Goal: Task Accomplishment & Management: Manage account settings

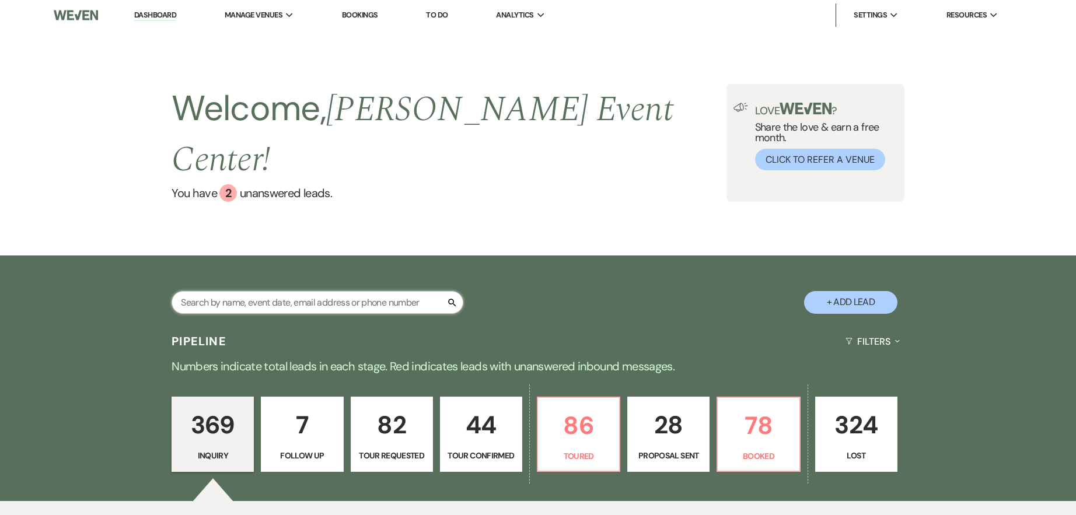
click at [237, 291] on input "text" at bounding box center [317, 302] width 292 height 23
paste input "[PERSON_NAME]"
type input "[PERSON_NAME]"
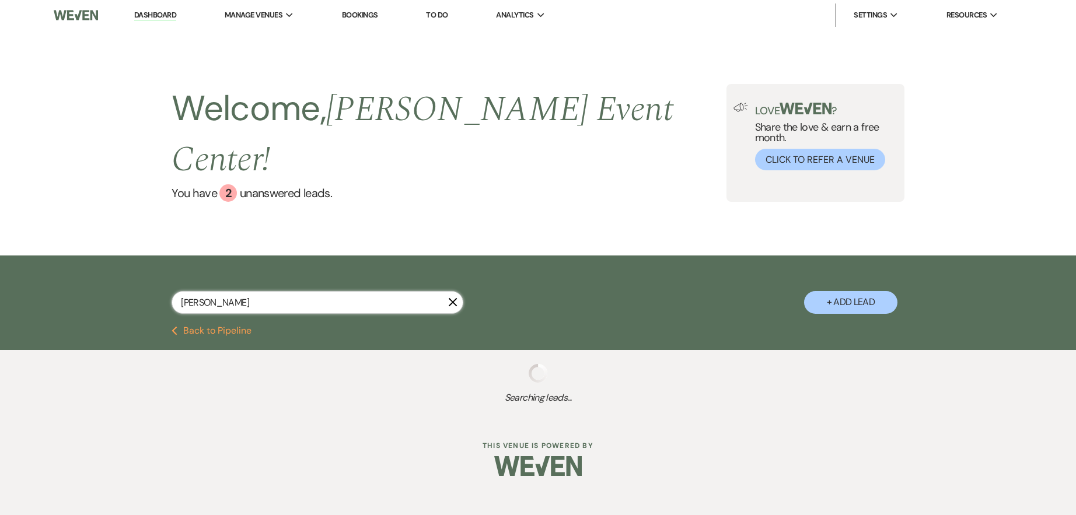
select select "8"
select select "1"
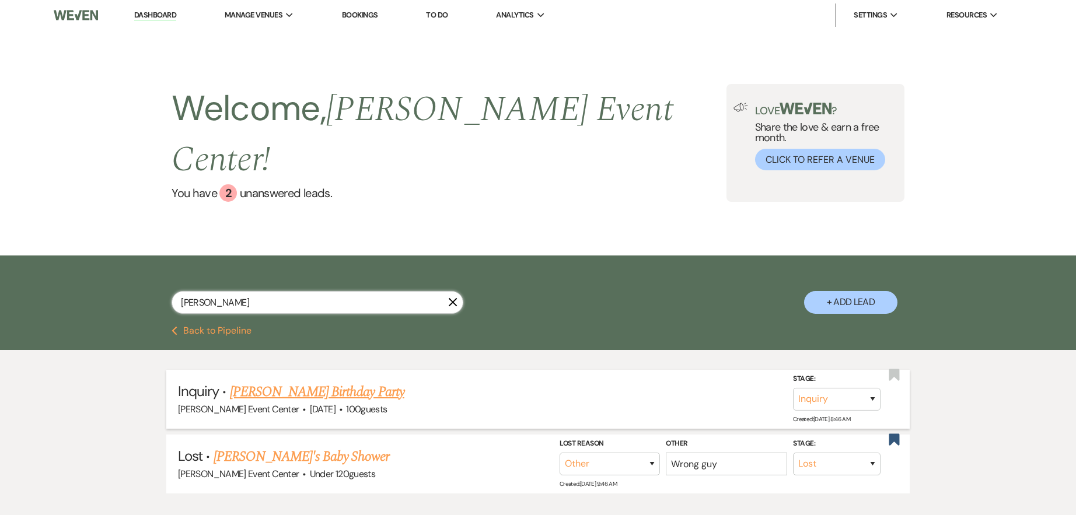
type input "[PERSON_NAME]"
click at [264, 381] on link "[PERSON_NAME] Birthday Party" at bounding box center [317, 391] width 174 height 21
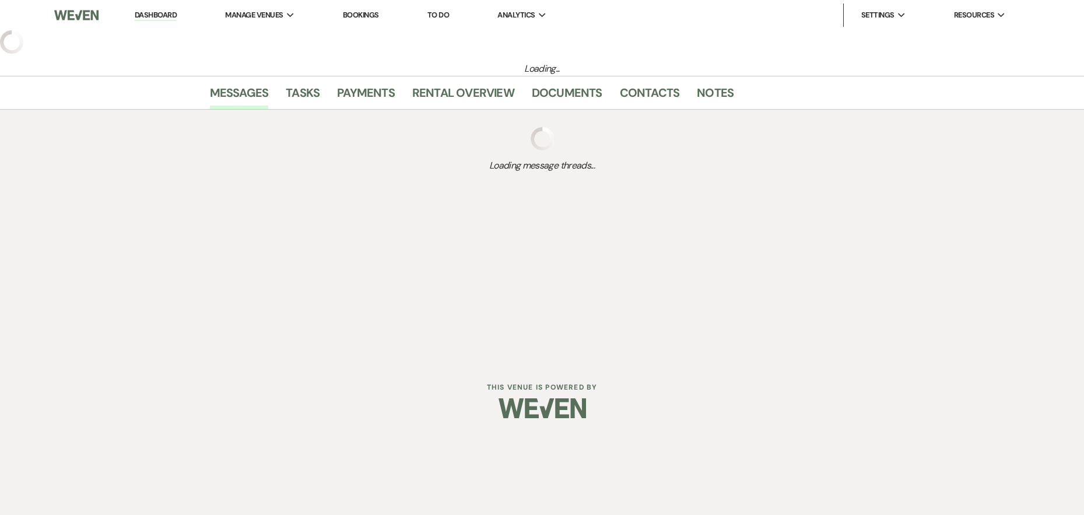
select select "5"
select select "4"
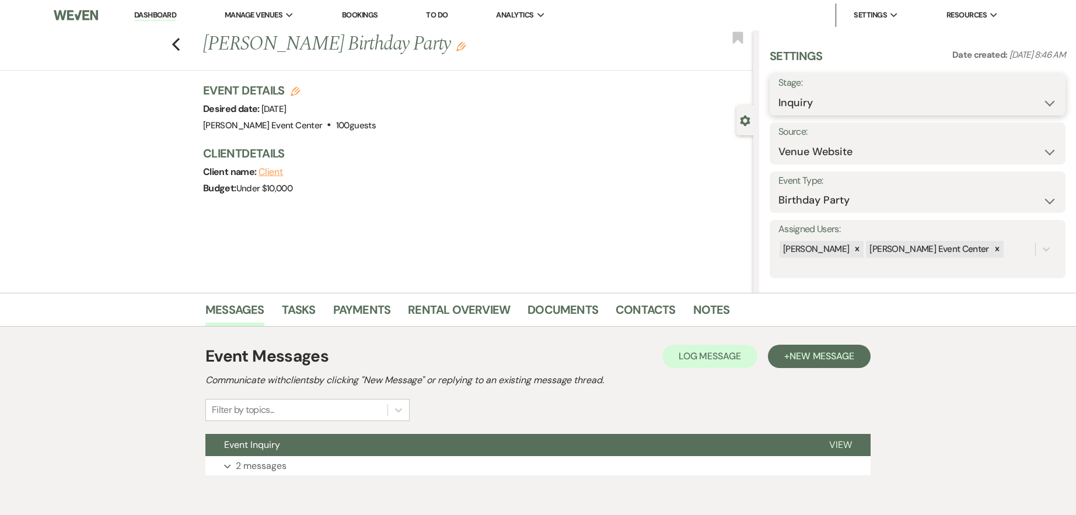
click at [815, 111] on select "Inquiry Follow Up Tour Requested Tour Confirmed Toured Proposal Sent Booked Lost" at bounding box center [917, 103] width 278 height 23
click at [778, 92] on select "Inquiry Follow Up Tour Requested Tour Confirmed Toured Proposal Sent Booked Lost" at bounding box center [917, 103] width 278 height 23
click at [1032, 89] on button "Save" at bounding box center [1034, 94] width 64 height 23
click at [702, 311] on link "Notes" at bounding box center [711, 313] width 37 height 26
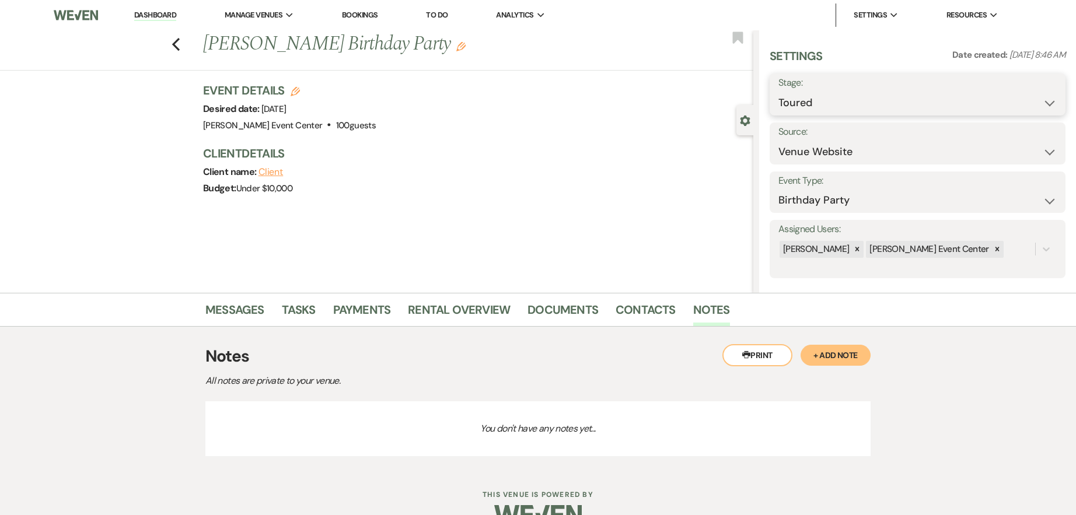
click at [823, 105] on select "Inquiry Follow Up Tour Requested Tour Confirmed Toured Proposal Sent Booked Lost" at bounding box center [917, 103] width 278 height 23
select select "6"
click at [778, 92] on select "Inquiry Follow Up Tour Requested Tour Confirmed Toured Proposal Sent Booked Lost" at bounding box center [917, 103] width 278 height 23
click at [1002, 95] on button "Save" at bounding box center [1034, 94] width 64 height 23
click at [832, 352] on button "+ Add Note" at bounding box center [835, 355] width 70 height 21
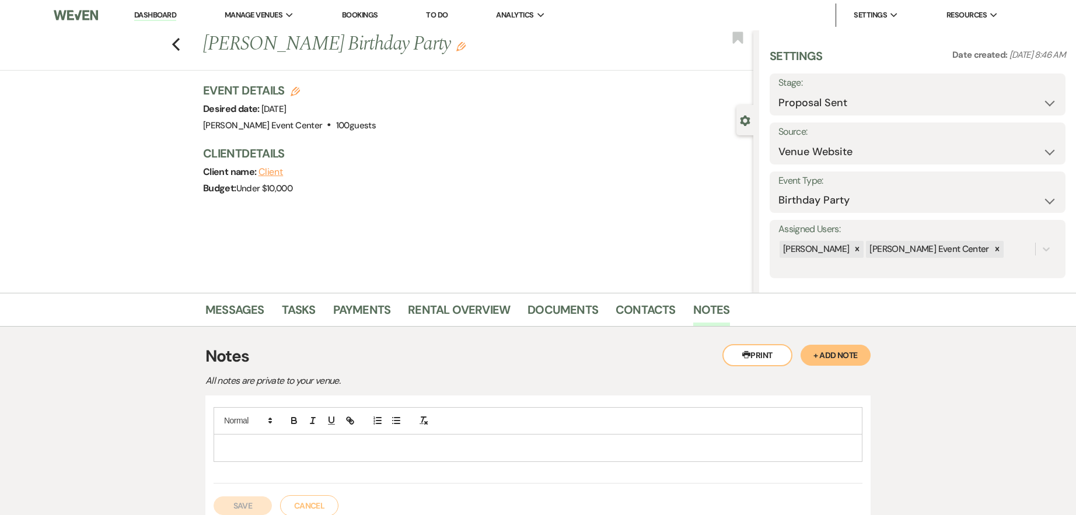
click at [396, 451] on p at bounding box center [538, 448] width 630 height 13
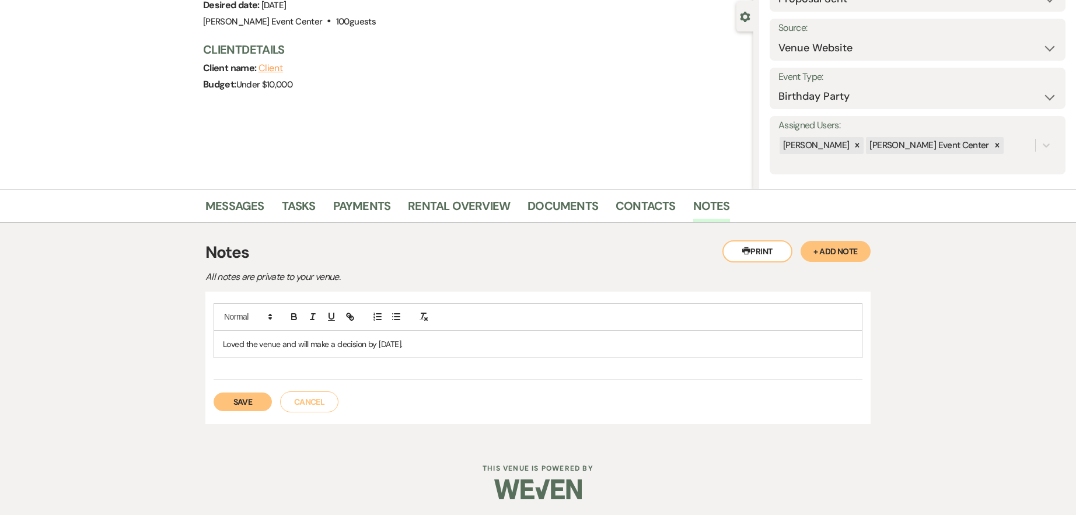
scroll to position [106, 0]
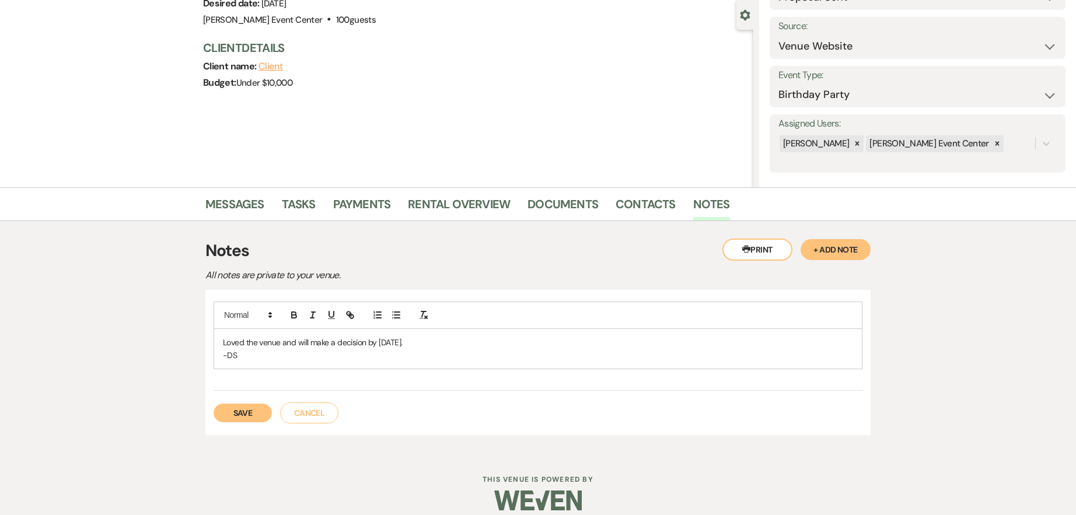
click at [229, 414] on button "Save" at bounding box center [242, 413] width 58 height 19
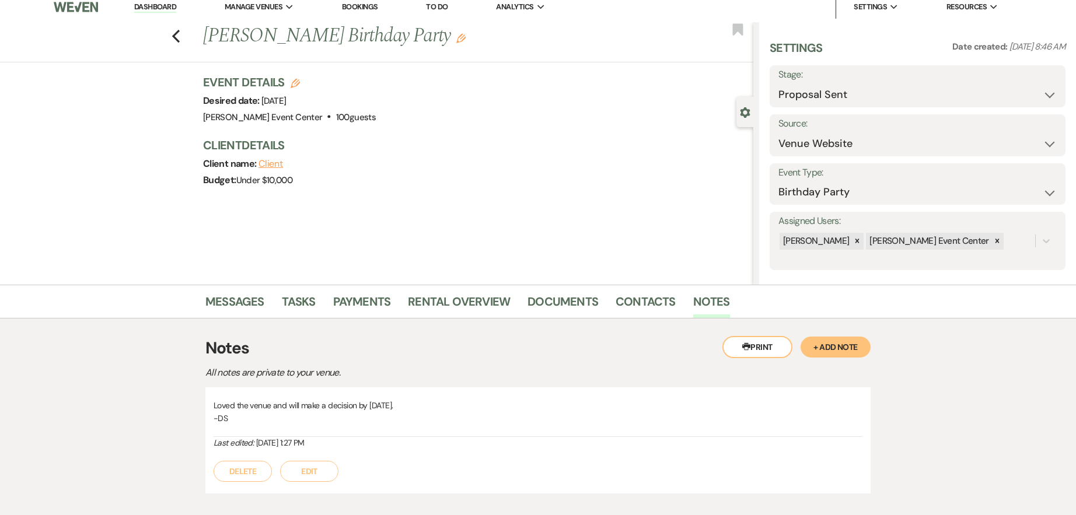
scroll to position [0, 0]
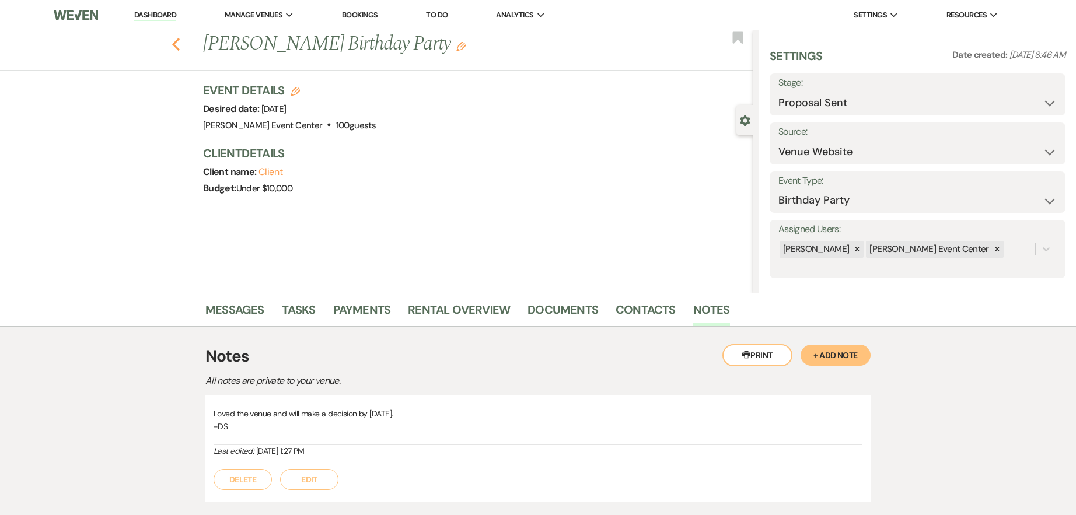
click at [178, 43] on icon "Previous" at bounding box center [175, 44] width 9 height 14
select select "6"
select select "8"
select select "1"
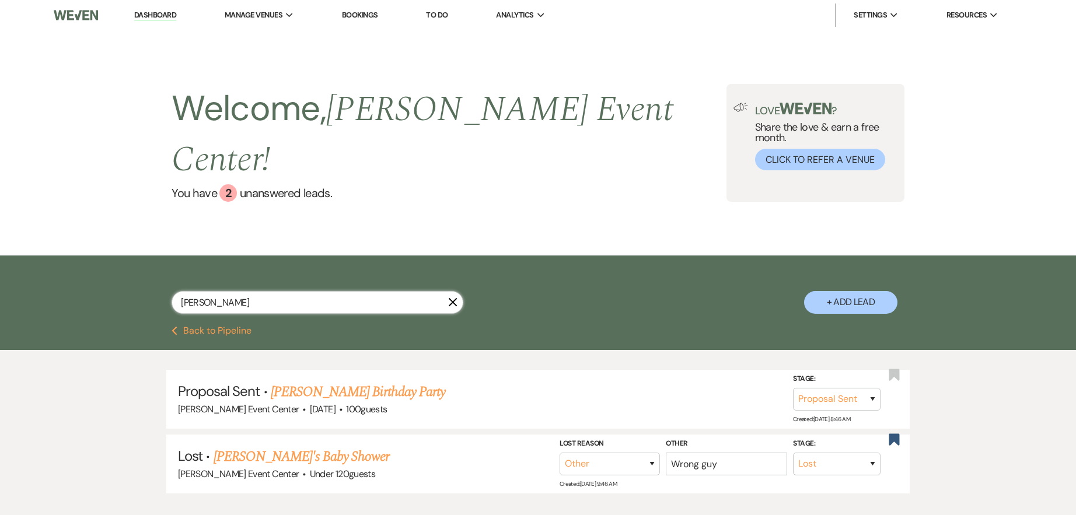
drag, startPoint x: 92, startPoint y: 282, endPoint x: 3, endPoint y: 277, distance: 89.4
click at [49, 281] on div "[PERSON_NAME] X + Add Lead" at bounding box center [538, 290] width 1076 height 70
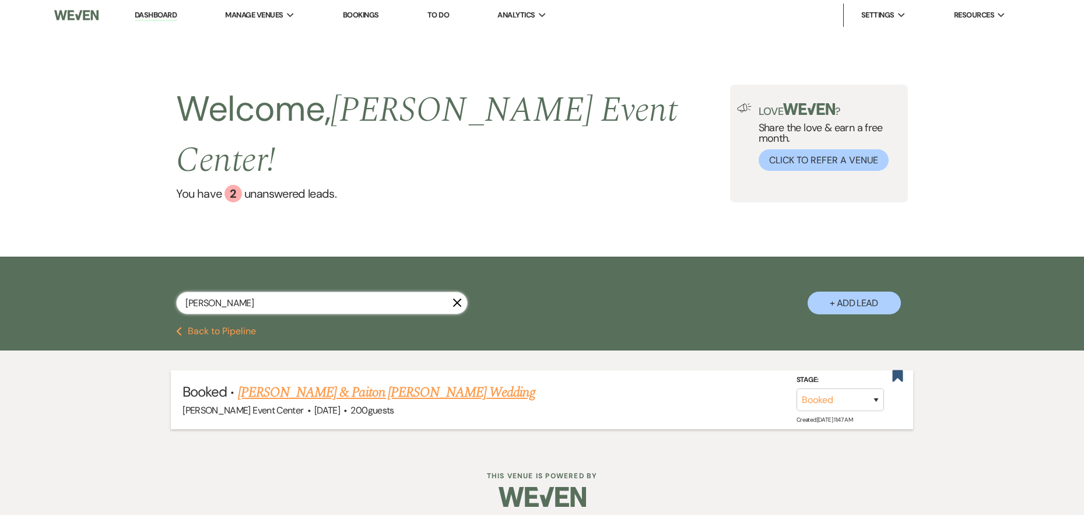
type input "[PERSON_NAME]"
click at [283, 382] on link "[PERSON_NAME] & Paiton [PERSON_NAME] Wedding" at bounding box center [386, 392] width 297 height 21
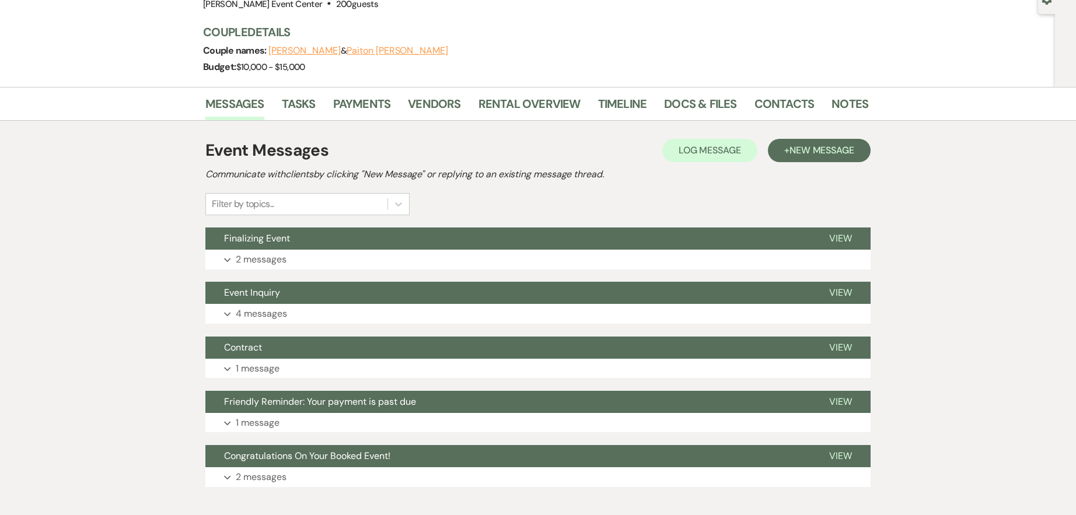
scroll to position [185, 0]
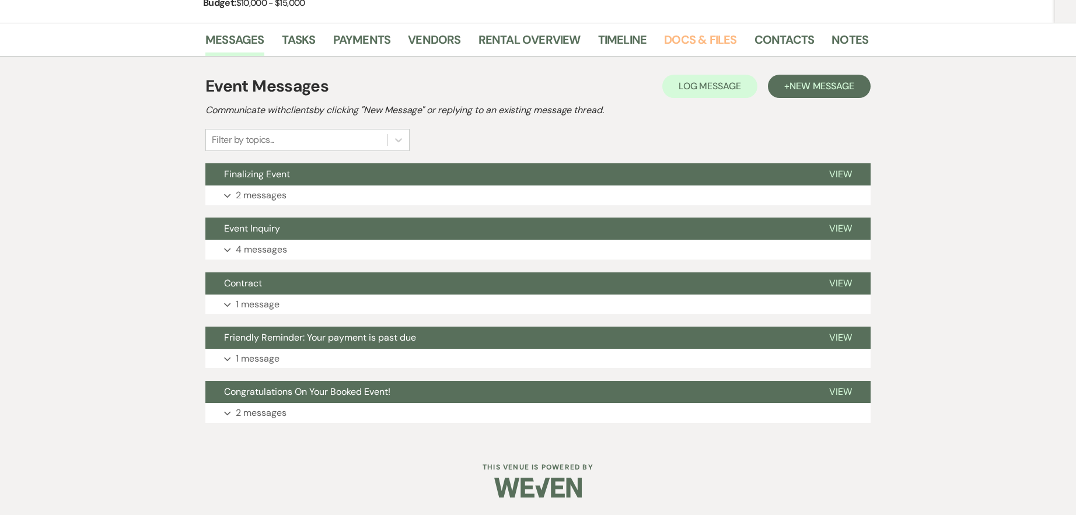
click at [696, 38] on link "Docs & Files" at bounding box center [700, 43] width 72 height 26
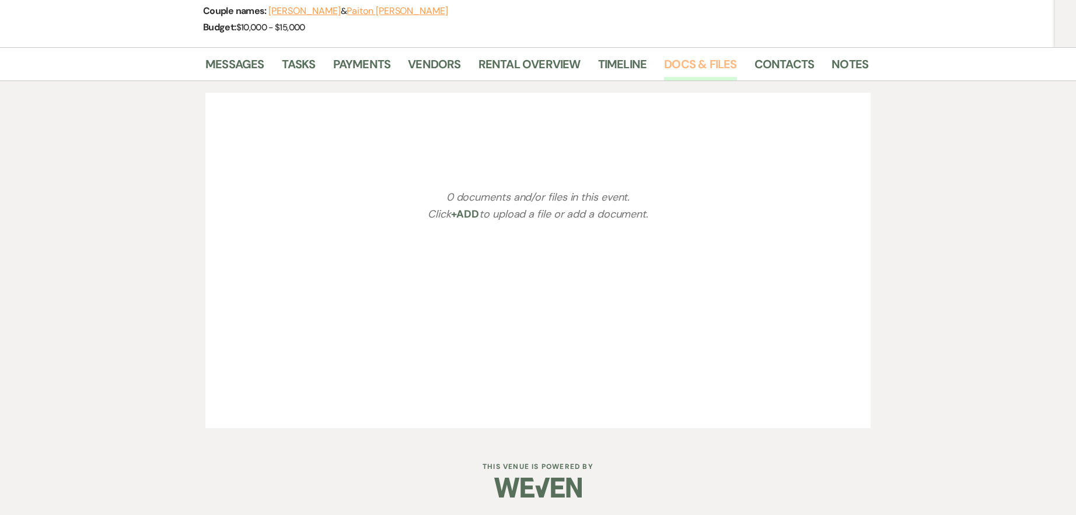
scroll to position [185, 0]
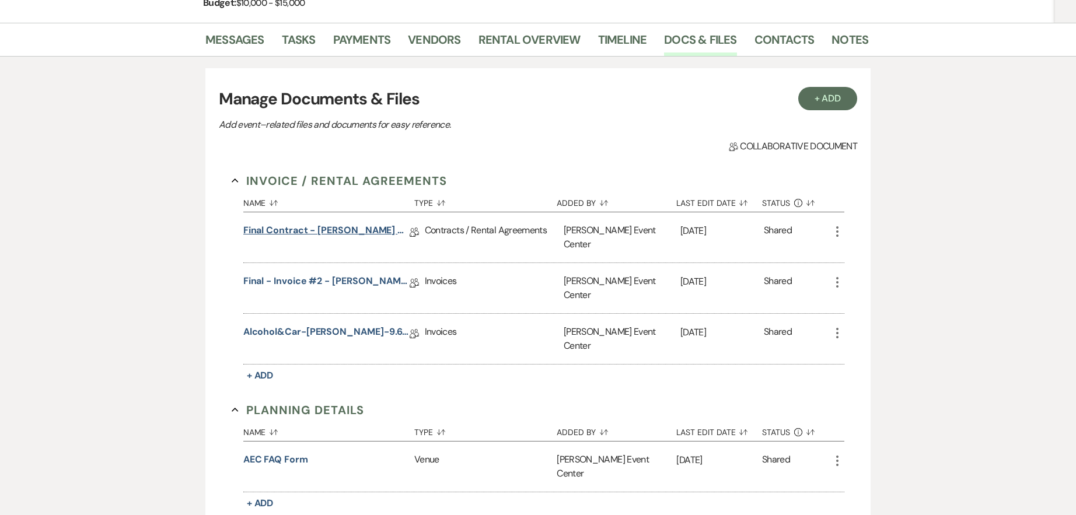
click at [331, 232] on link "Final Contract - [PERSON_NAME] & Paiton [PERSON_NAME] Wedding - Platinum - [DAT…" at bounding box center [326, 232] width 166 height 18
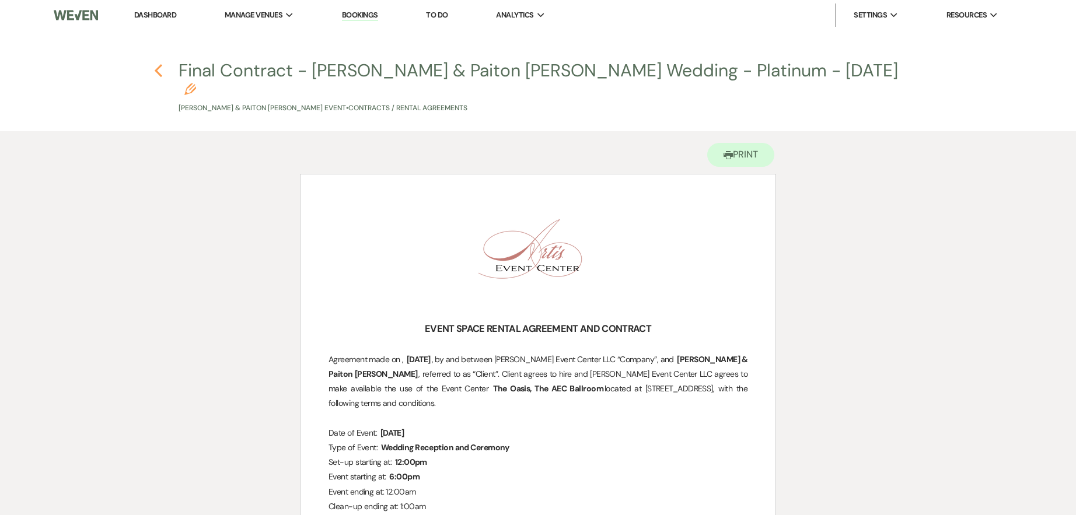
click at [162, 71] on icon "Previous" at bounding box center [158, 71] width 9 height 14
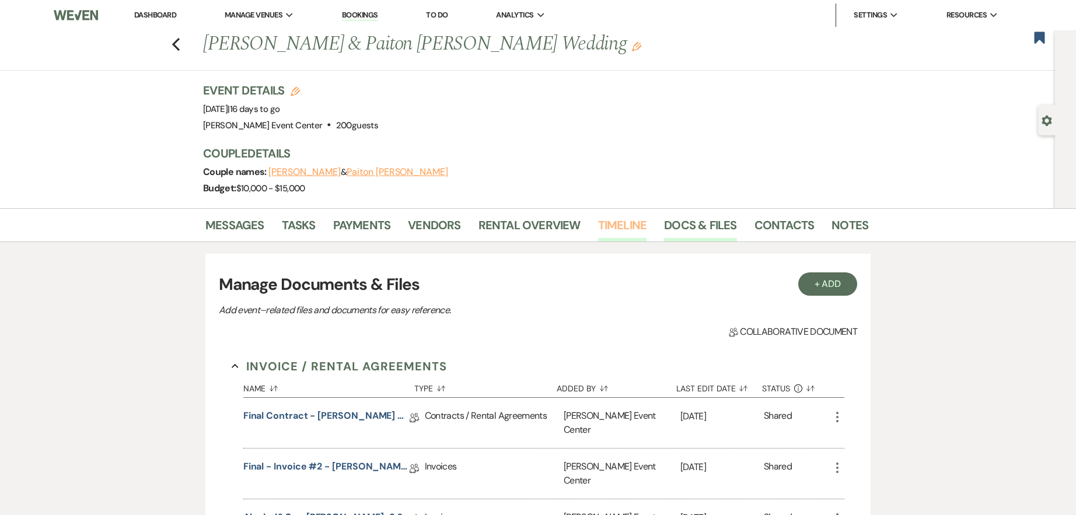
click at [613, 223] on link "Timeline" at bounding box center [622, 229] width 49 height 26
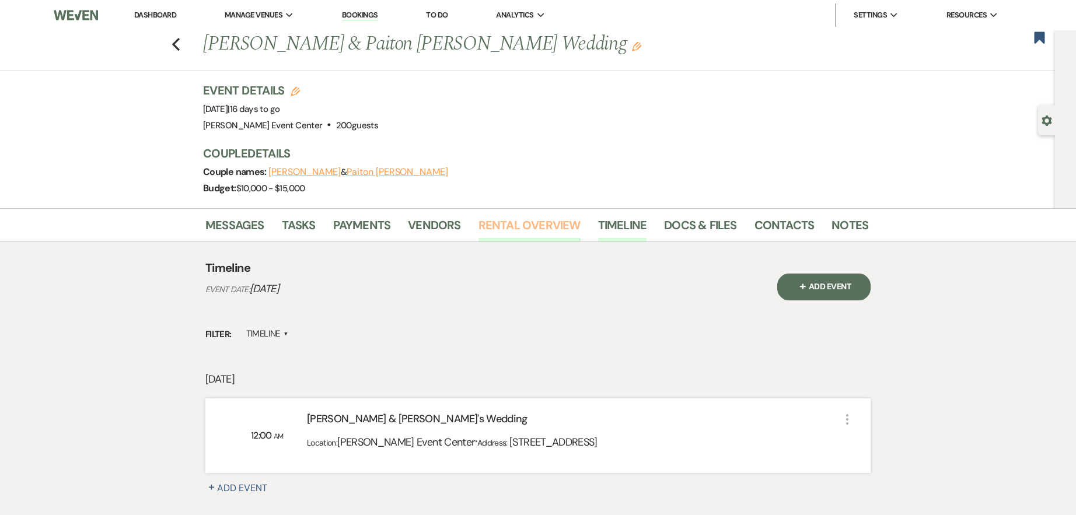
click at [516, 229] on link "Rental Overview" at bounding box center [529, 229] width 102 height 26
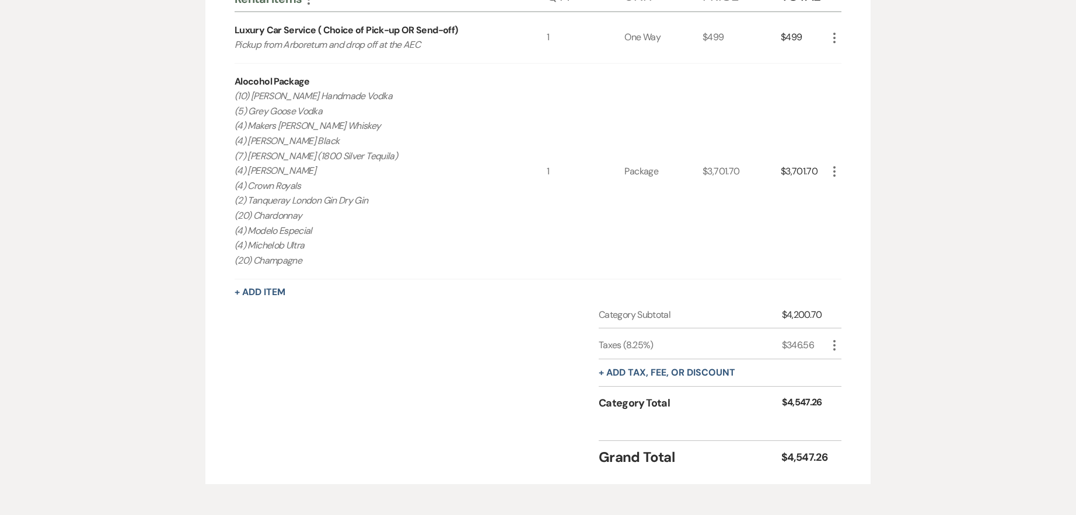
scroll to position [58, 0]
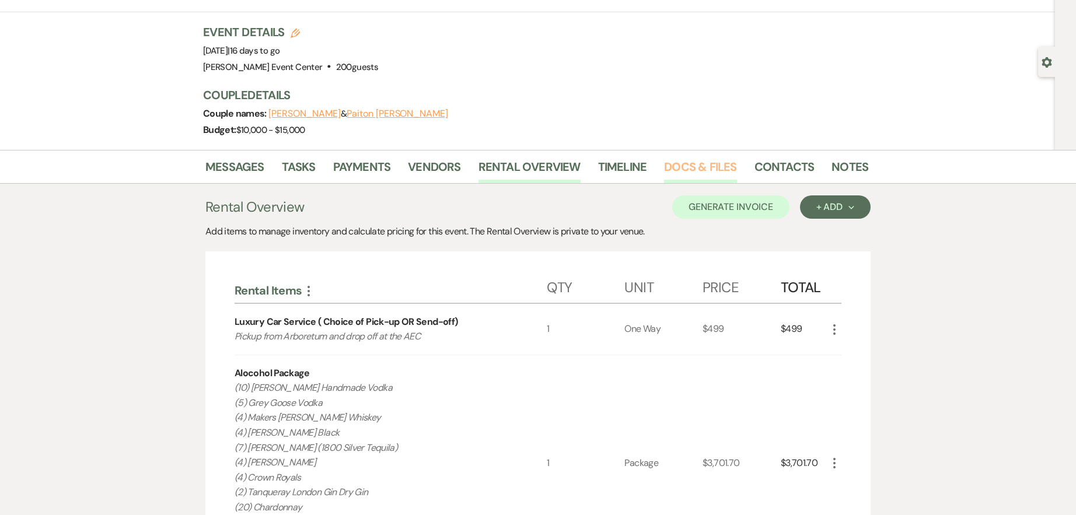
click at [689, 162] on link "Docs & Files" at bounding box center [700, 170] width 72 height 26
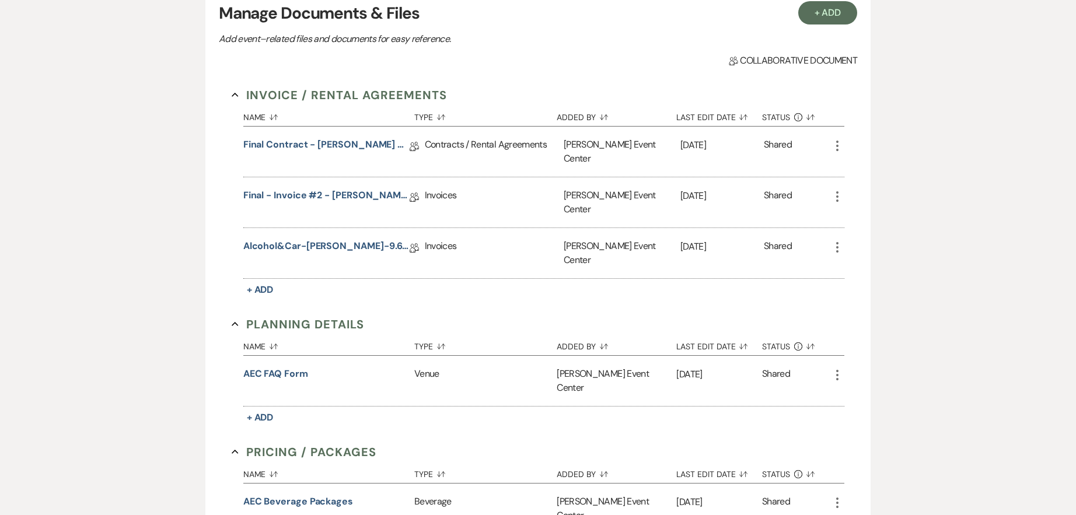
scroll to position [292, 0]
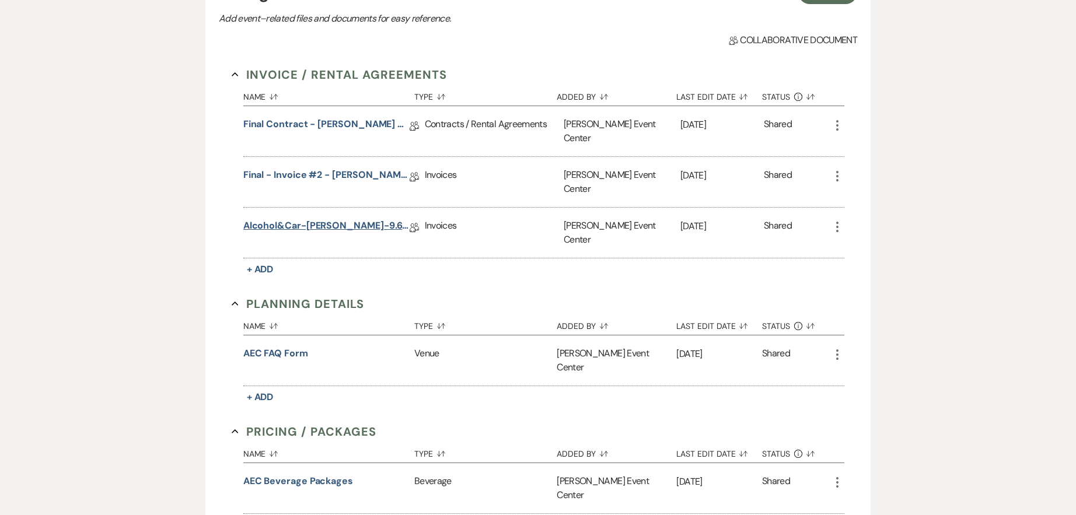
click at [303, 219] on link "Alcohol&Car-[PERSON_NAME]-9.6.25" at bounding box center [326, 228] width 166 height 18
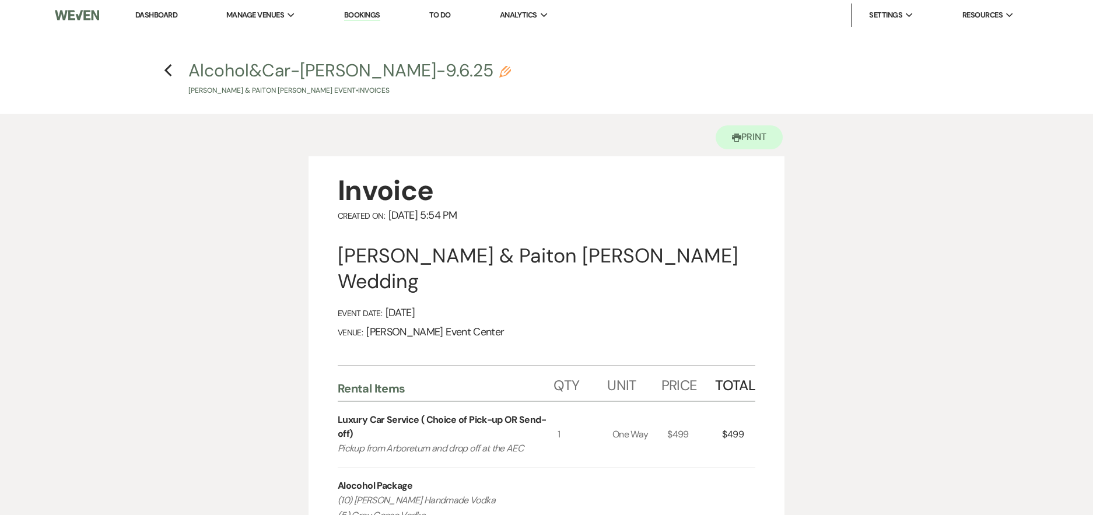
click at [170, 62] on div "Previous" at bounding box center [168, 68] width 9 height 19
click at [168, 68] on use "button" at bounding box center [168, 70] width 8 height 13
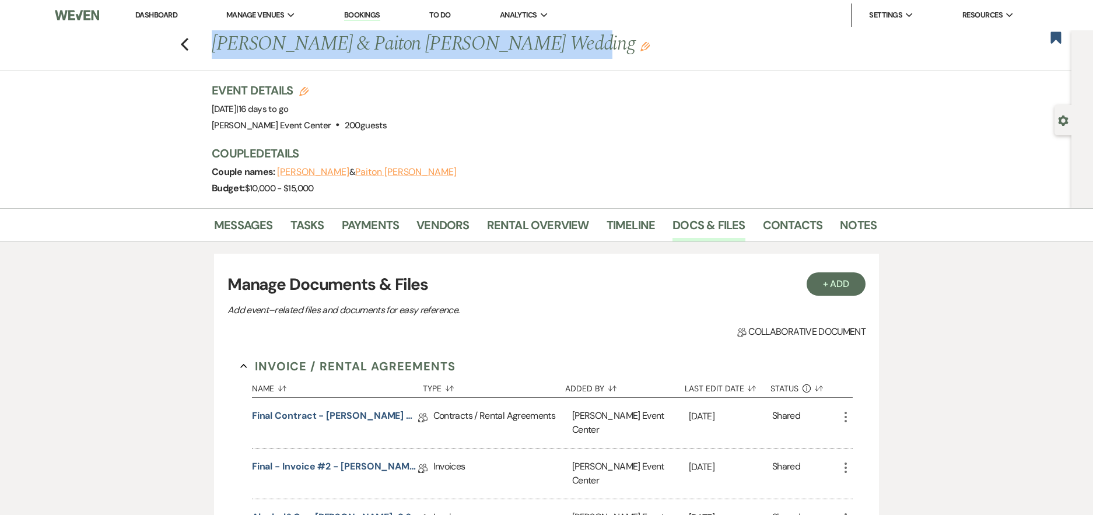
drag, startPoint x: 219, startPoint y: 45, endPoint x: 537, endPoint y: 51, distance: 317.4
click at [537, 51] on h1 "[PERSON_NAME] & Paiton [PERSON_NAME] Wedding Edit" at bounding box center [473, 44] width 523 height 28
click at [779, 225] on link "Contacts" at bounding box center [793, 229] width 60 height 26
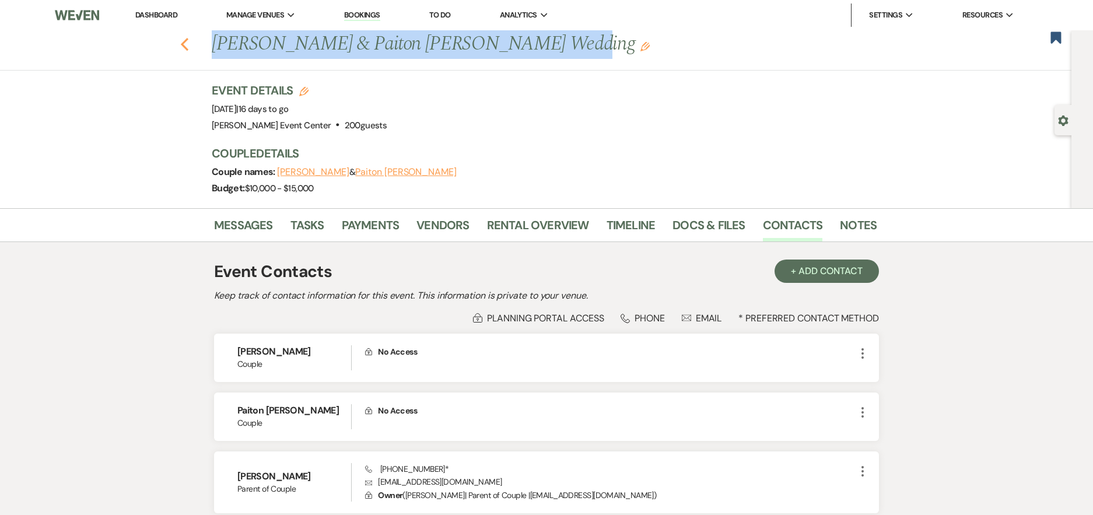
click at [189, 43] on icon "Previous" at bounding box center [184, 44] width 9 height 14
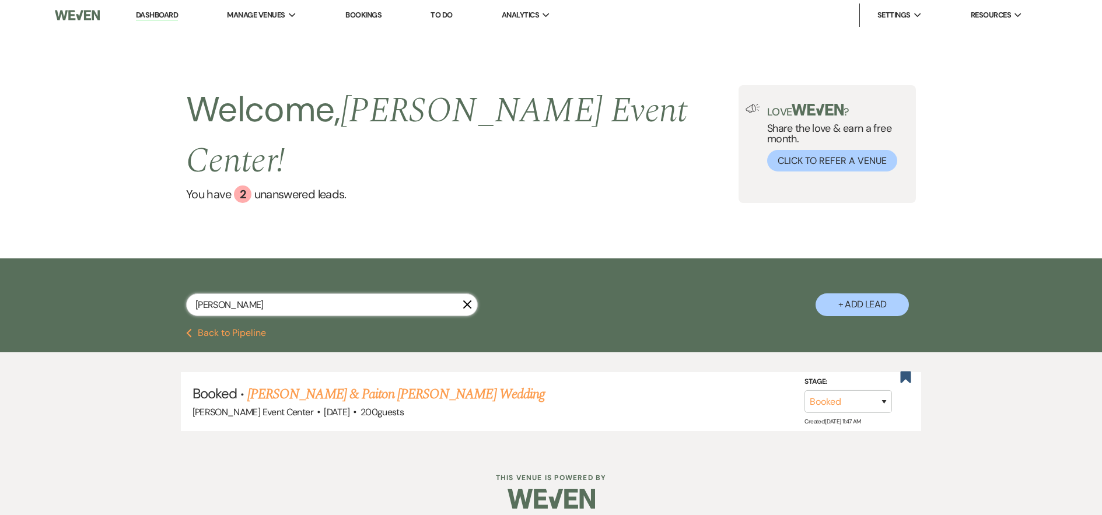
drag, startPoint x: 236, startPoint y: 278, endPoint x: 76, endPoint y: 264, distance: 160.4
click at [78, 267] on div "[PERSON_NAME] X + Add Lead" at bounding box center [551, 293] width 1102 height 70
click at [157, 17] on link "Dashboard" at bounding box center [157, 15] width 42 height 11
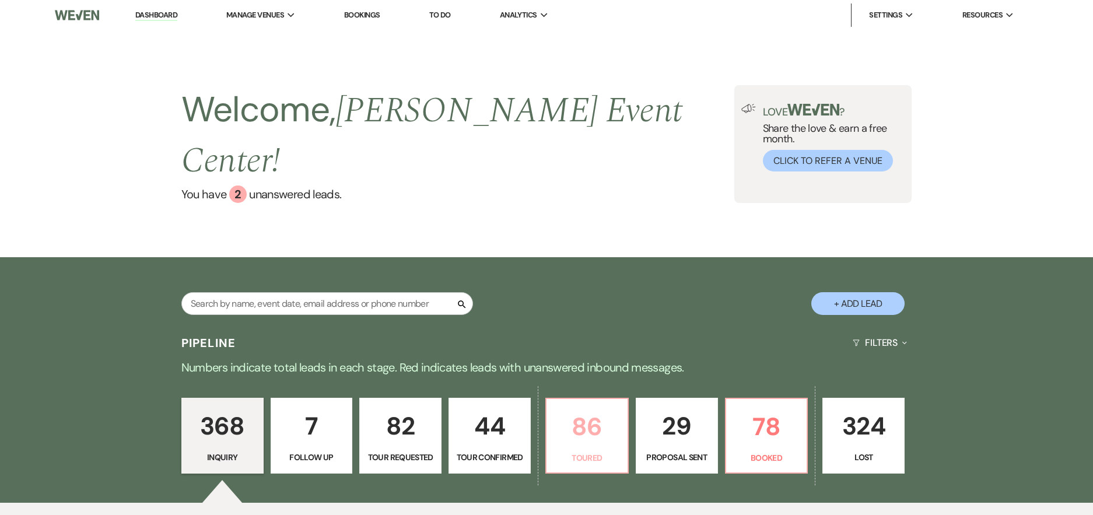
click at [583, 407] on p "86" at bounding box center [587, 426] width 67 height 39
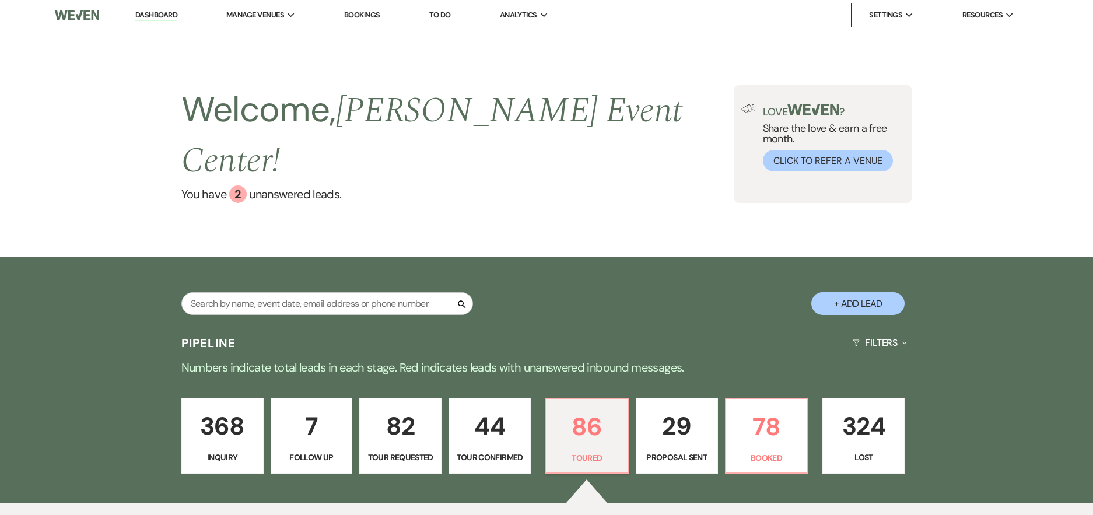
select select "5"
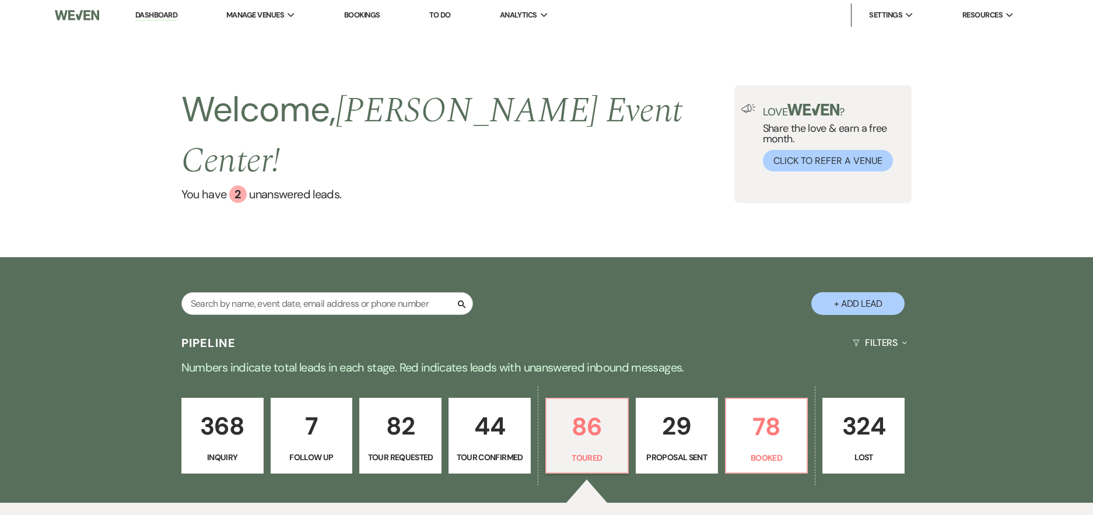
select select "5"
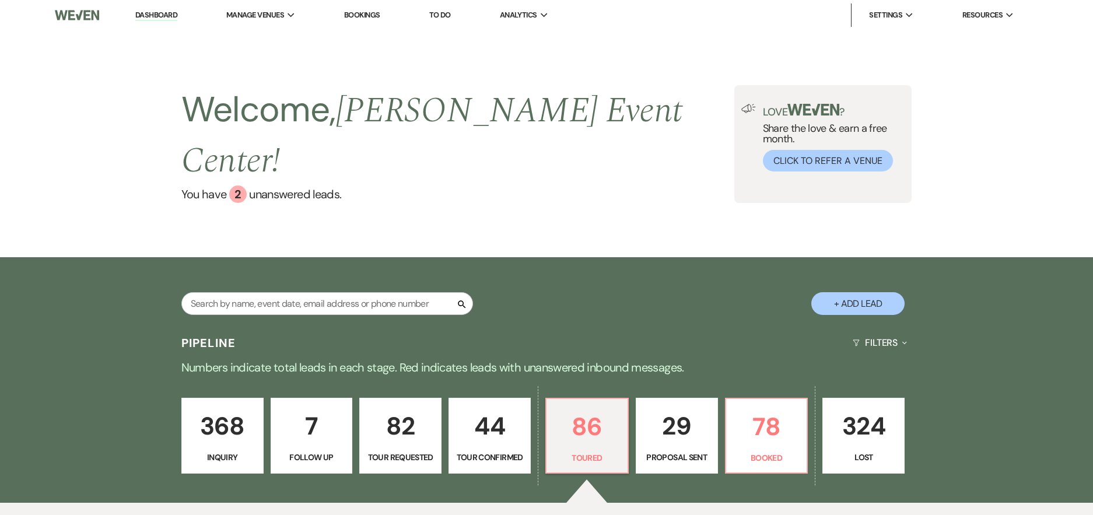
select select "5"
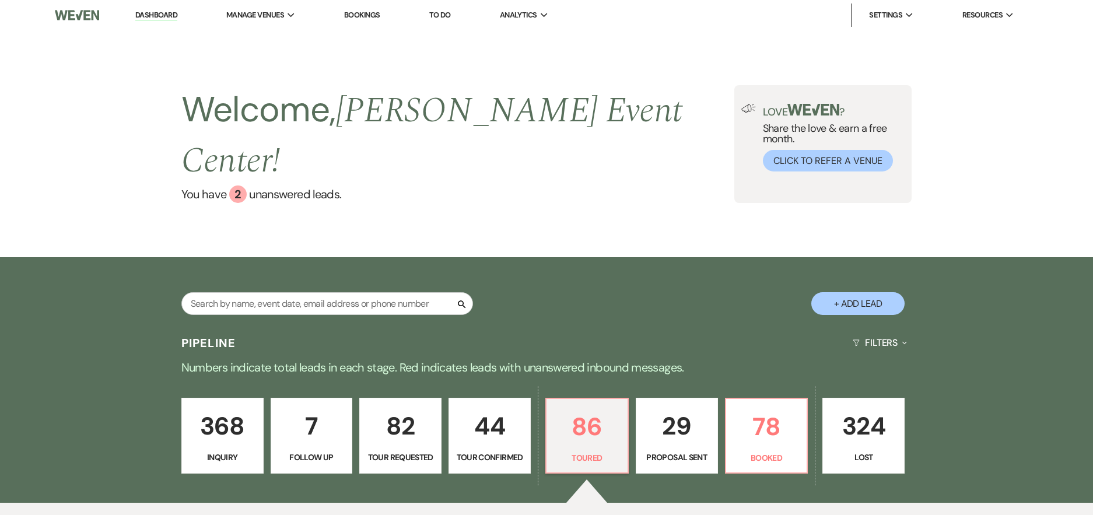
select select "5"
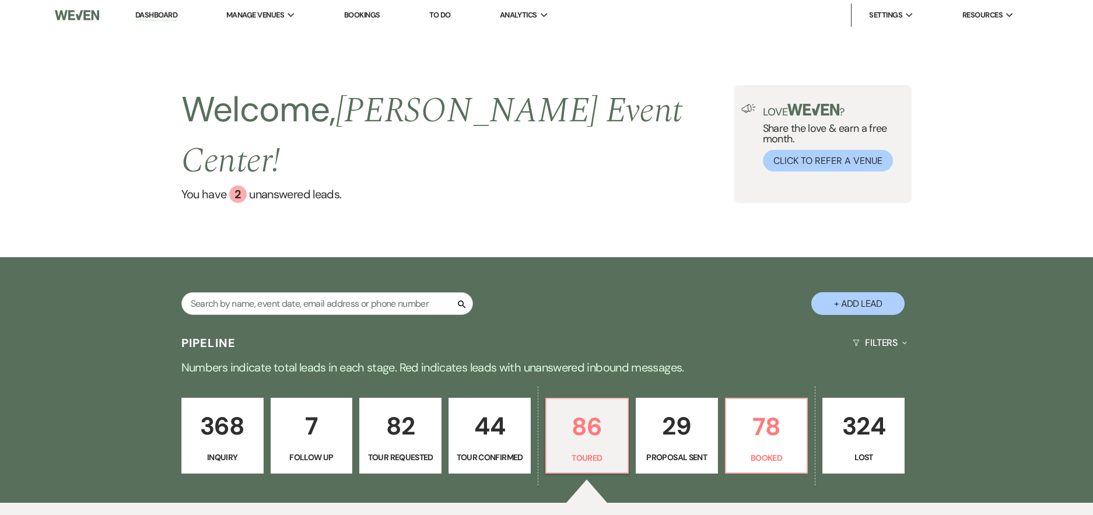
select select "5"
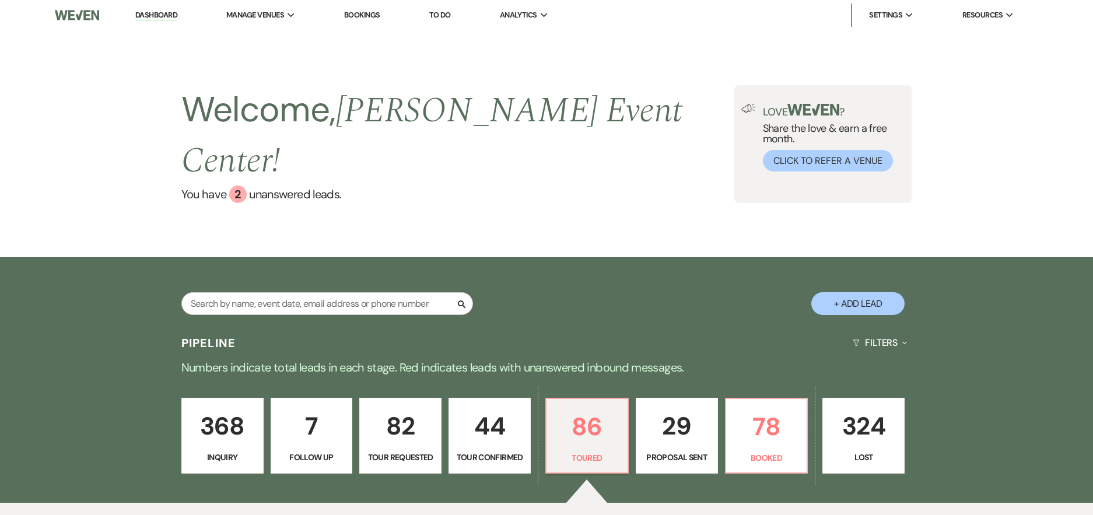
select select "5"
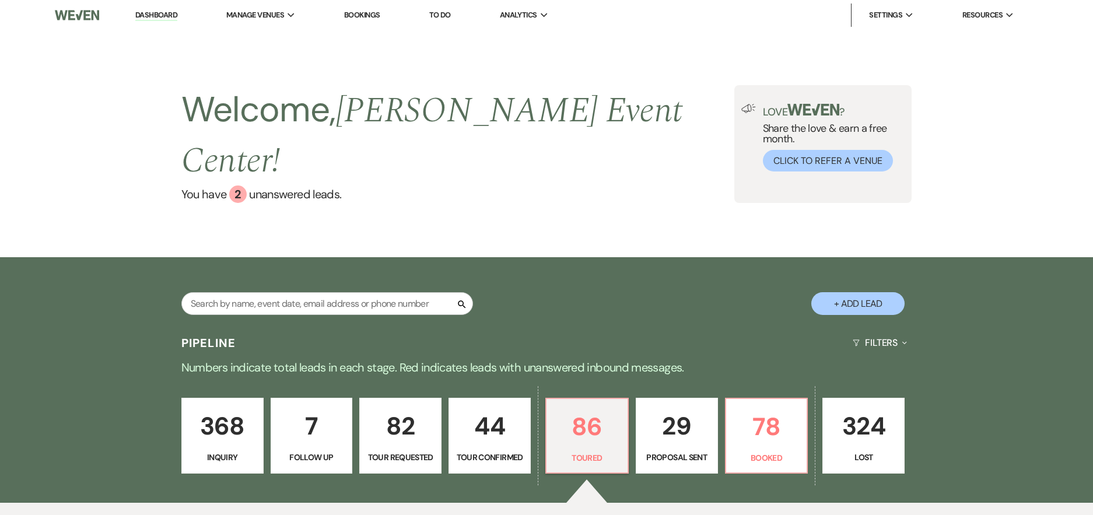
select select "5"
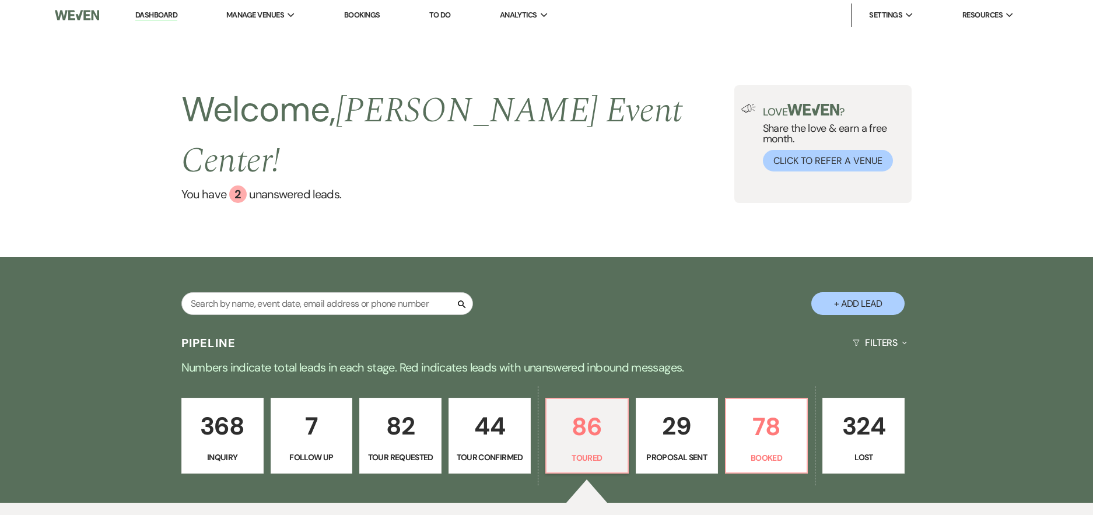
select select "5"
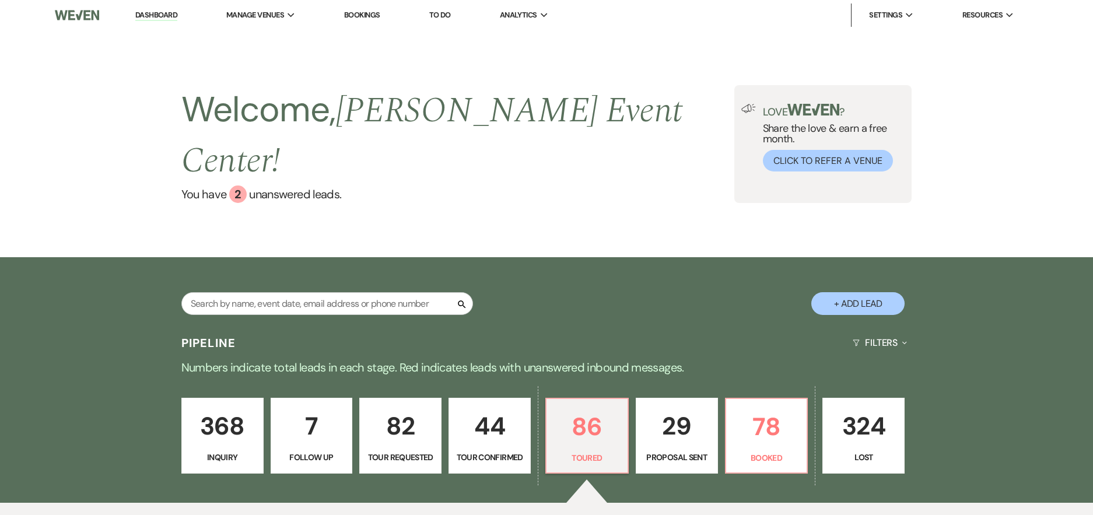
select select "5"
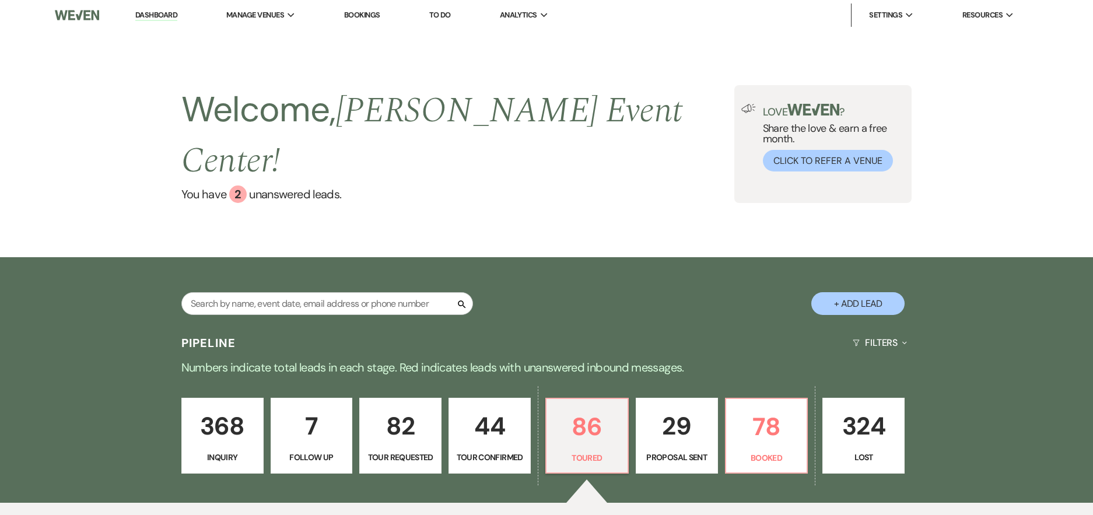
select select "5"
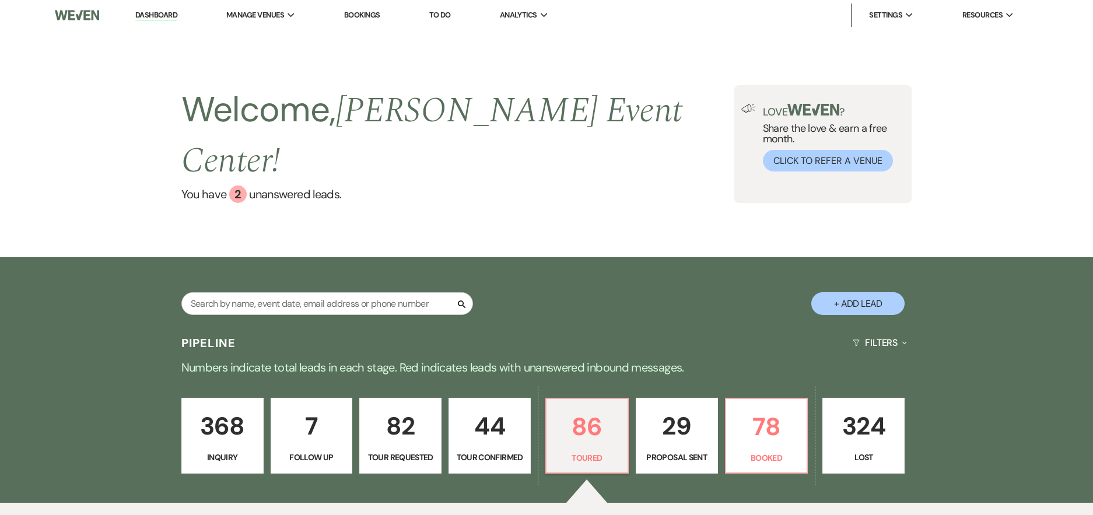
select select "5"
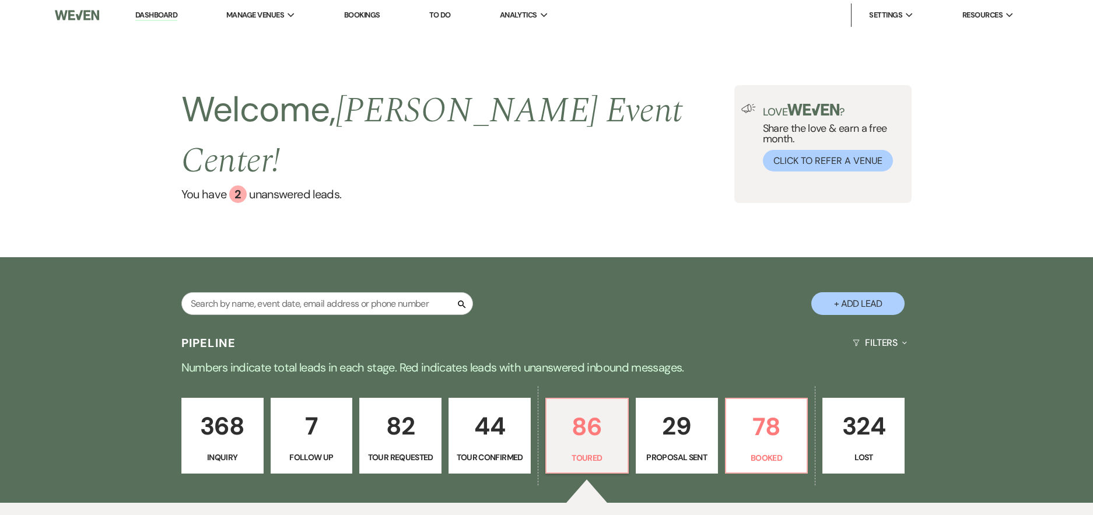
select select "5"
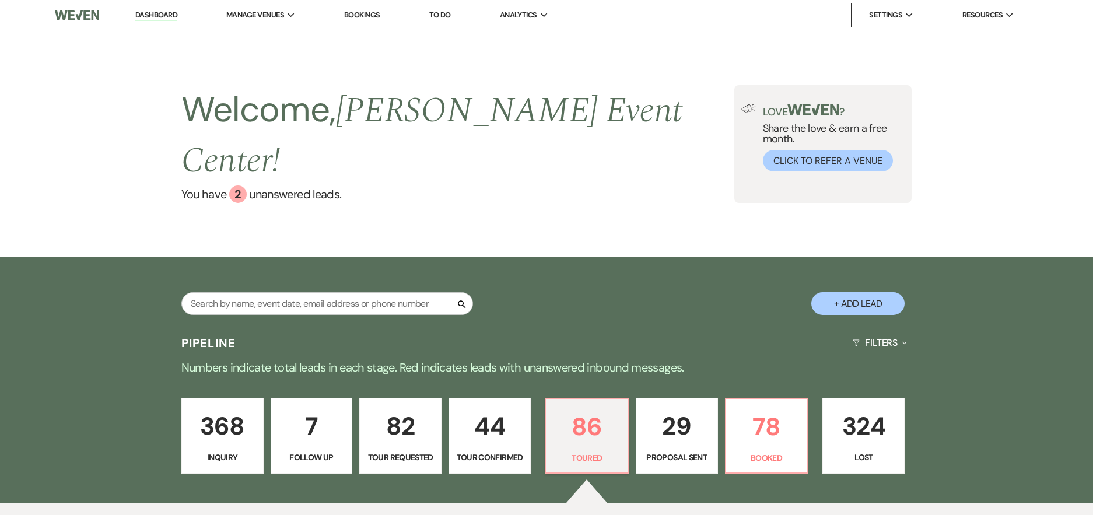
select select "5"
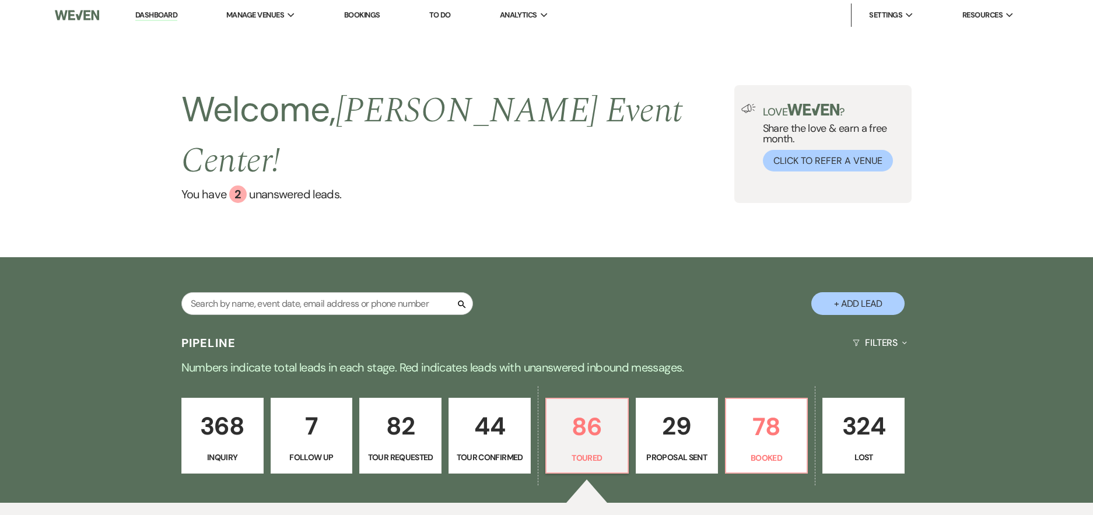
select select "5"
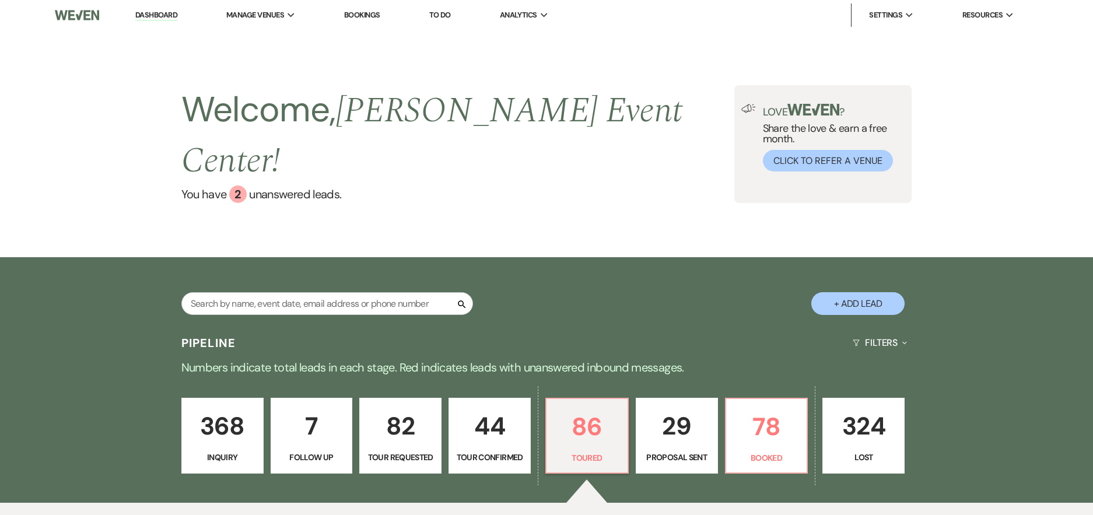
select select "5"
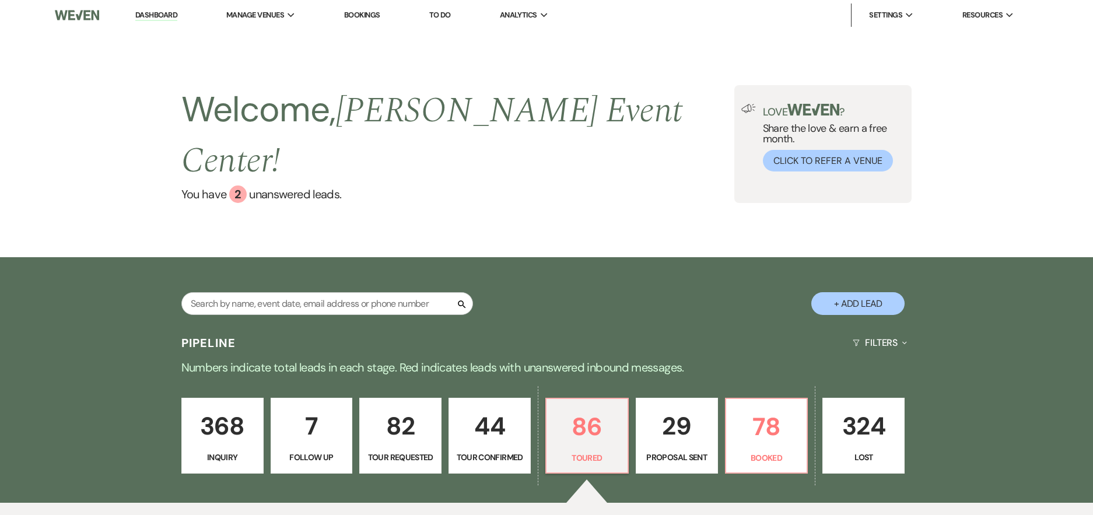
select select "5"
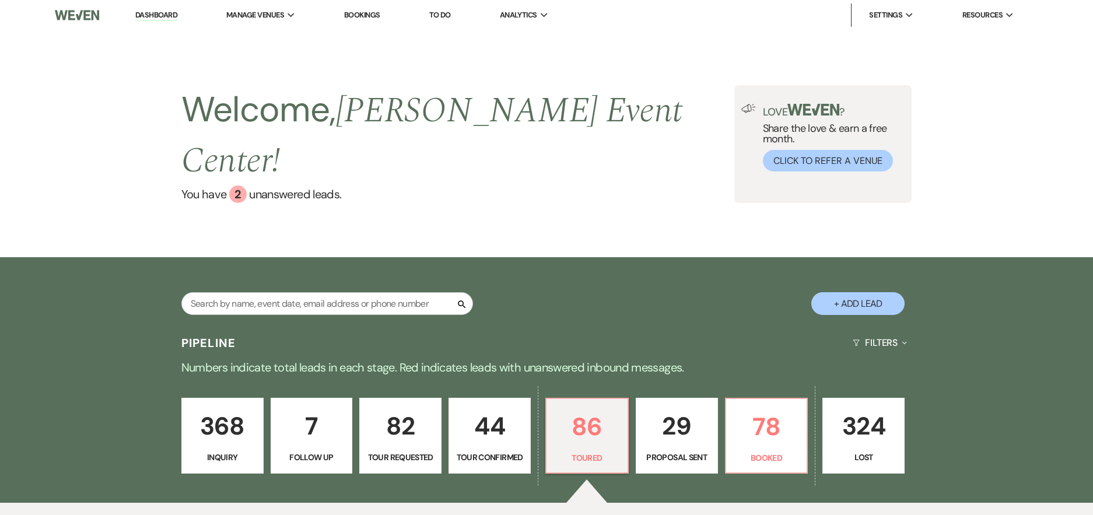
select select "5"
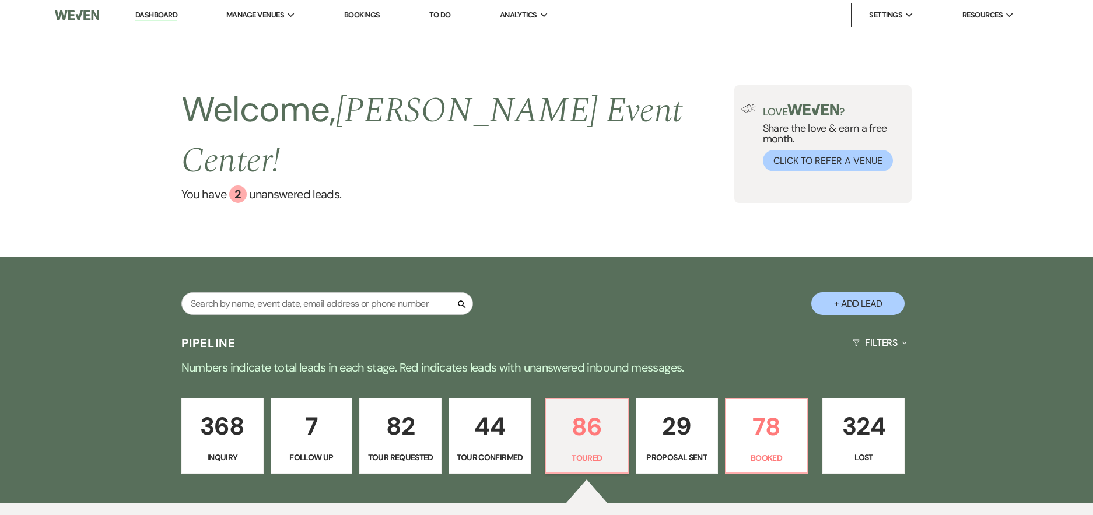
select select "5"
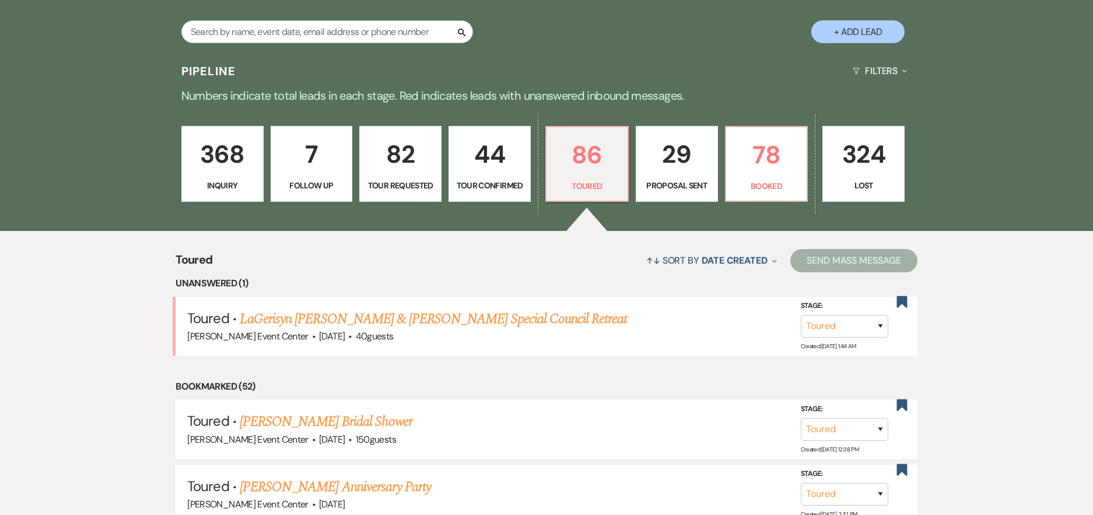
scroll to position [279, 0]
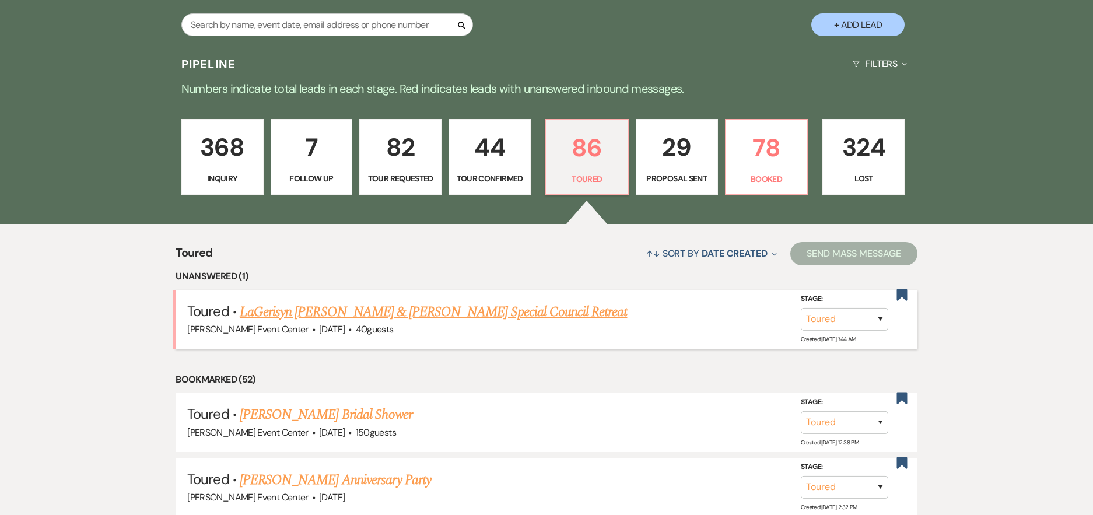
click at [423, 302] on link "LaGerisyn [PERSON_NAME] & [PERSON_NAME] Special Council Retreat" at bounding box center [434, 312] width 388 height 21
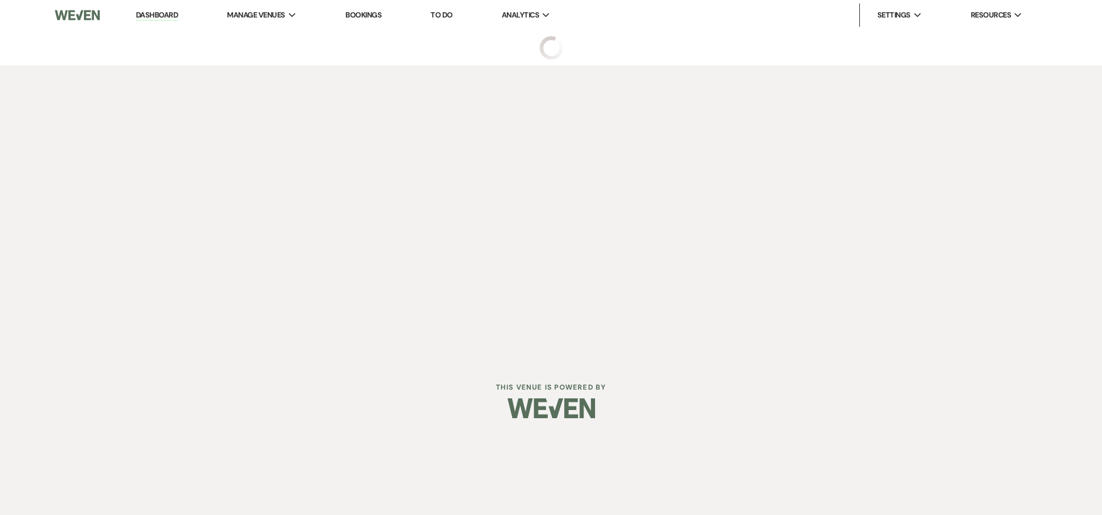
select select "5"
select select "13"
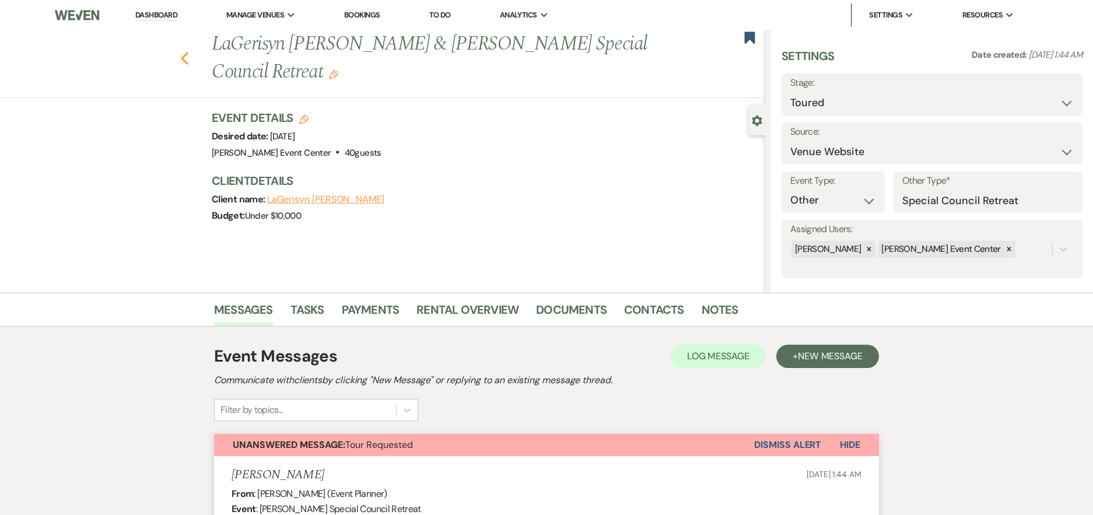
click at [189, 57] on icon "Previous" at bounding box center [184, 58] width 9 height 14
select select "5"
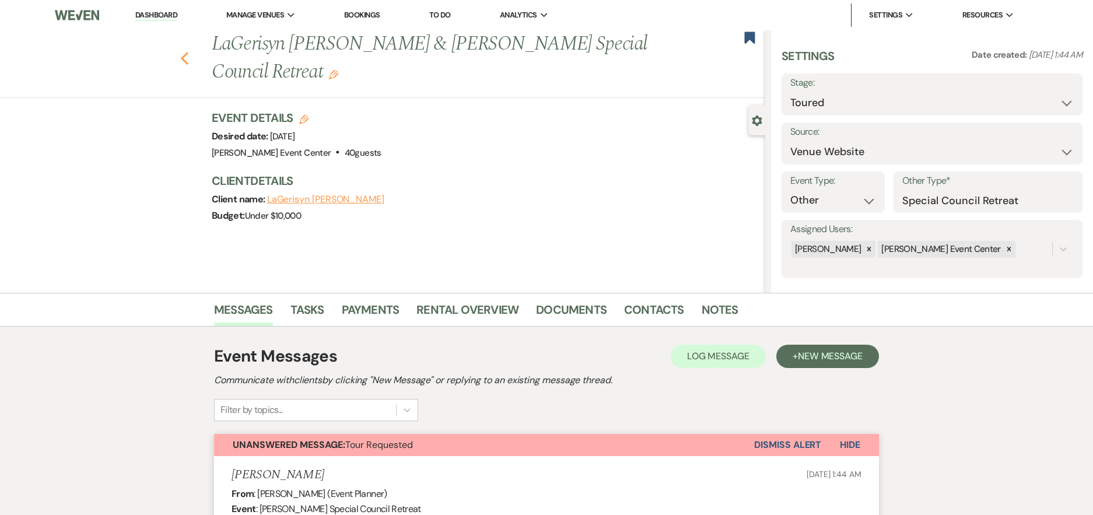
select select "5"
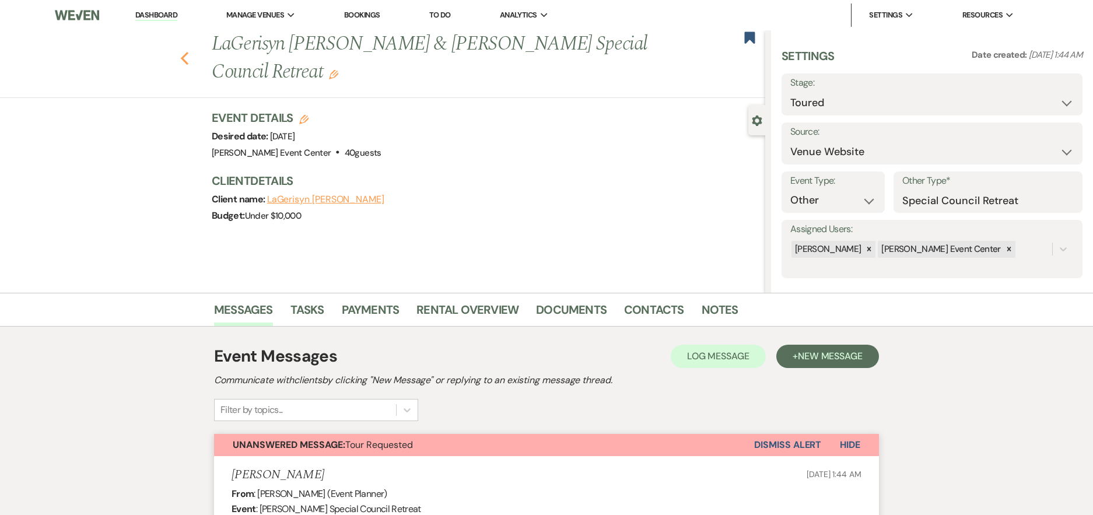
select select "5"
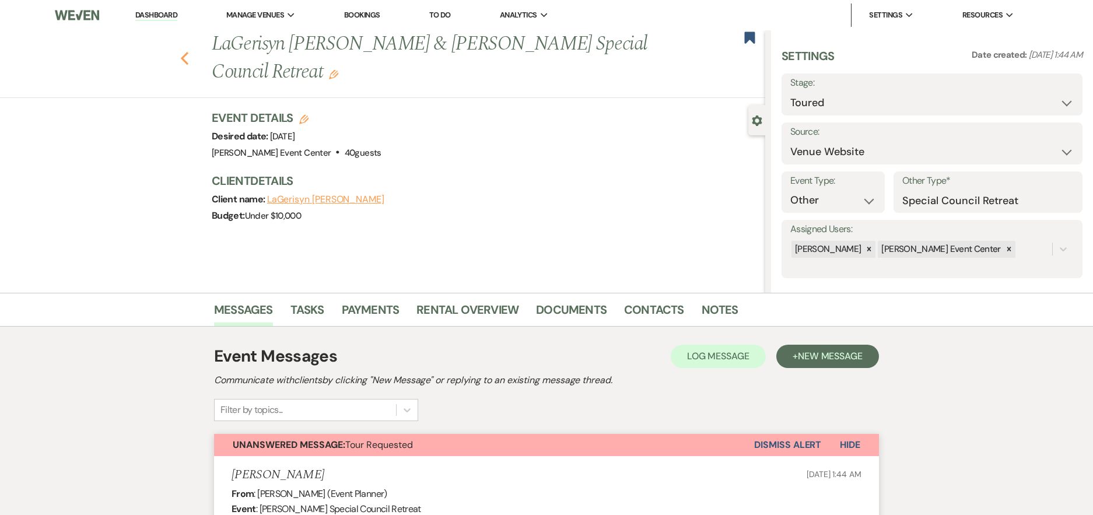
select select "5"
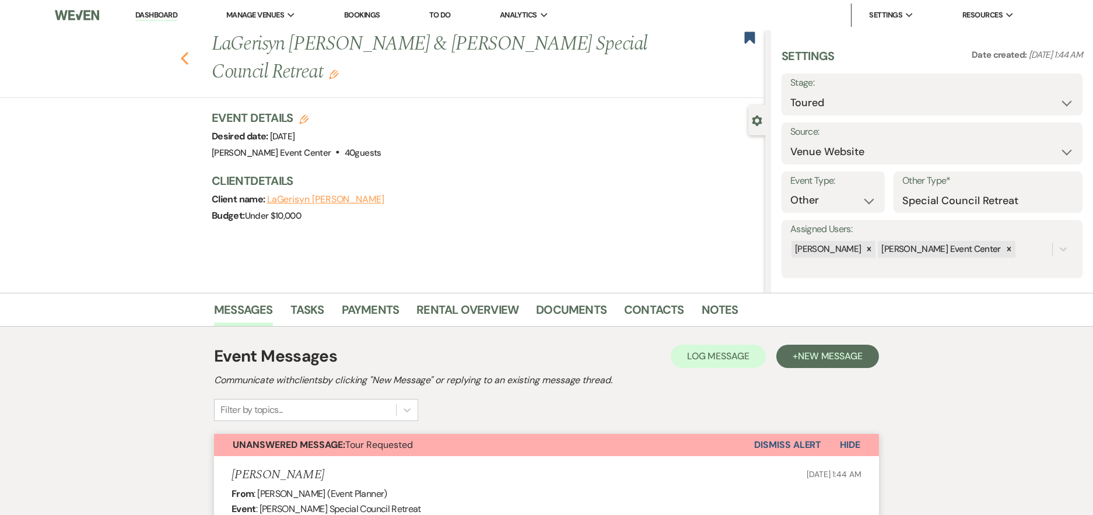
select select "5"
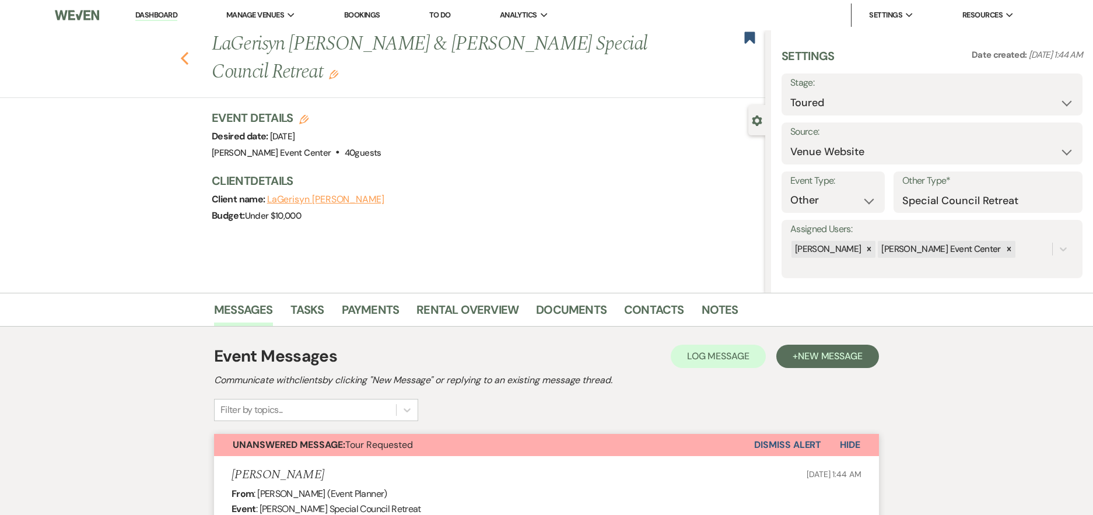
select select "5"
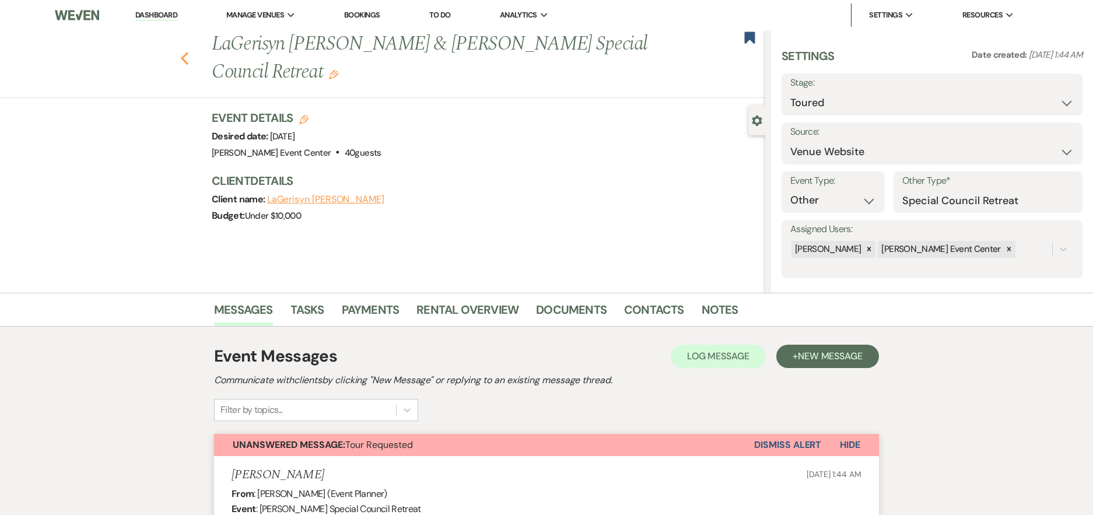
select select "5"
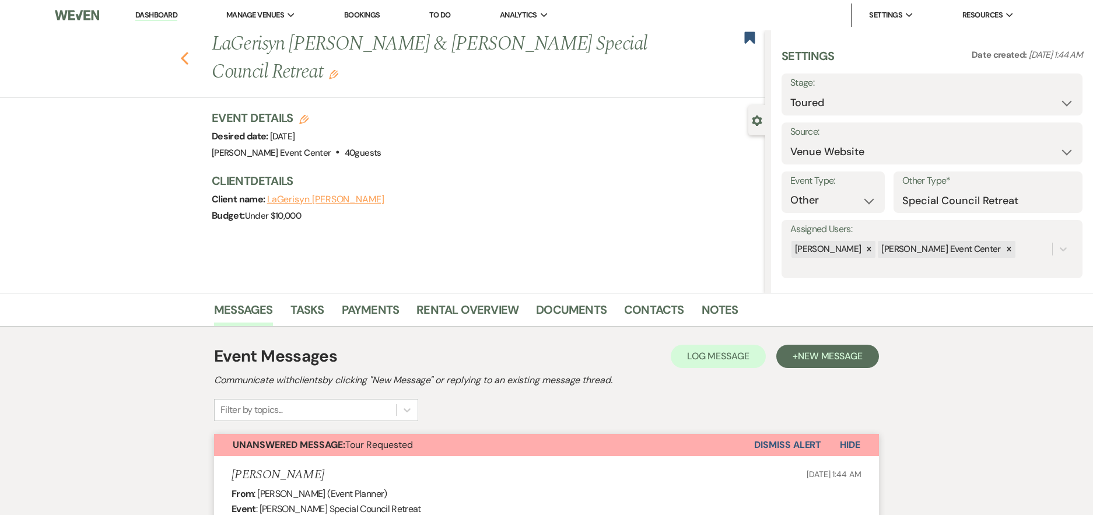
select select "5"
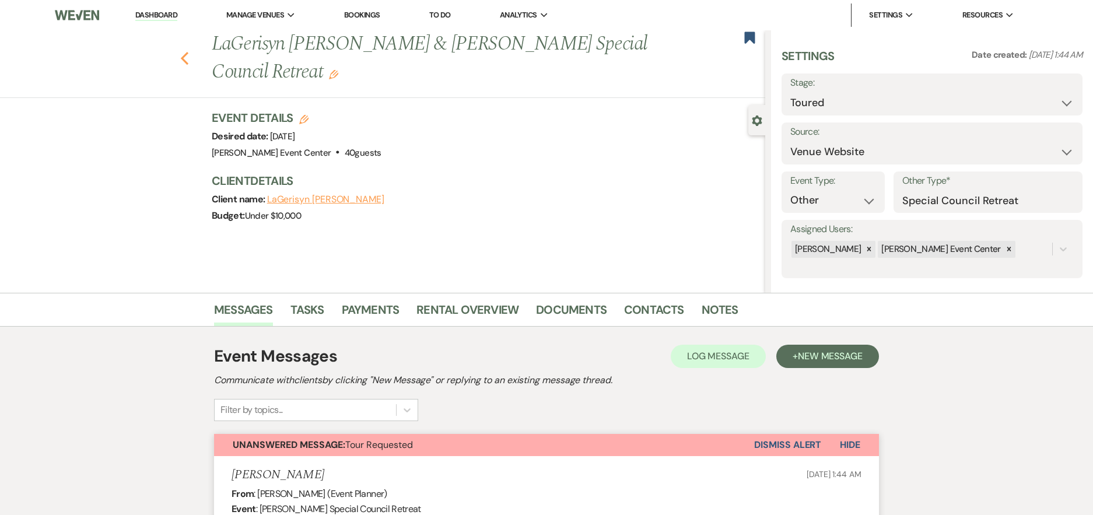
select select "5"
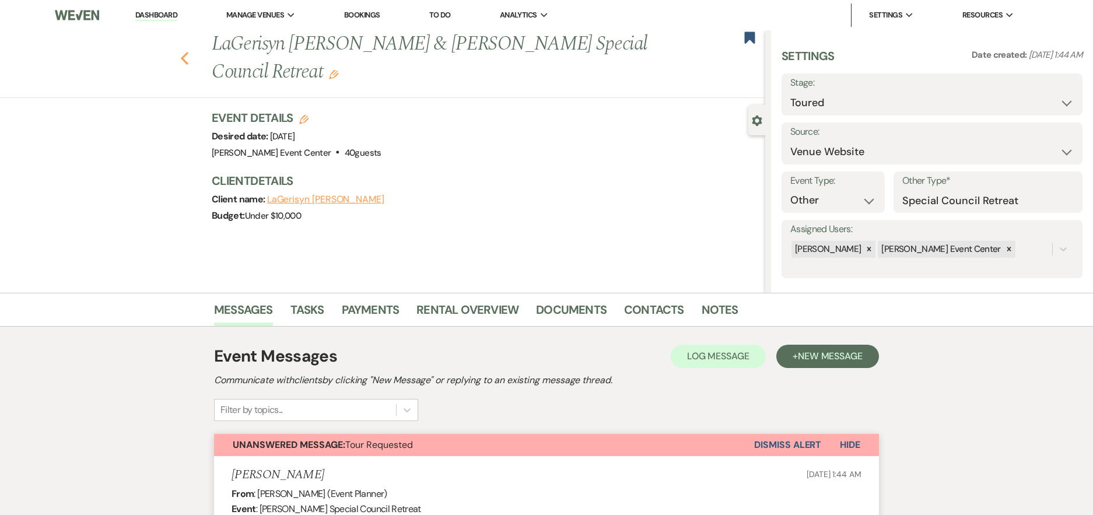
select select "5"
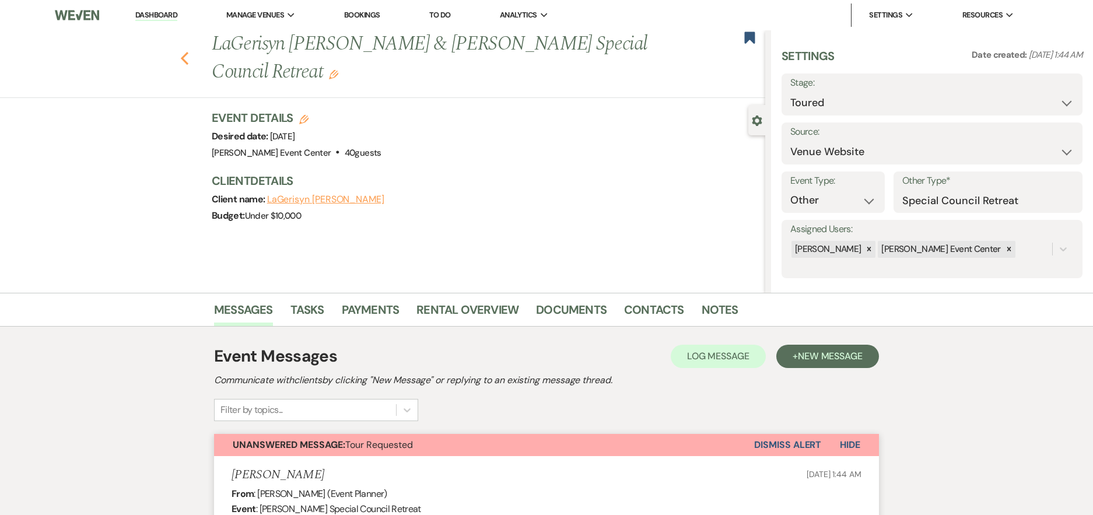
select select "5"
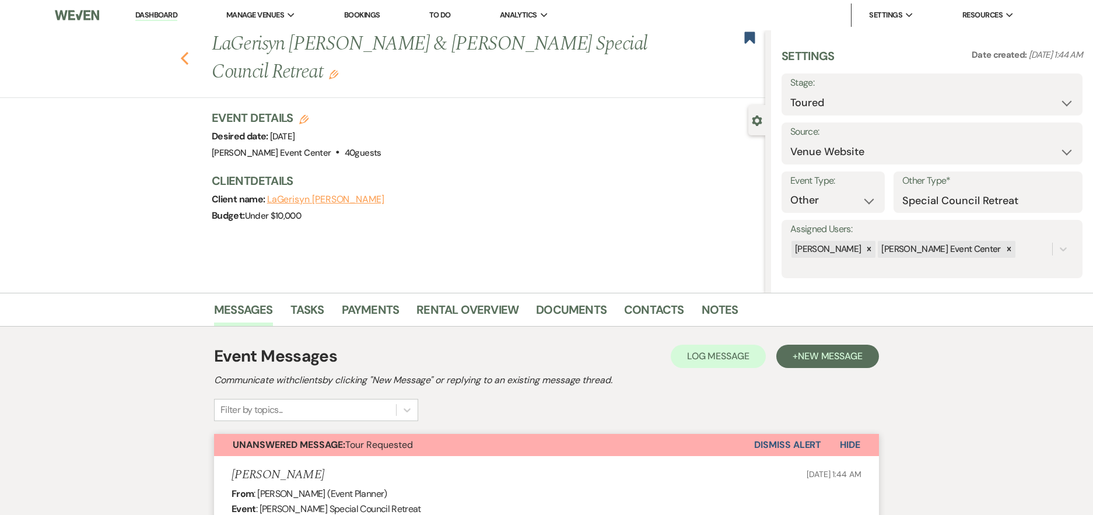
select select "5"
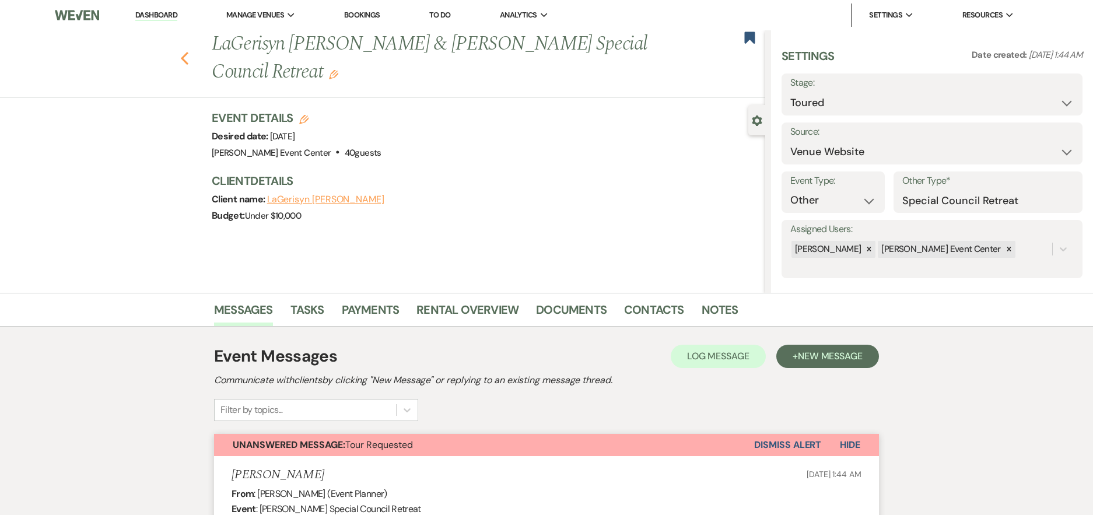
select select "5"
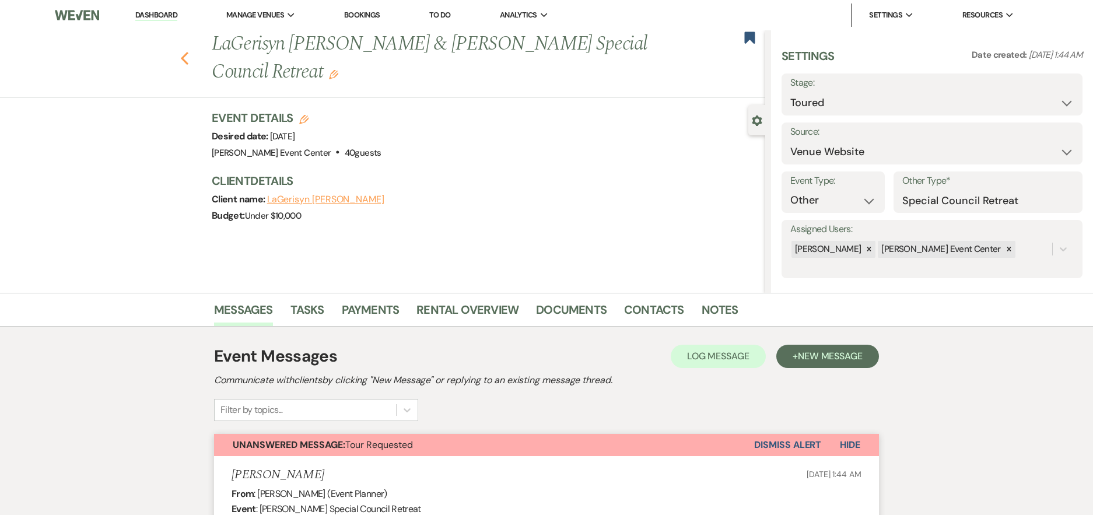
select select "5"
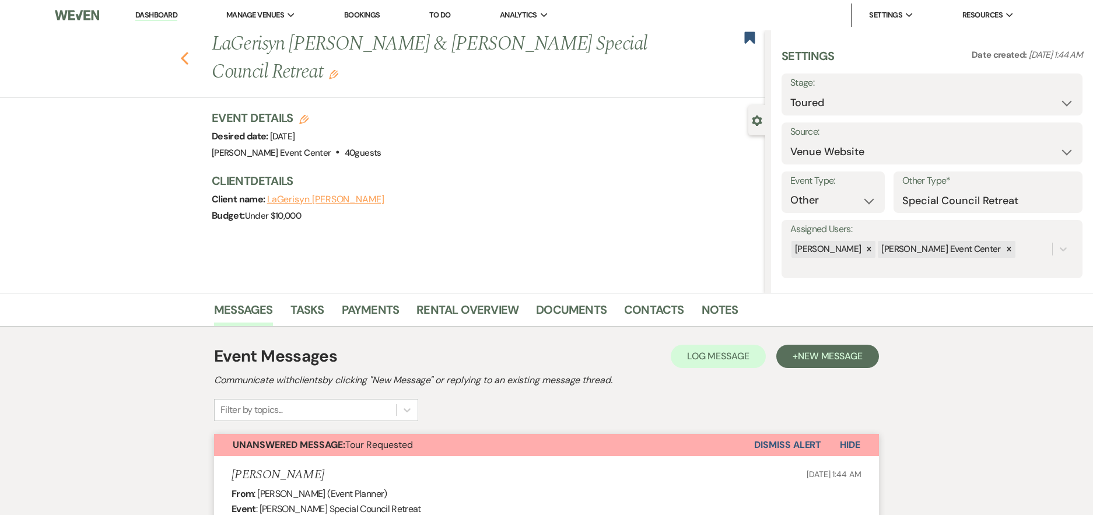
select select "5"
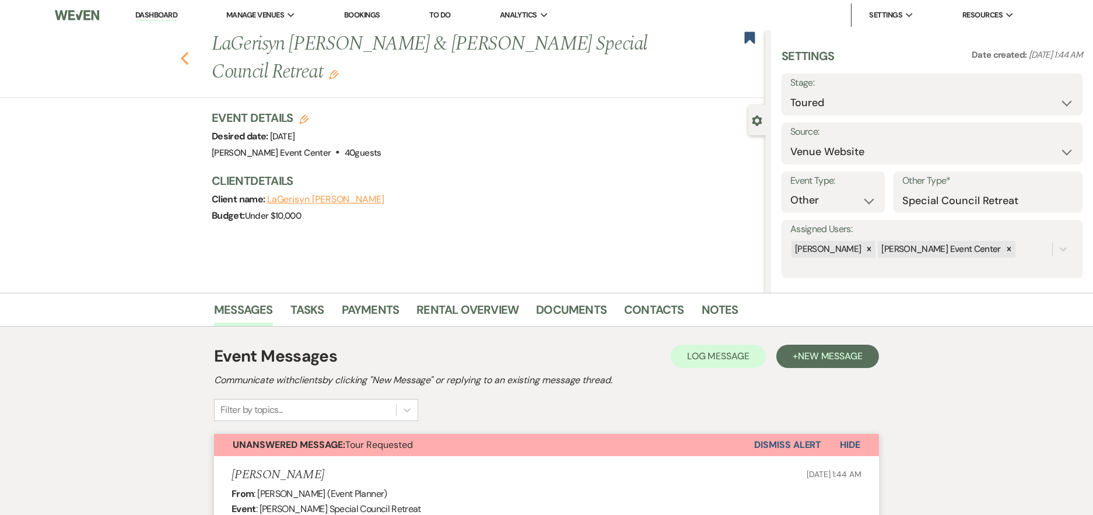
select select "5"
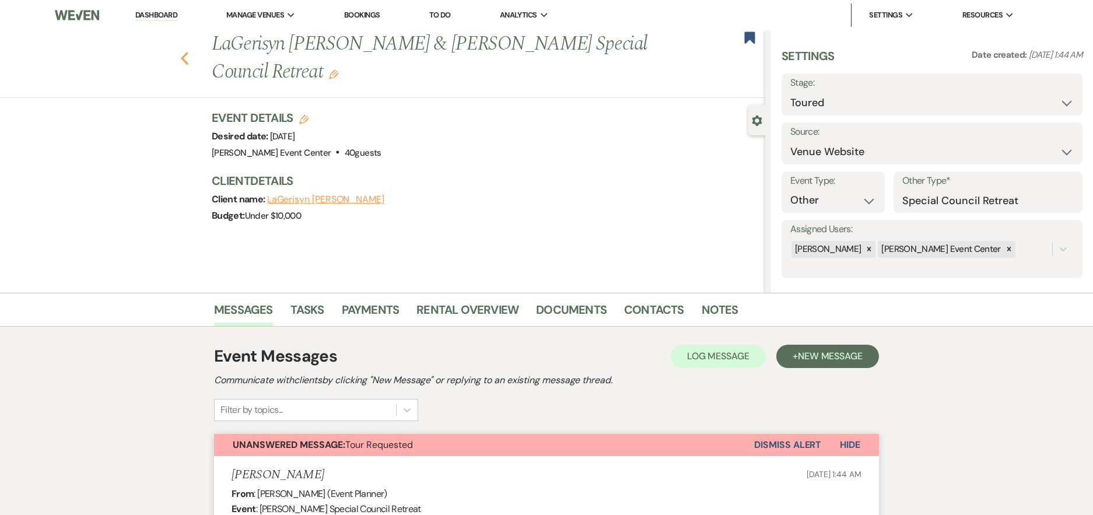
select select "5"
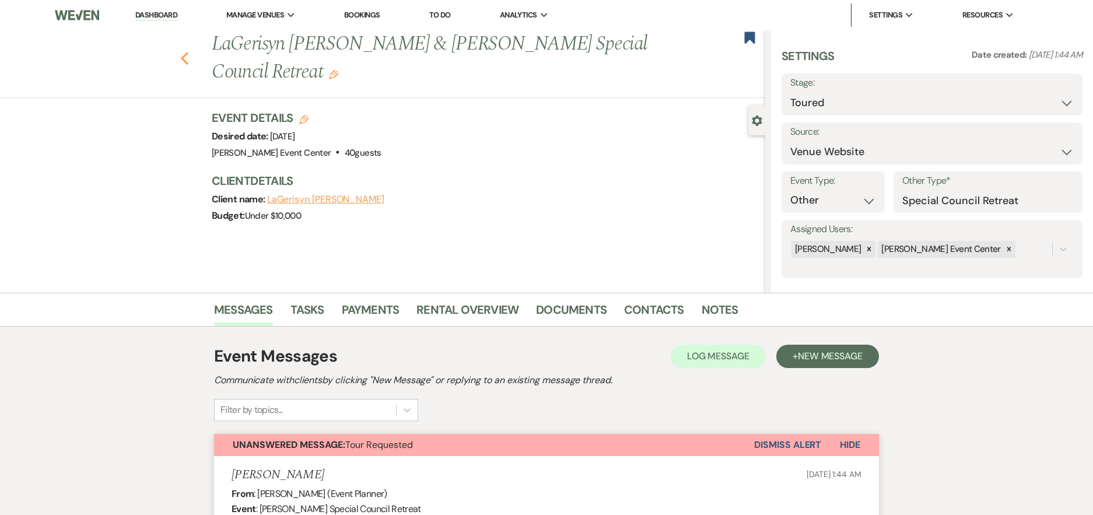
select select "5"
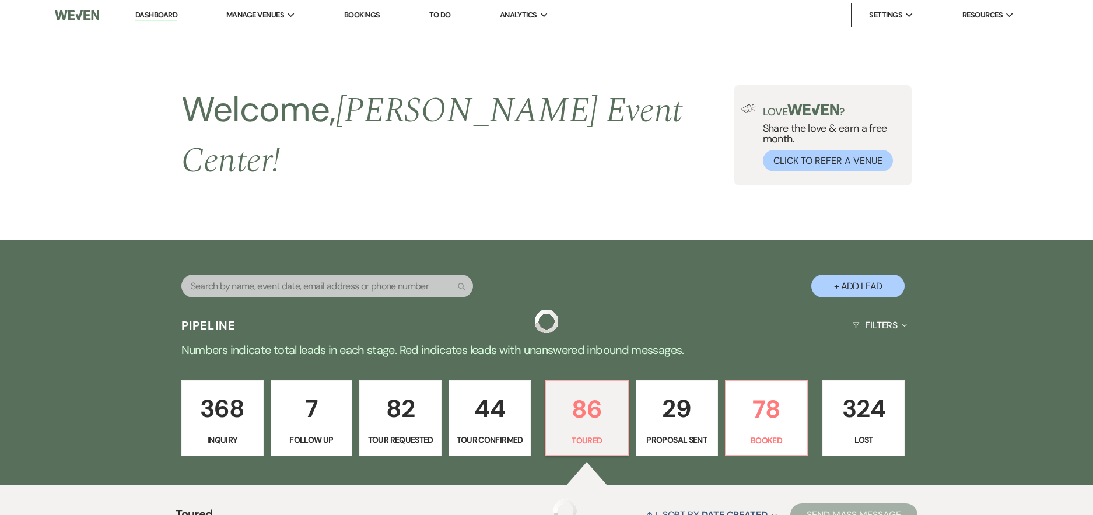
scroll to position [279, 0]
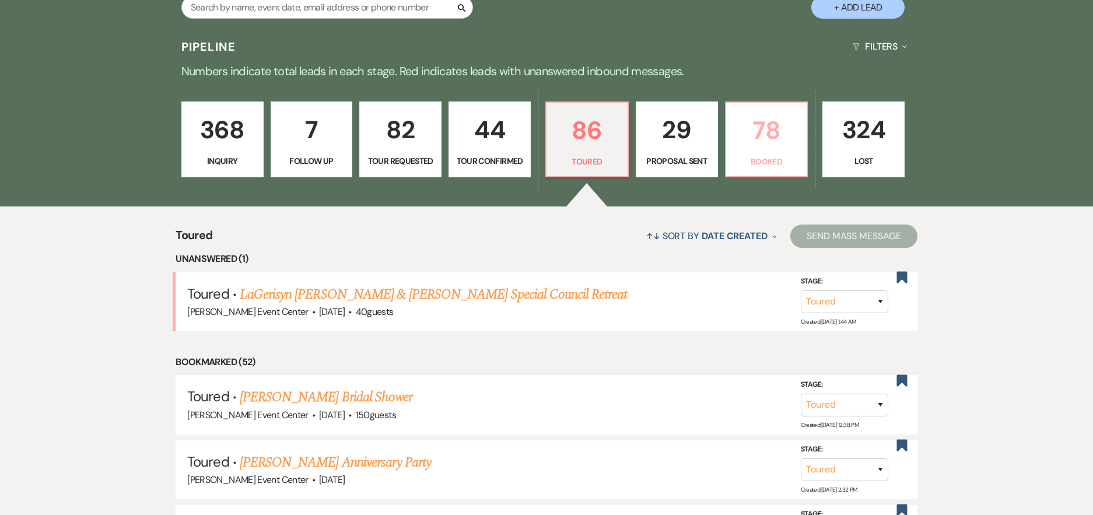
click at [766, 142] on link "78 Booked" at bounding box center [766, 139] width 83 height 76
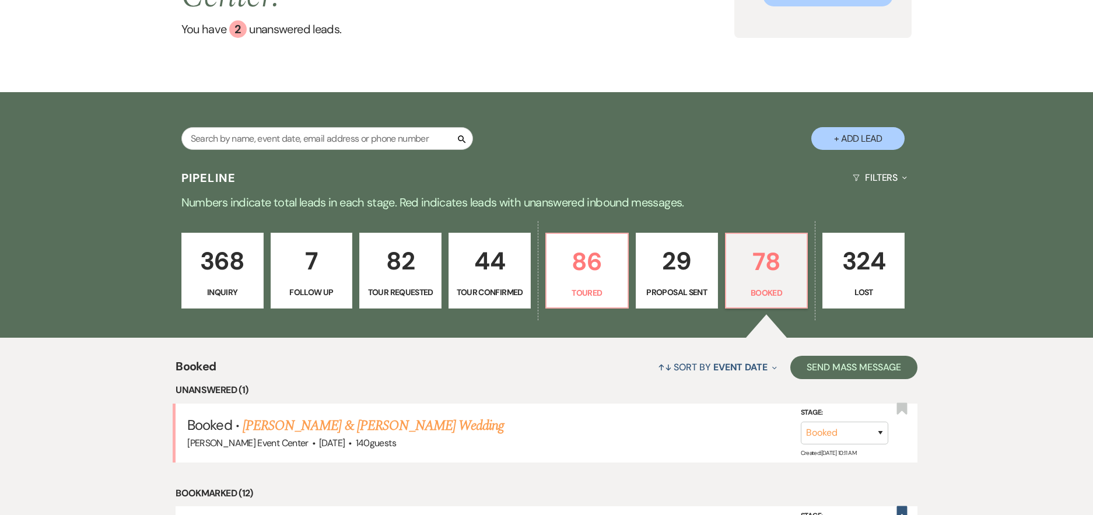
scroll to position [45, 0]
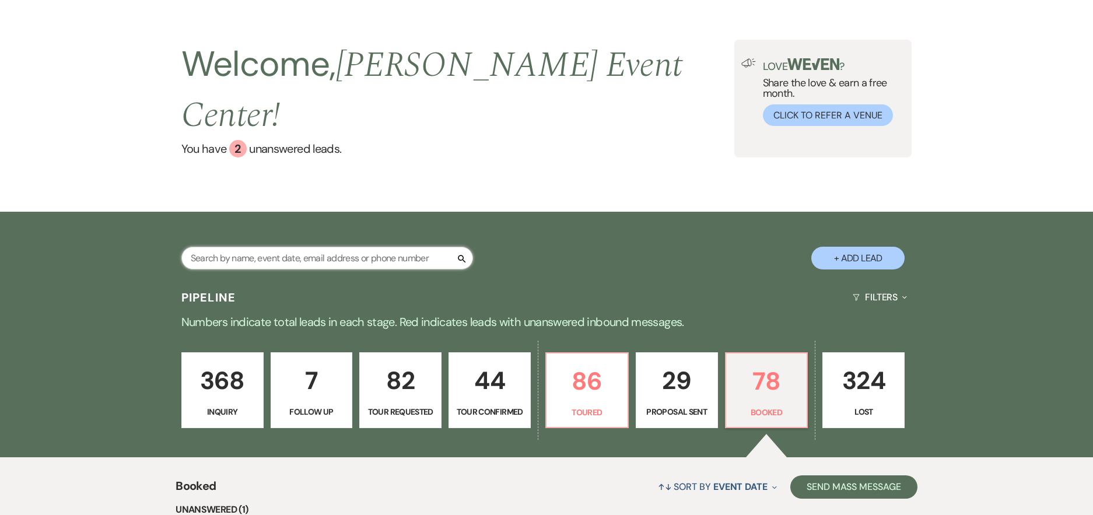
click at [316, 247] on input "text" at bounding box center [327, 258] width 292 height 23
type input "terran"
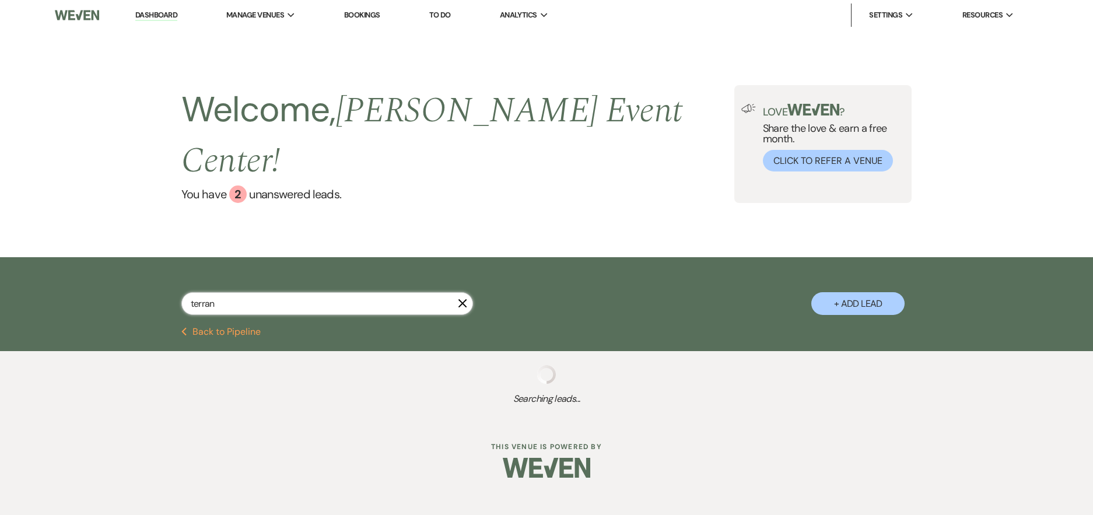
select select "2"
select select "8"
select select "4"
select select "8"
select select "4"
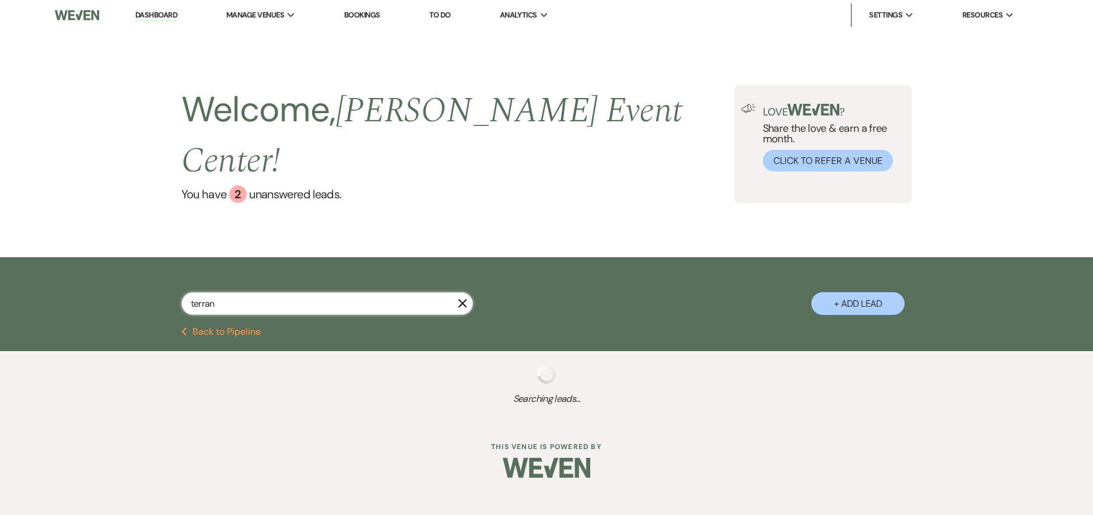
select select "5"
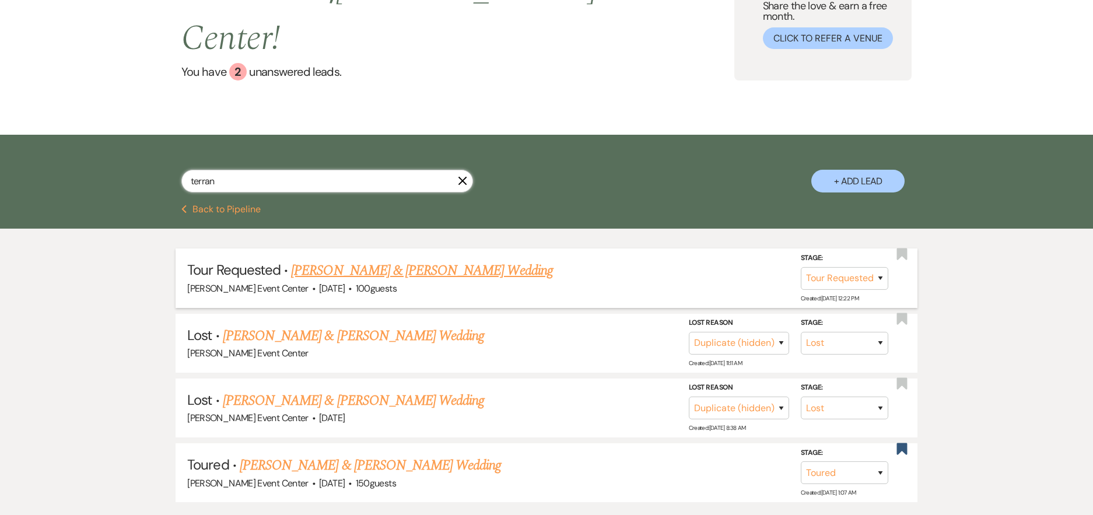
scroll to position [58, 0]
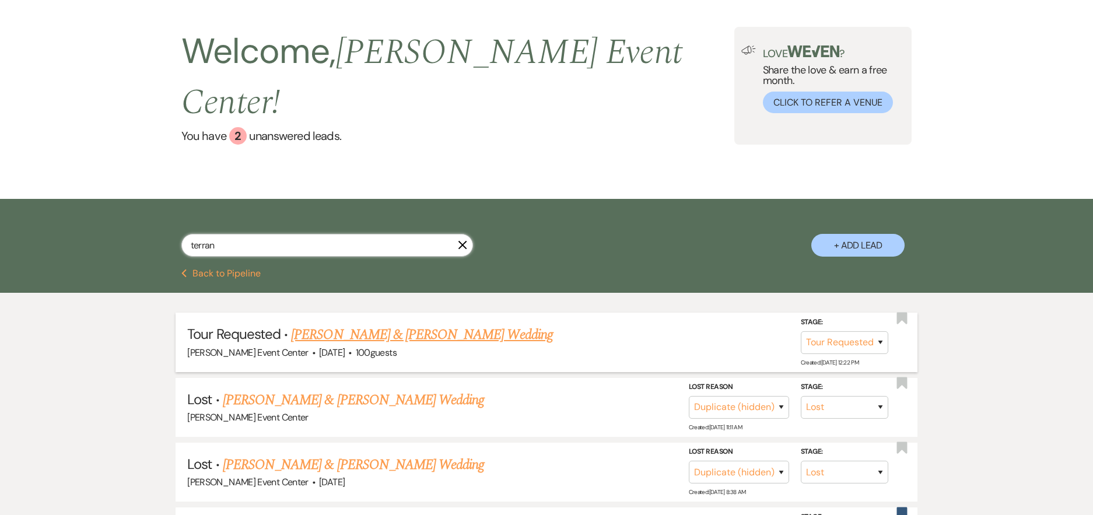
type input "terran"
click at [391, 324] on link "[PERSON_NAME] & [PERSON_NAME] Wedding" at bounding box center [421, 334] width 261 height 21
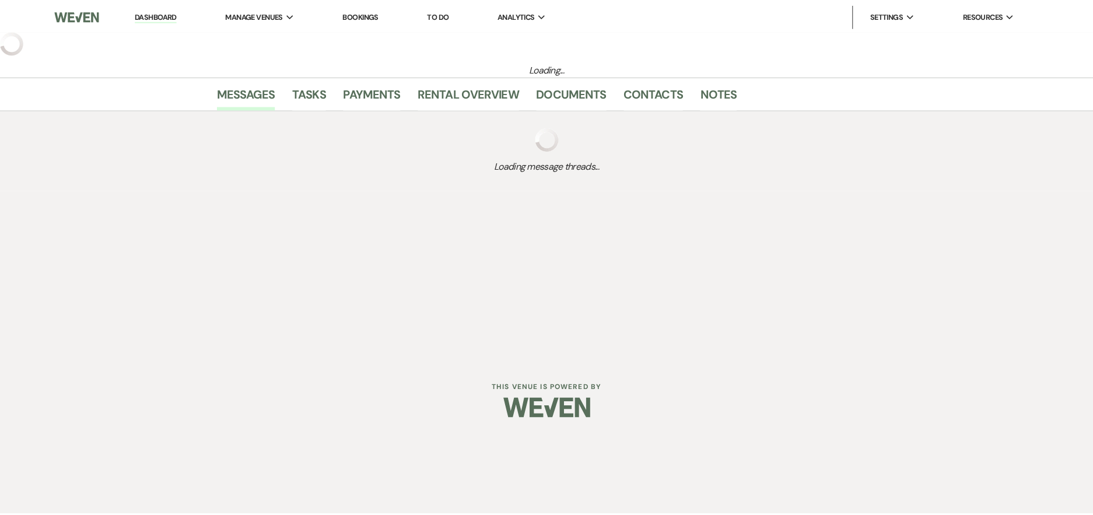
select select "2"
select select "5"
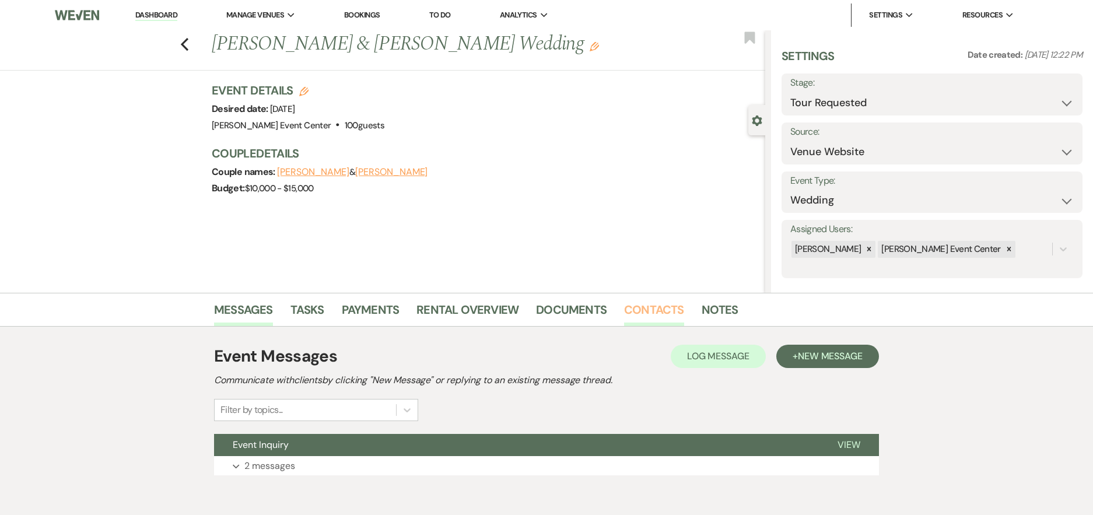
click at [650, 310] on link "Contacts" at bounding box center [654, 313] width 60 height 26
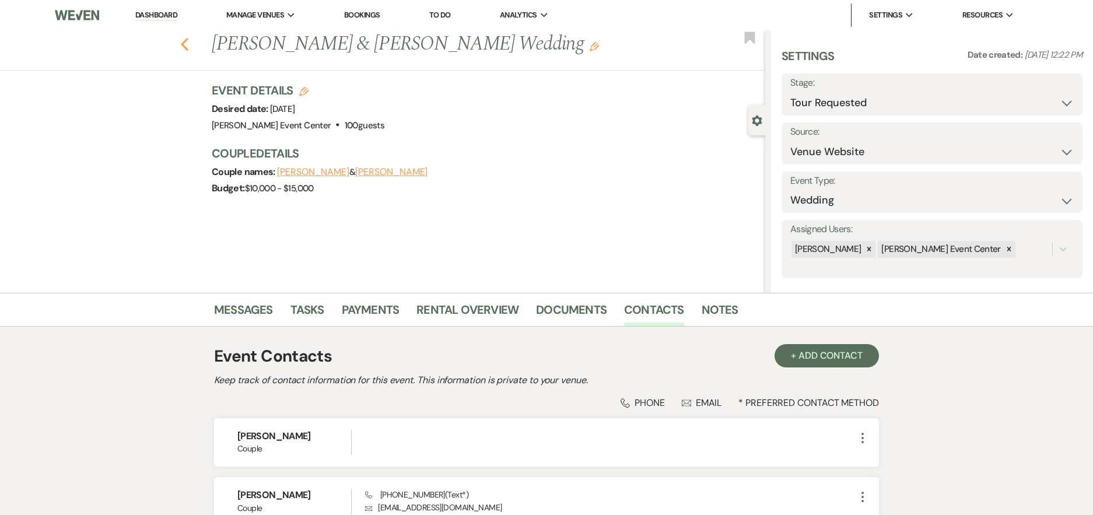
click at [188, 41] on icon "Previous" at bounding box center [184, 44] width 9 height 14
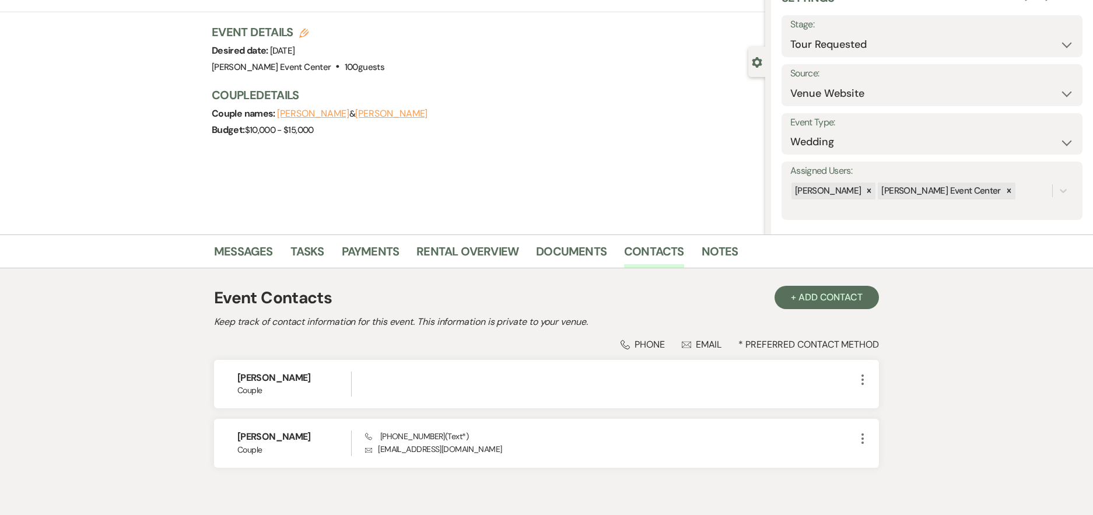
select select "2"
select select "8"
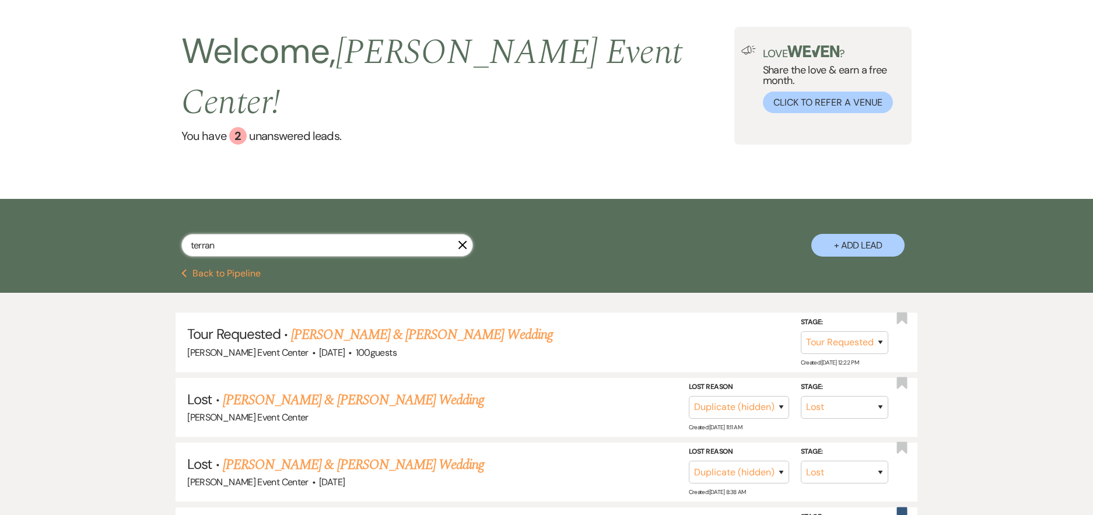
click at [275, 234] on input "terran" at bounding box center [327, 245] width 292 height 23
click at [474, 324] on link "[PERSON_NAME] & [PERSON_NAME] Wedding" at bounding box center [421, 334] width 261 height 21
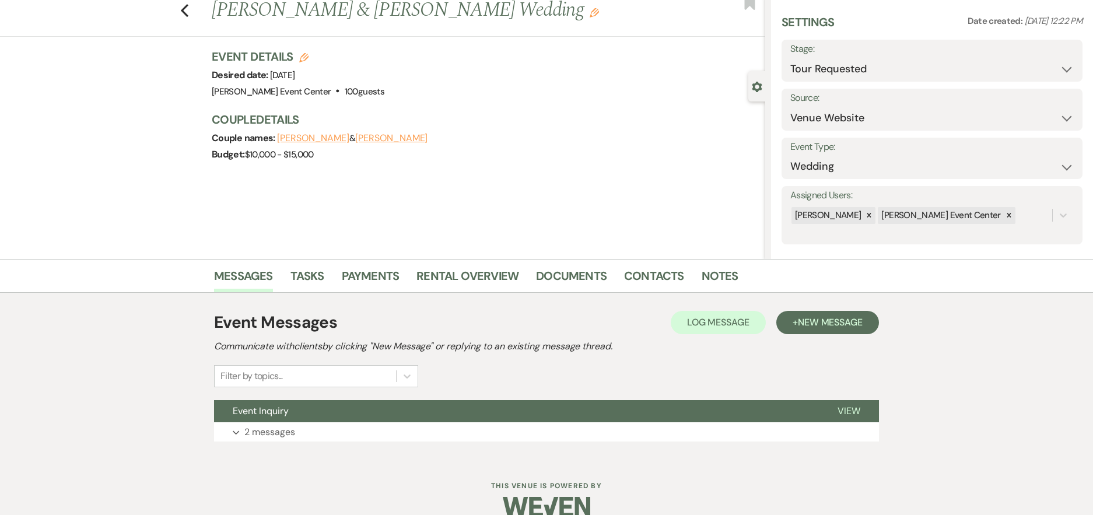
scroll to position [53, 0]
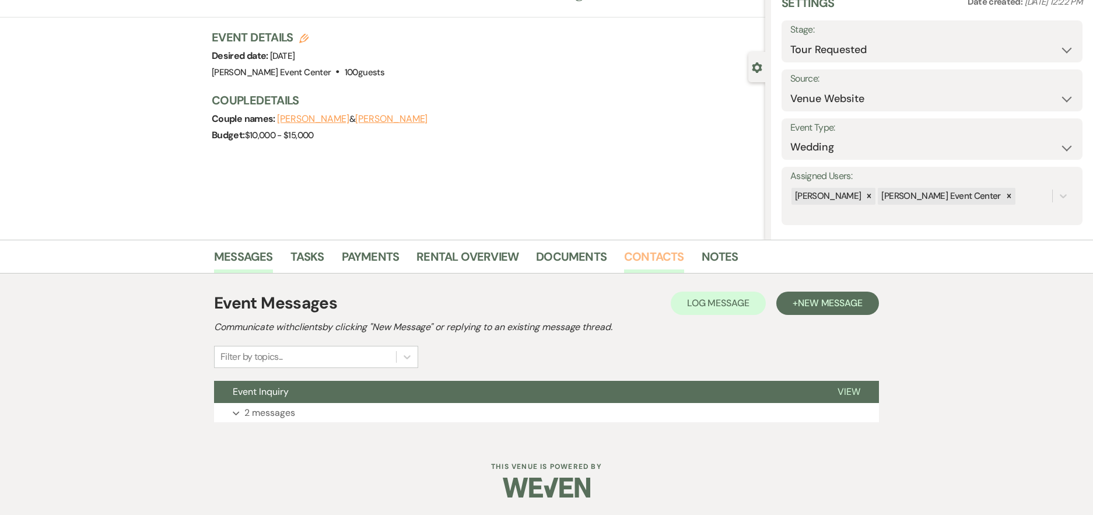
click at [652, 265] on link "Contacts" at bounding box center [654, 260] width 60 height 26
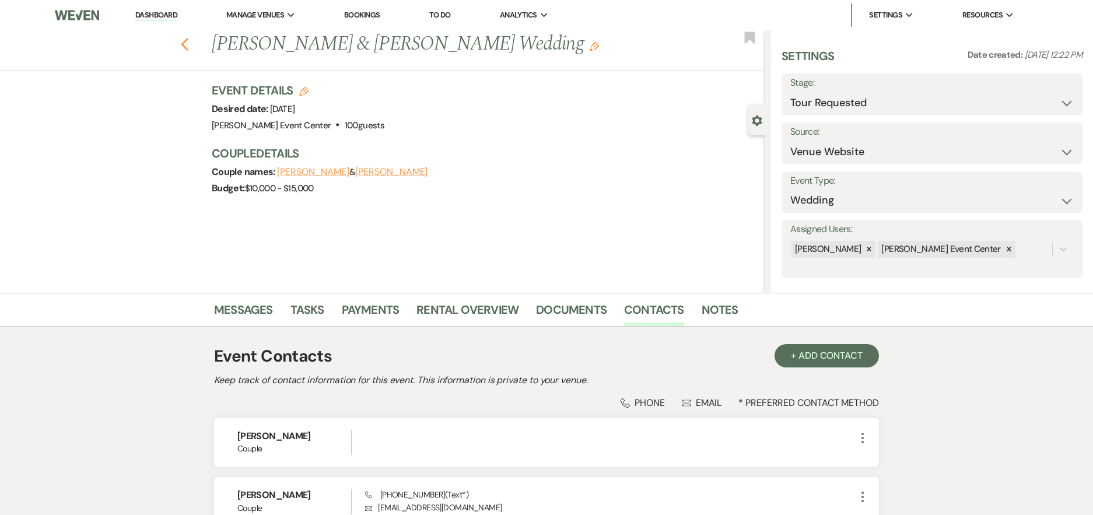
click at [189, 47] on icon "Previous" at bounding box center [184, 44] width 9 height 14
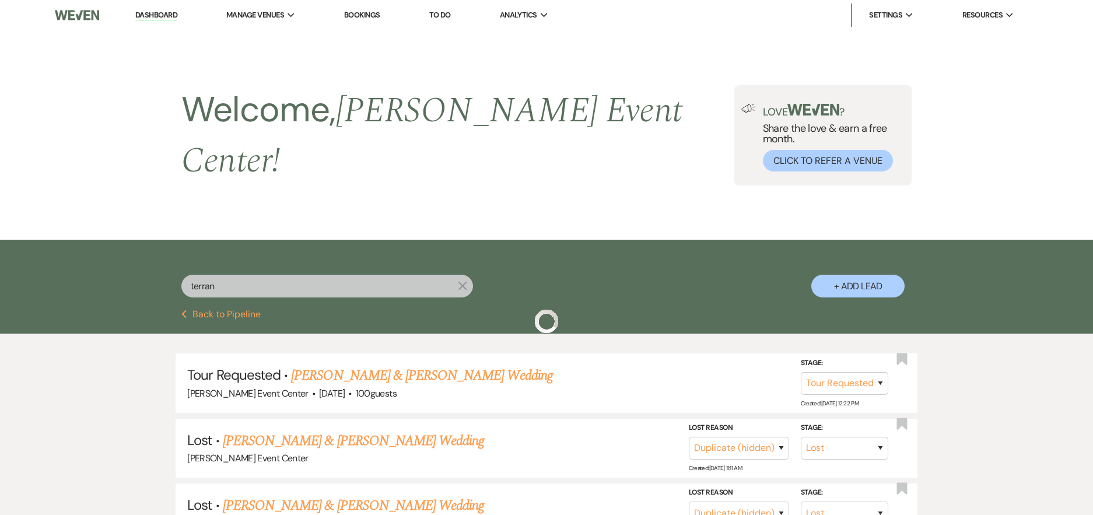
scroll to position [58, 0]
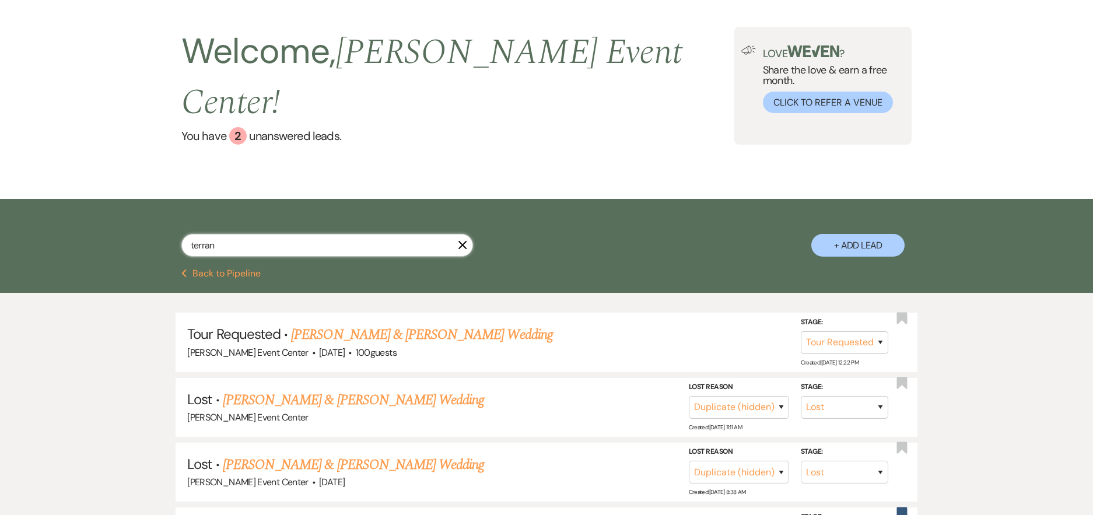
drag, startPoint x: 211, startPoint y: 215, endPoint x: 87, endPoint y: 201, distance: 124.5
click at [99, 203] on div "terran X + Add Lead" at bounding box center [546, 234] width 1093 height 70
paste input "[PERSON_NAME]"
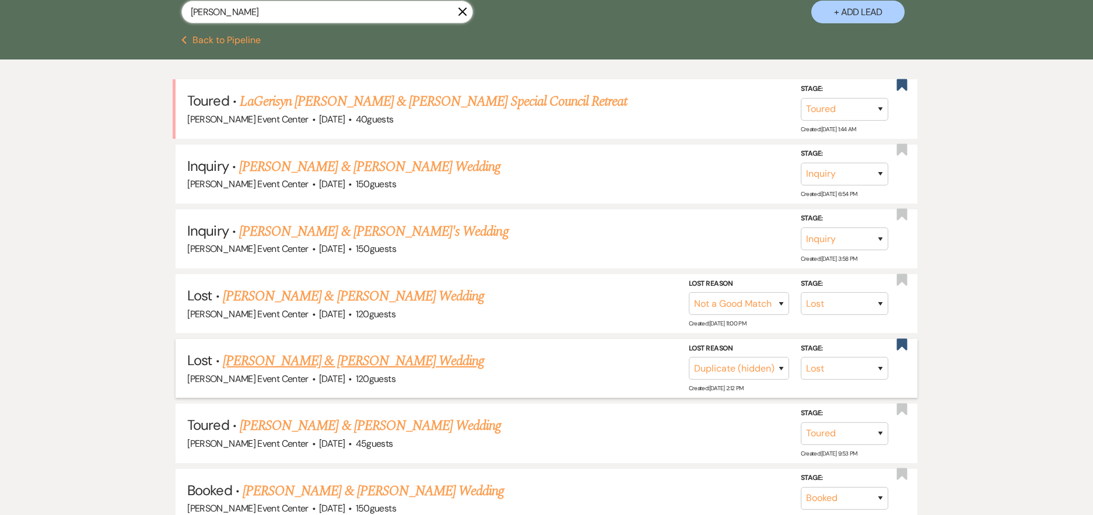
scroll to position [233, 0]
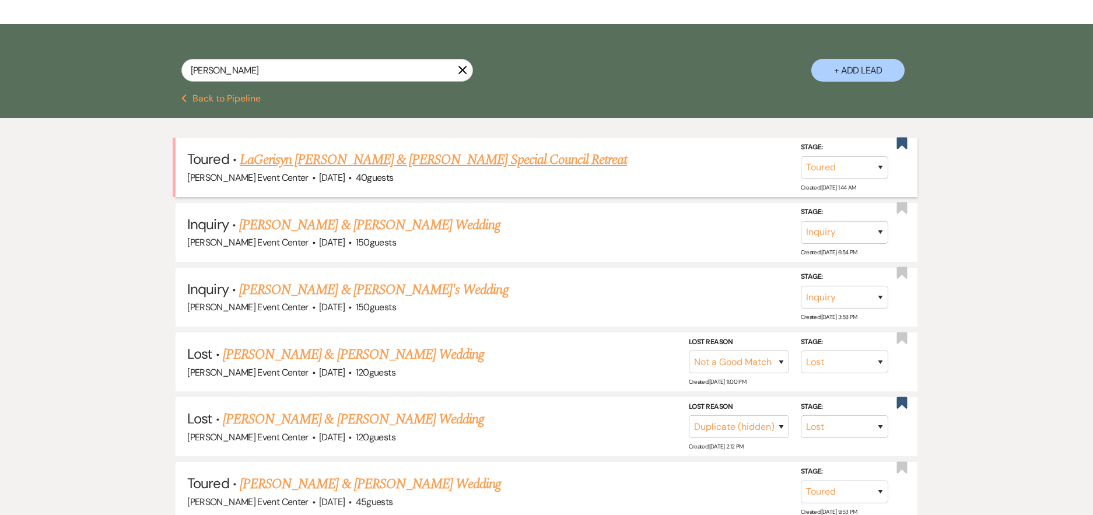
click at [344, 149] on link "LaGerisyn [PERSON_NAME] & [PERSON_NAME] Special Council Retreat" at bounding box center [434, 159] width 388 height 21
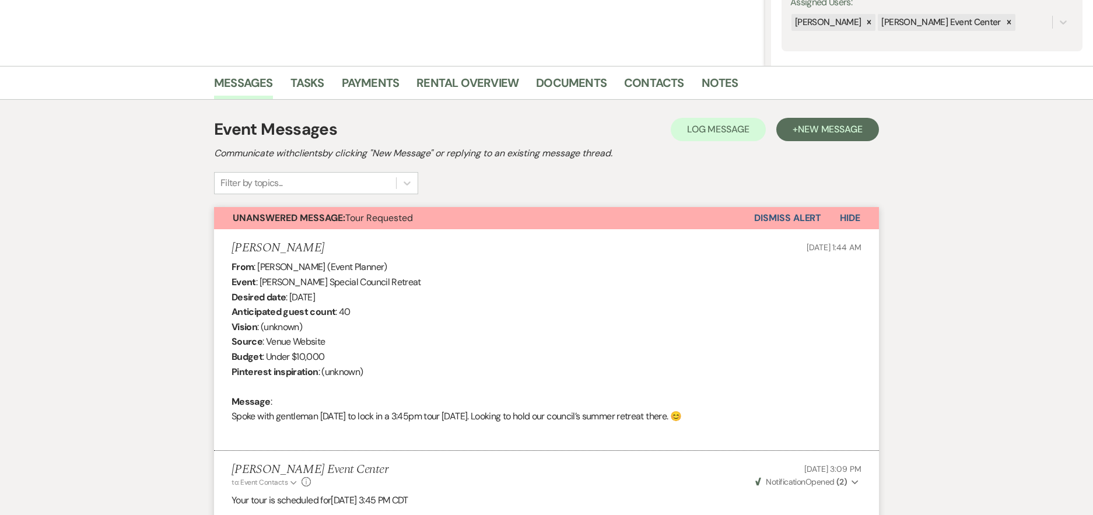
scroll to position [292, 0]
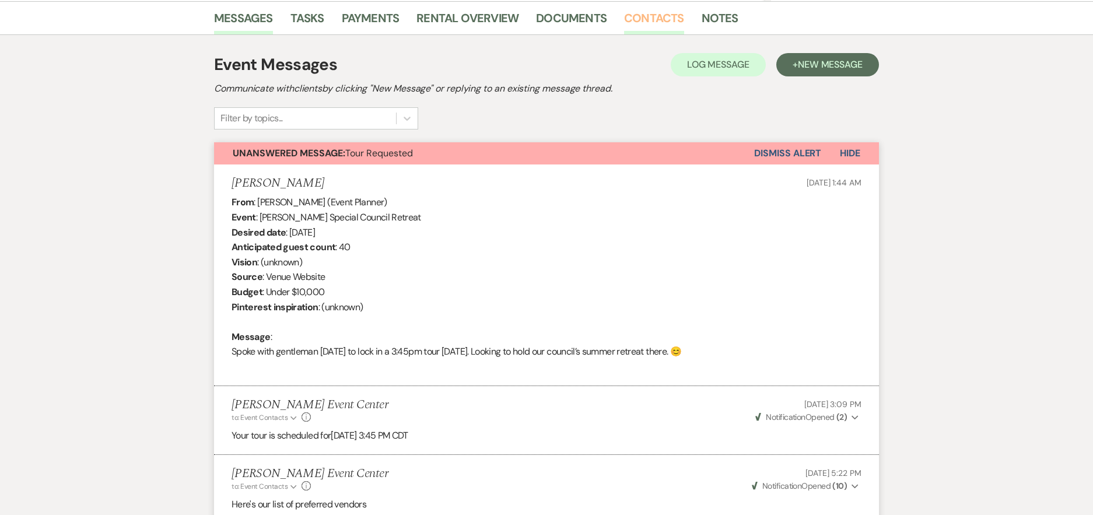
click at [653, 24] on link "Contacts" at bounding box center [654, 22] width 60 height 26
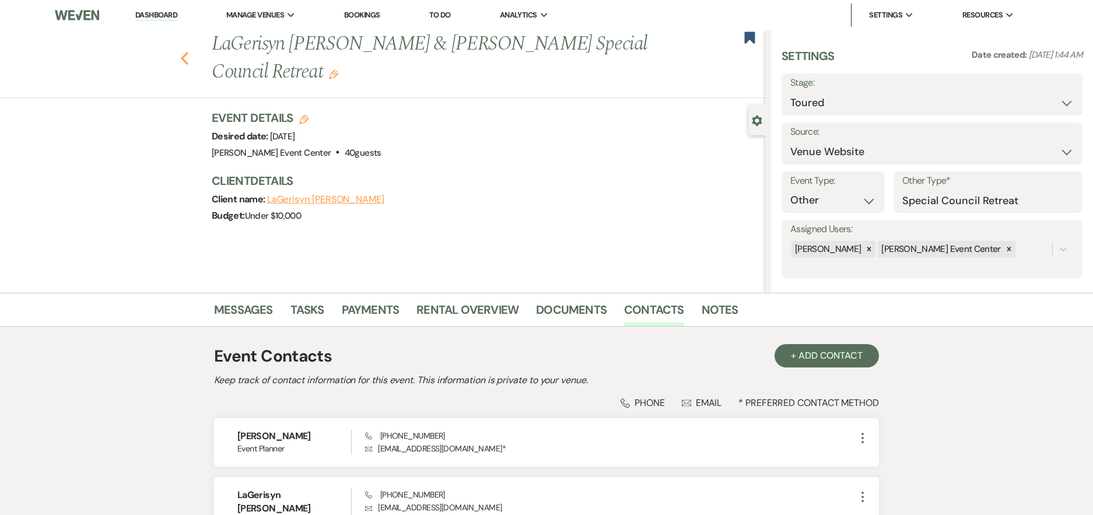
click at [189, 59] on icon "Previous" at bounding box center [184, 58] width 9 height 14
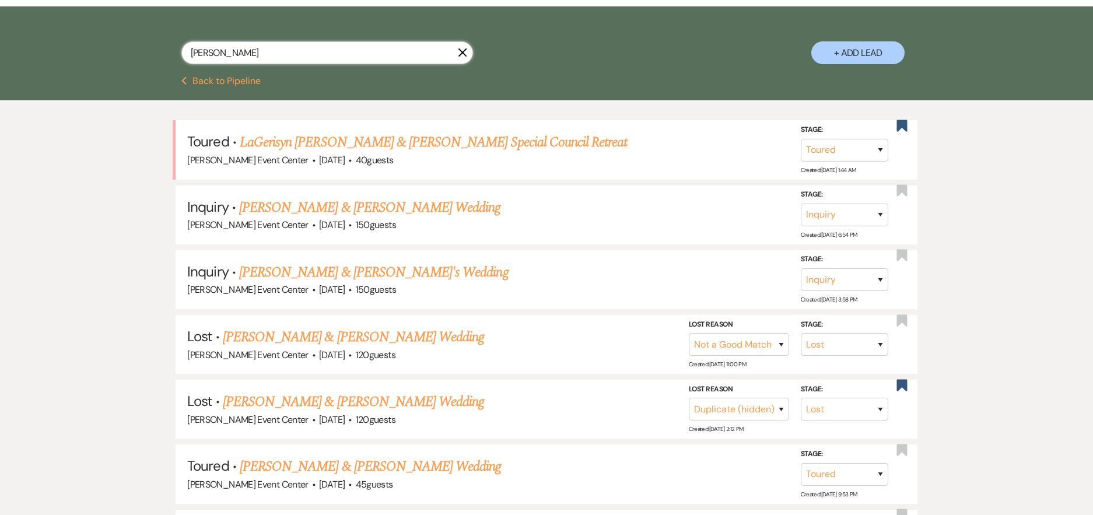
click at [236, 43] on input "[PERSON_NAME]" at bounding box center [327, 52] width 292 height 23
drag, startPoint x: 246, startPoint y: 43, endPoint x: 139, endPoint y: 29, distance: 107.0
click at [139, 29] on div "[PERSON_NAME] X + Add Lead" at bounding box center [547, 42] width 840 height 61
paste input "2143958800"
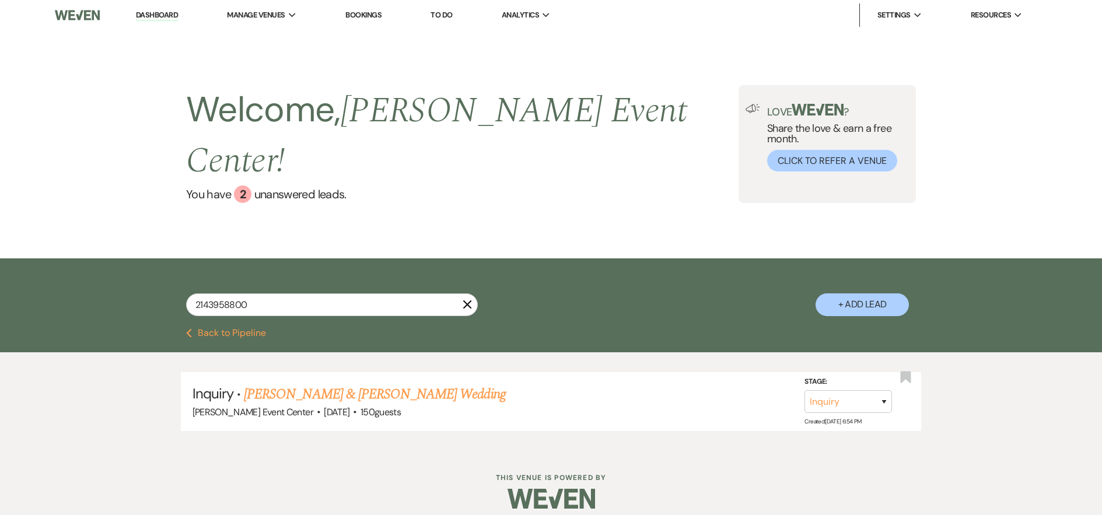
click at [351, 384] on link "[PERSON_NAME] & [PERSON_NAME] Wedding" at bounding box center [374, 394] width 261 height 21
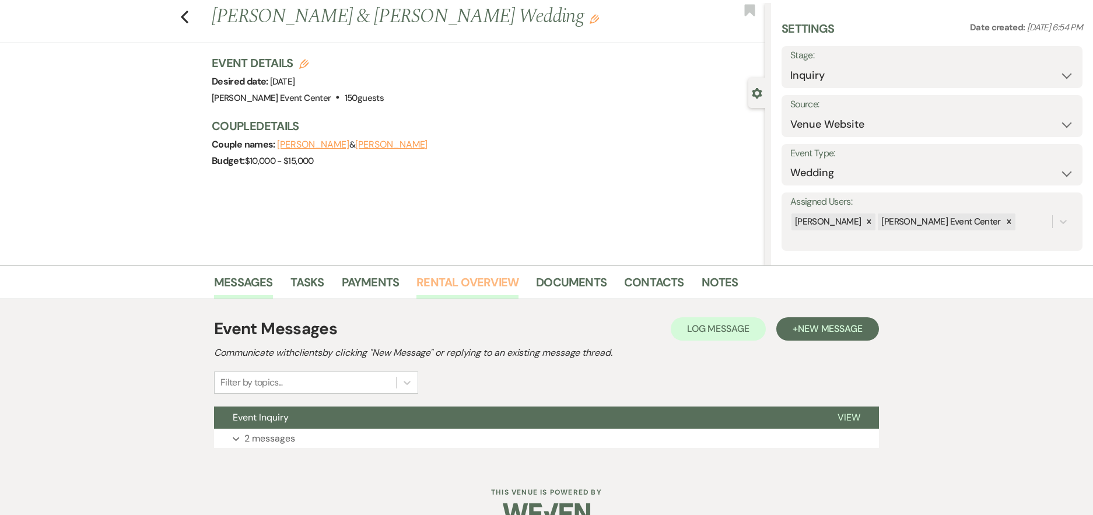
scroll to position [53, 0]
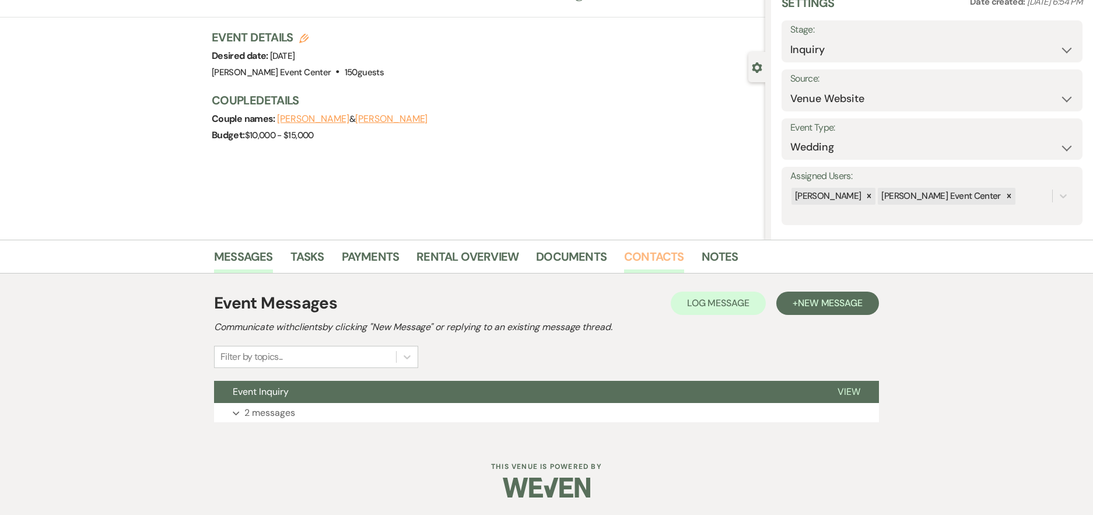
click at [668, 266] on link "Contacts" at bounding box center [654, 260] width 60 height 26
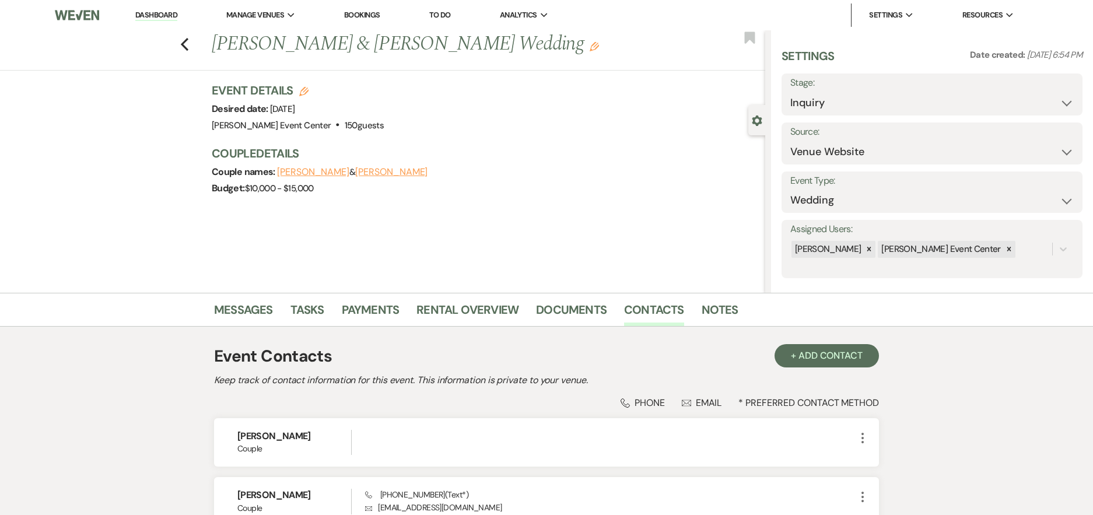
scroll to position [114, 0]
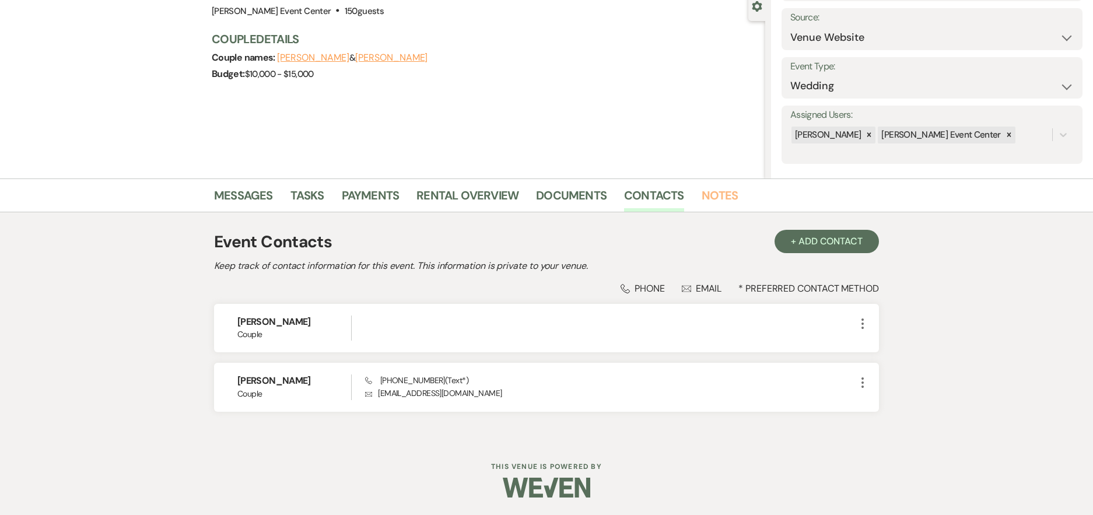
click at [726, 188] on link "Notes" at bounding box center [720, 199] width 37 height 26
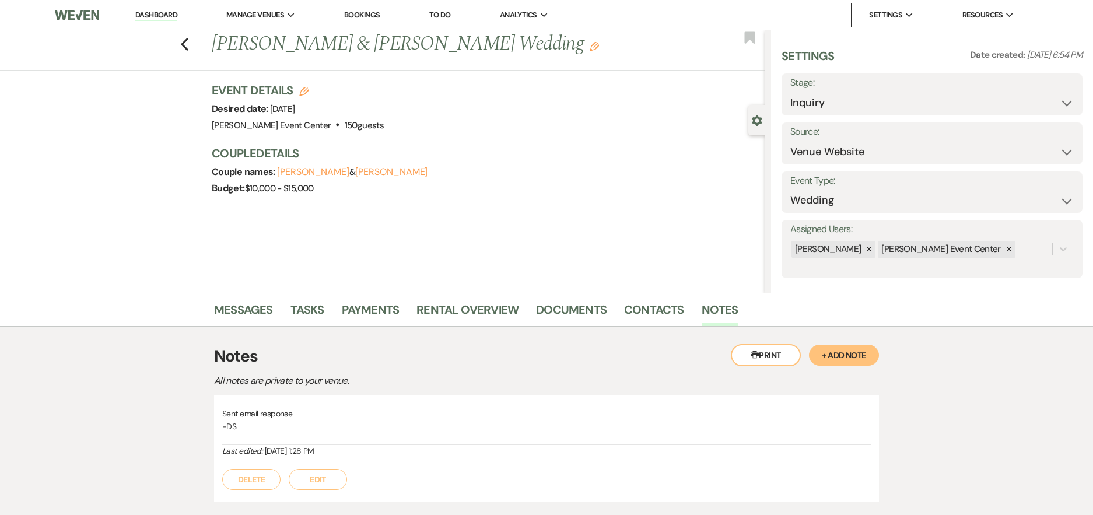
click at [835, 349] on button "+ Add Note" at bounding box center [844, 355] width 70 height 21
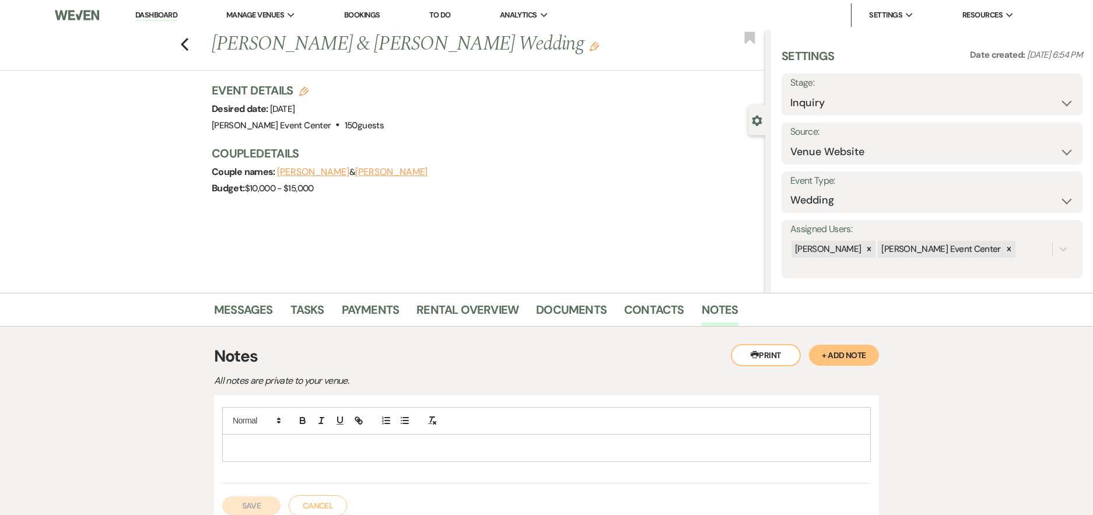
drag, startPoint x: 347, startPoint y: 449, endPoint x: 341, endPoint y: 443, distance: 8.7
click at [345, 450] on p at bounding box center [547, 448] width 630 height 13
click at [278, 463] on p "-DS" at bounding box center [547, 460] width 630 height 13
click at [269, 443] on p "Left vm" at bounding box center [547, 448] width 630 height 13
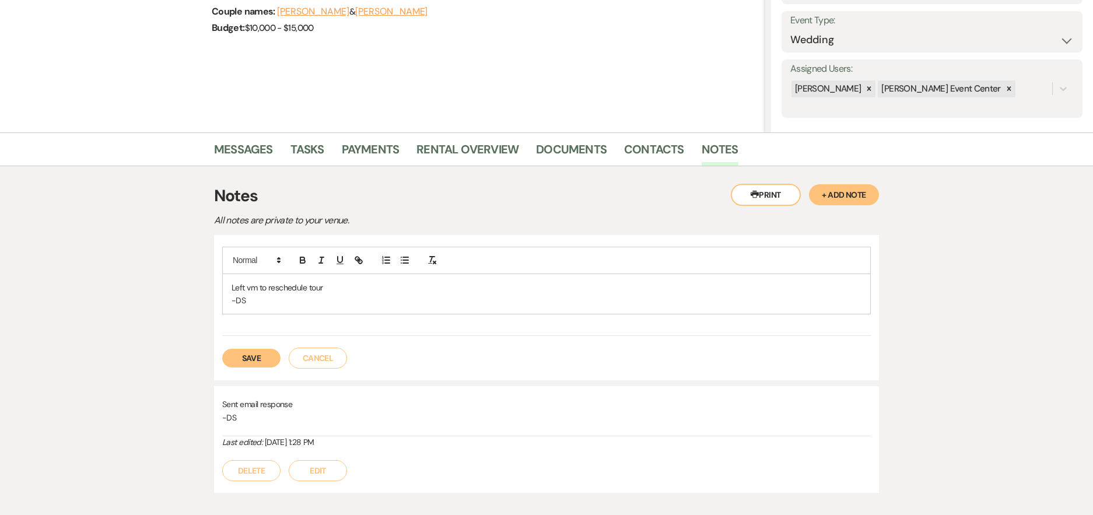
scroll to position [175, 0]
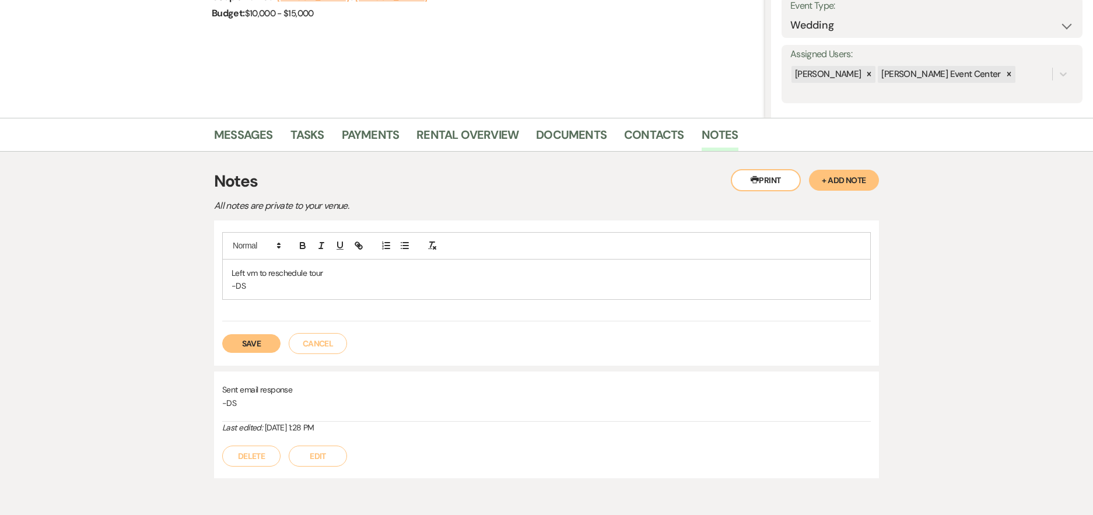
click at [257, 348] on button "Save" at bounding box center [251, 343] width 58 height 19
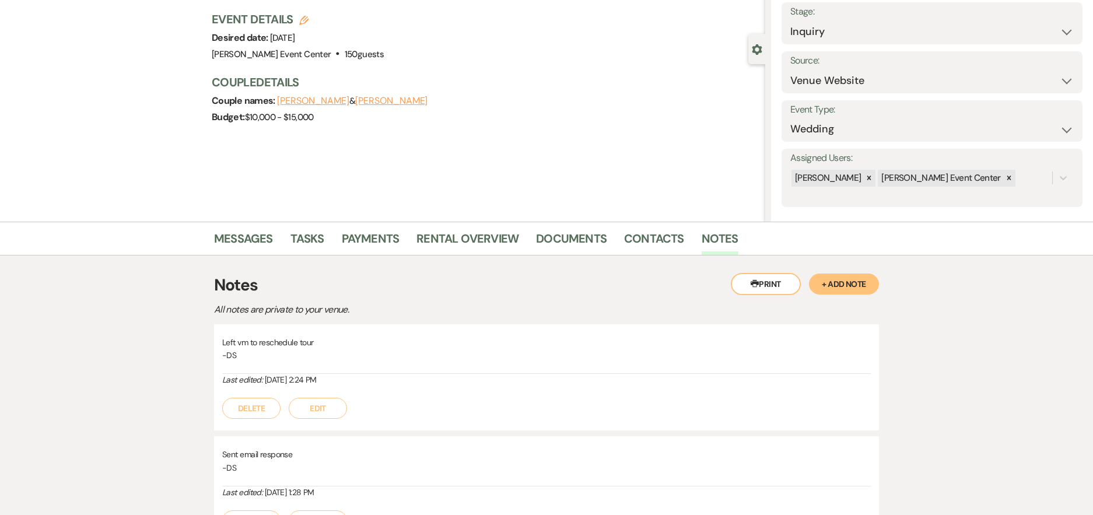
scroll to position [0, 0]
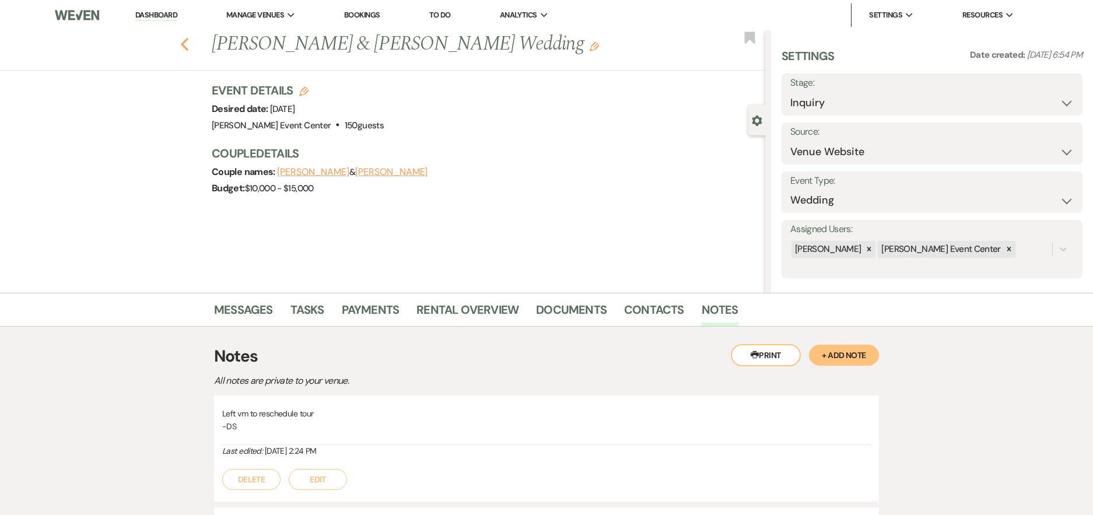
click at [187, 42] on icon "Previous" at bounding box center [184, 44] width 9 height 14
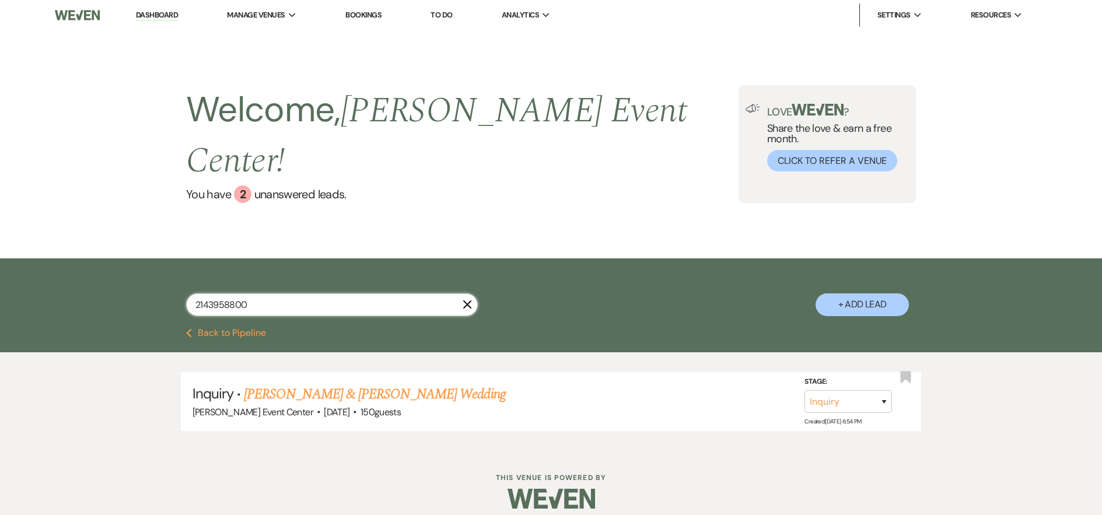
drag, startPoint x: 267, startPoint y: 278, endPoint x: 135, endPoint y: 265, distance: 132.4
click at [135, 265] on div "2143958800 X + Add Lead" at bounding box center [551, 294] width 840 height 61
click at [295, 384] on link "[PERSON_NAME] & [PERSON_NAME] Wedding" at bounding box center [374, 394] width 261 height 21
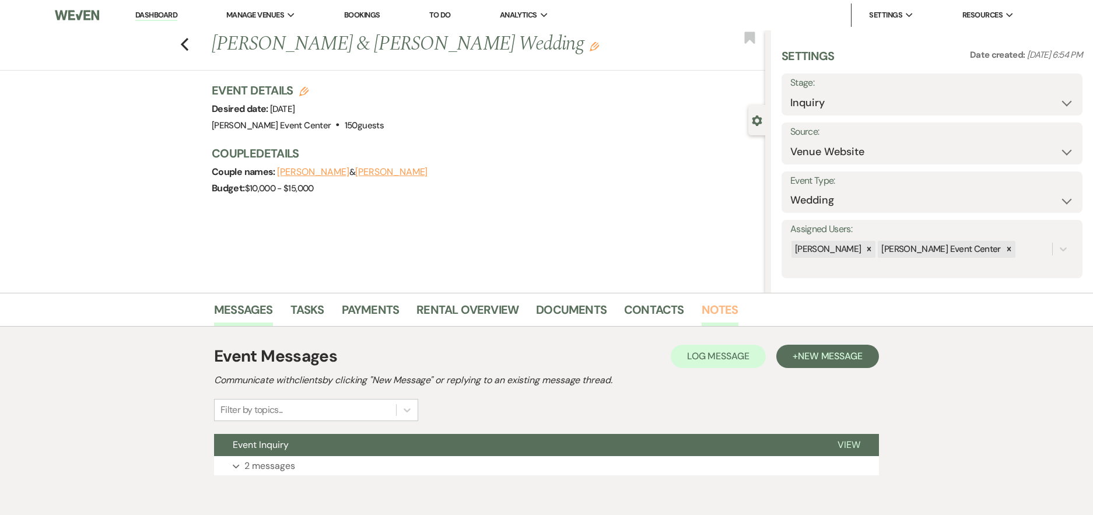
click at [722, 310] on link "Notes" at bounding box center [720, 313] width 37 height 26
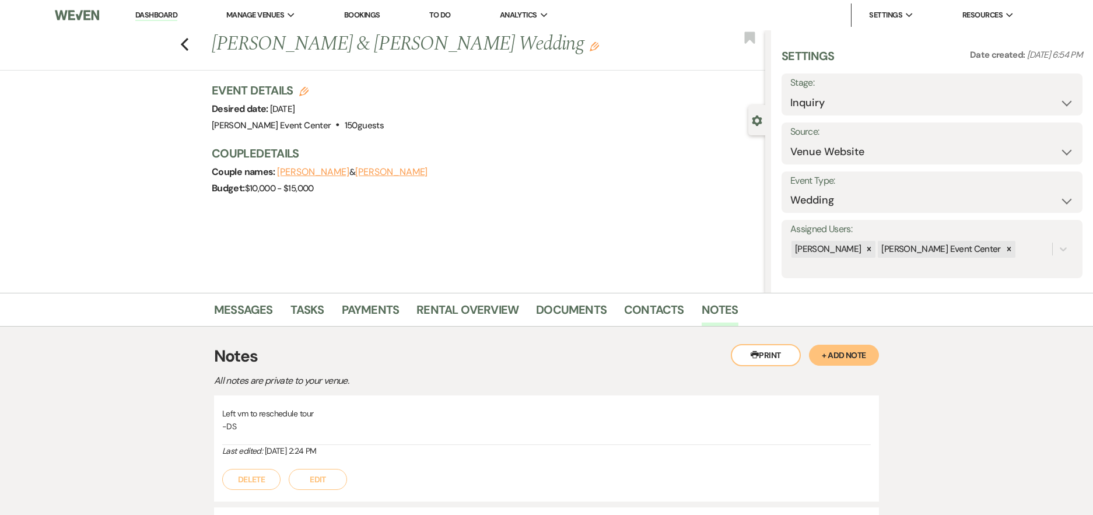
click at [838, 352] on button "+ Add Note" at bounding box center [844, 355] width 70 height 21
click at [334, 446] on p at bounding box center [547, 448] width 630 height 13
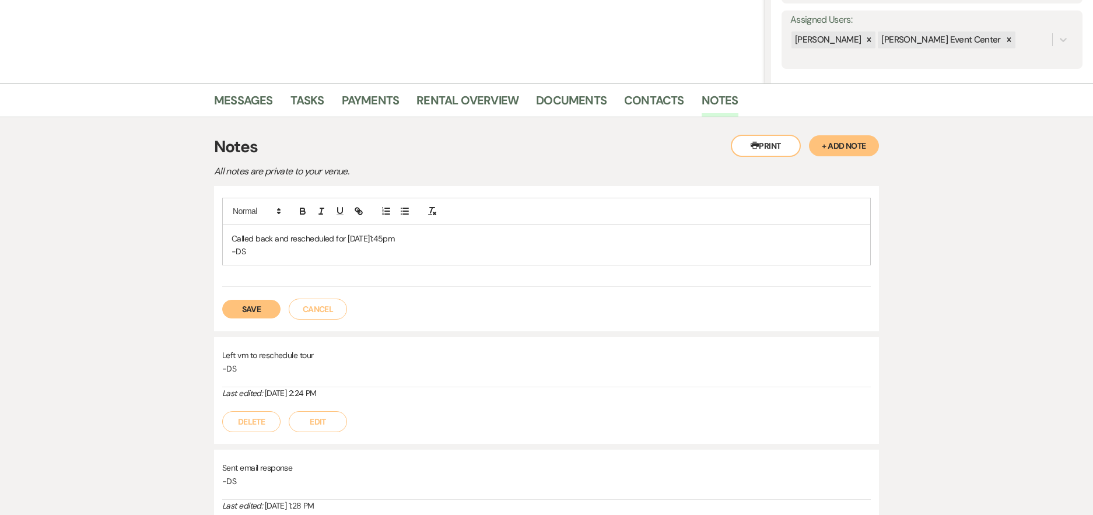
scroll to position [233, 0]
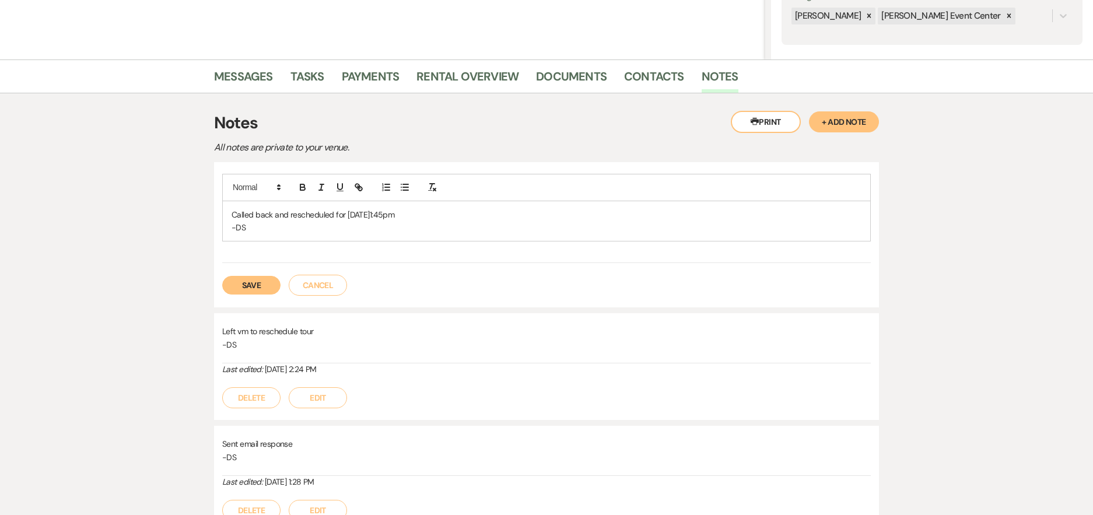
click at [234, 293] on button "Save" at bounding box center [251, 285] width 58 height 19
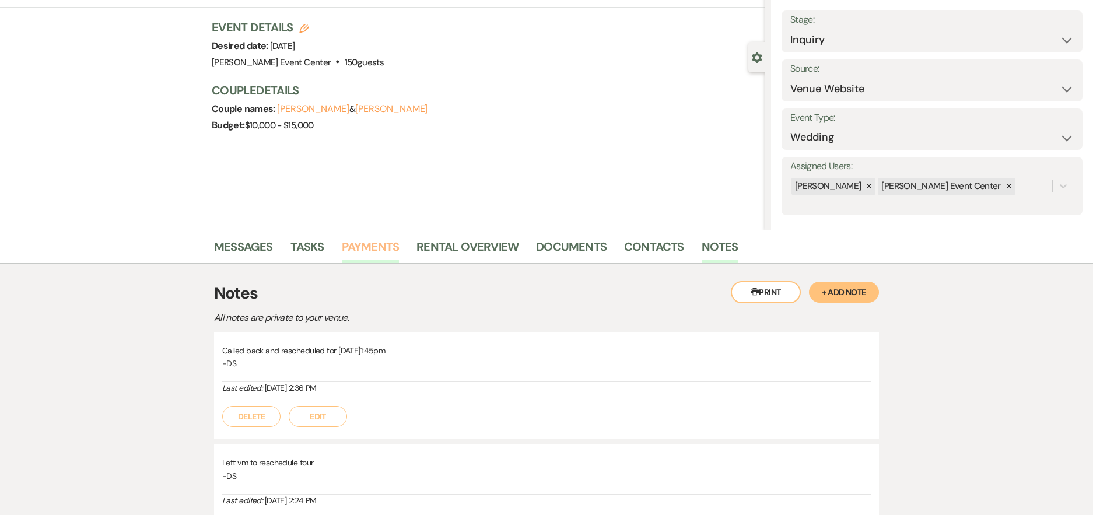
scroll to position [58, 0]
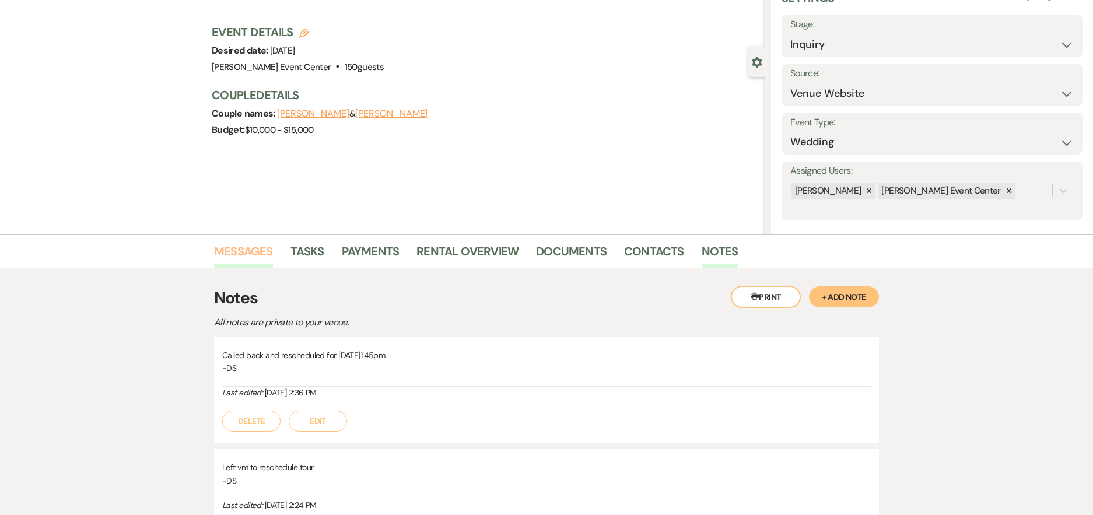
click at [235, 247] on link "Messages" at bounding box center [243, 255] width 59 height 26
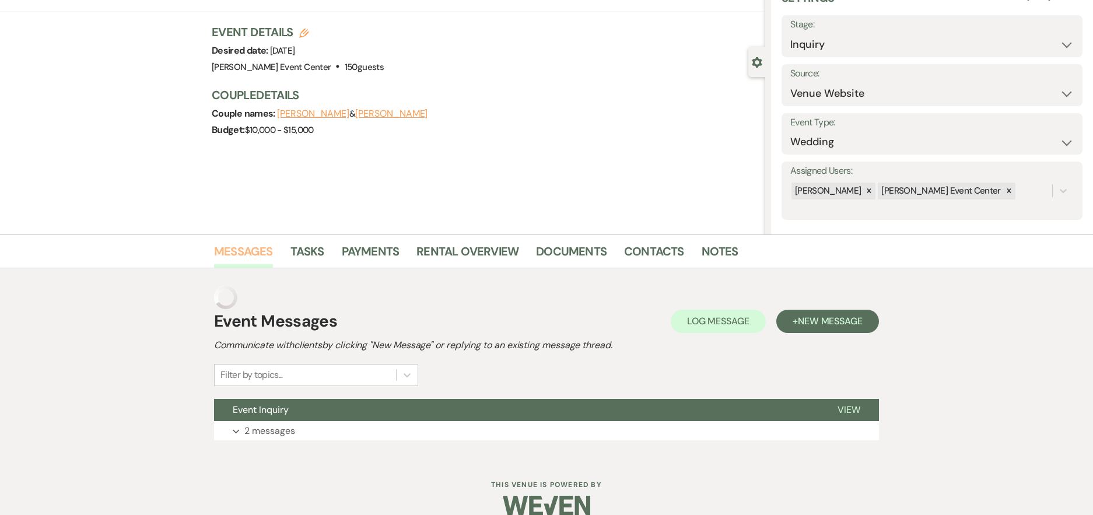
scroll to position [53, 0]
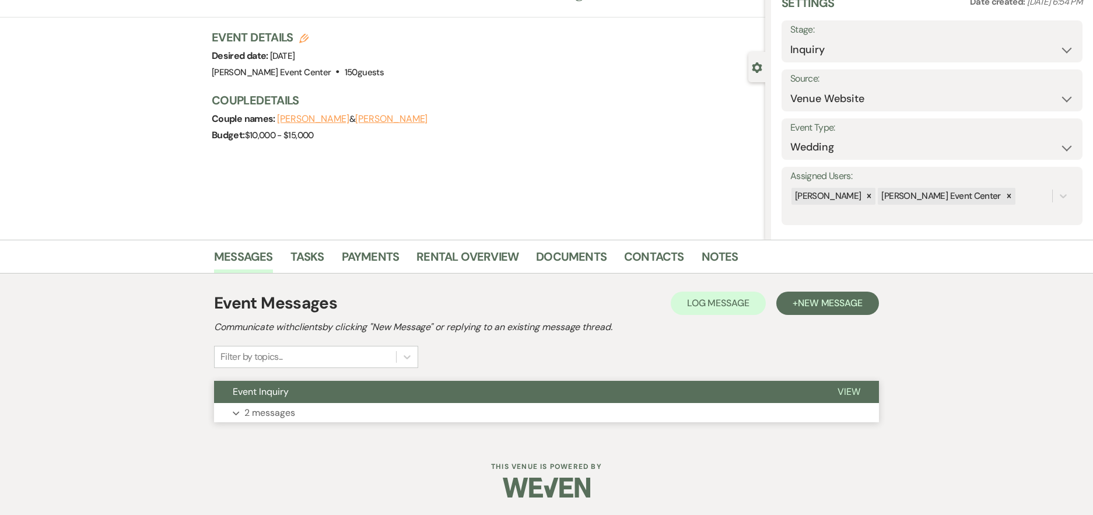
click at [246, 412] on p "2 messages" at bounding box center [269, 412] width 51 height 15
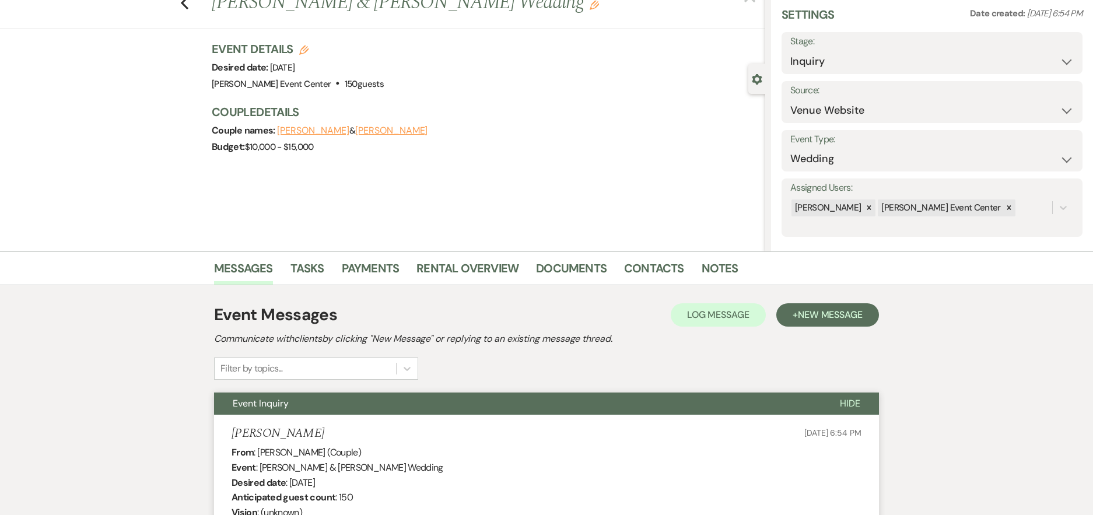
scroll to position [12, 0]
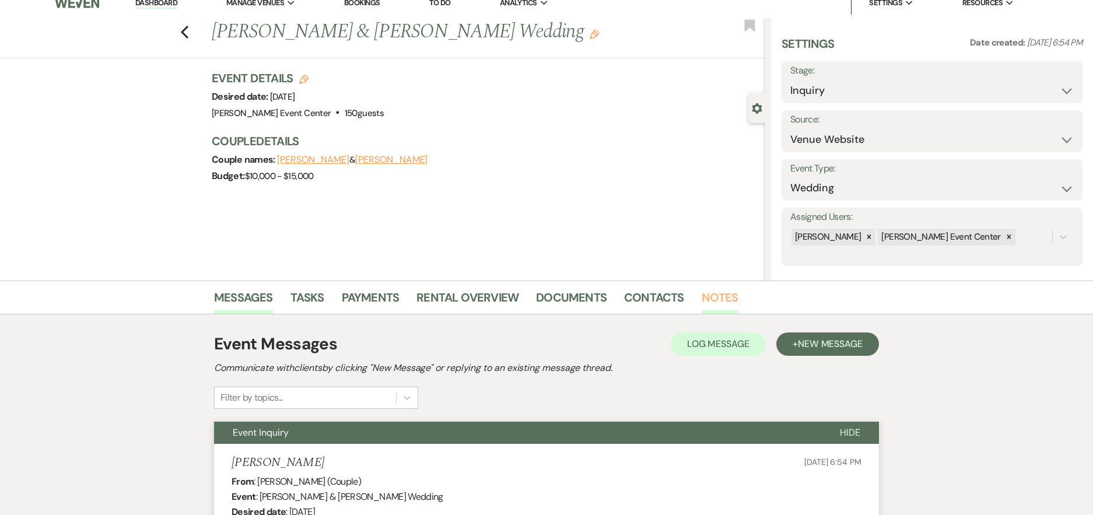
click at [724, 296] on link "Notes" at bounding box center [720, 301] width 37 height 26
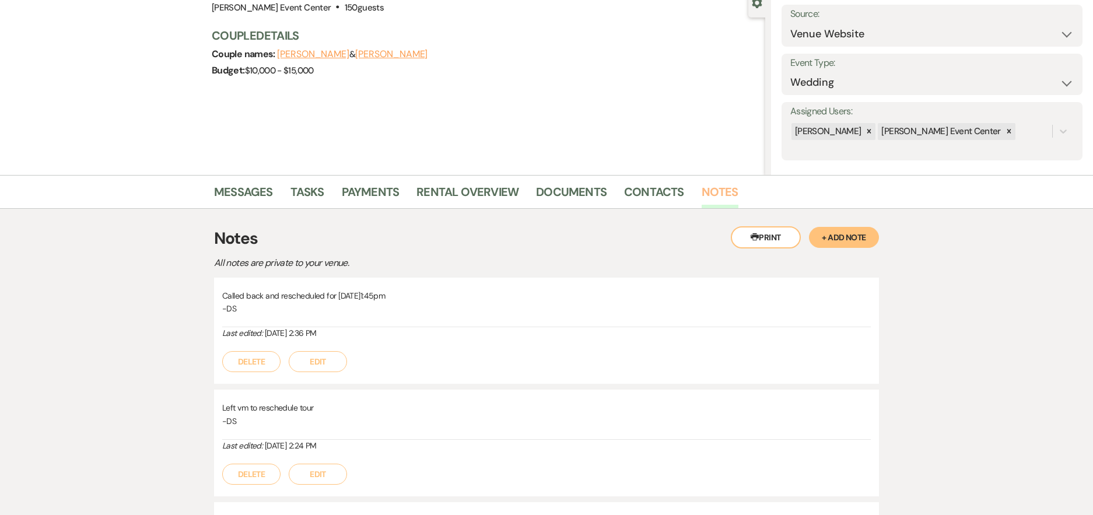
scroll to position [129, 0]
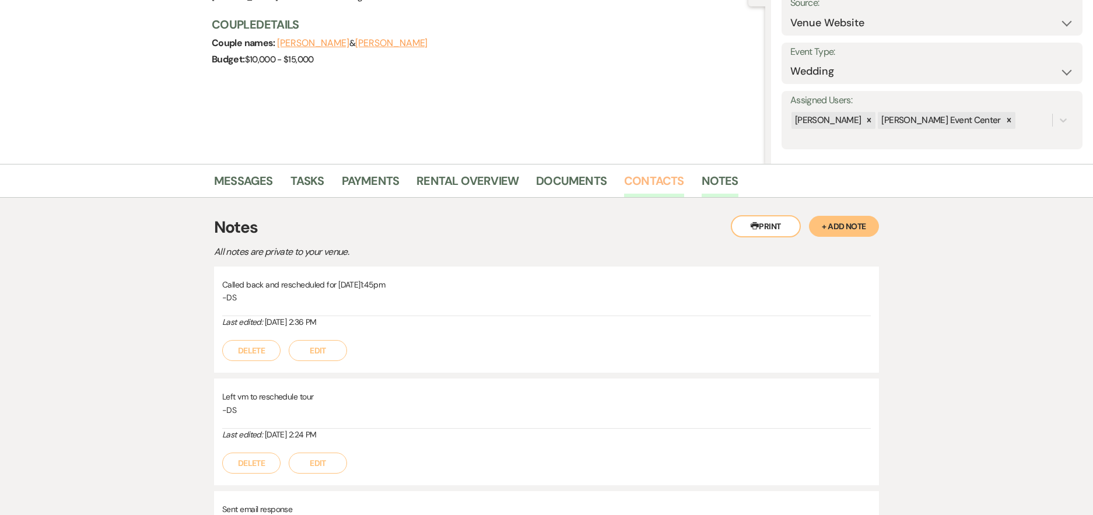
click at [664, 180] on link "Contacts" at bounding box center [654, 184] width 60 height 26
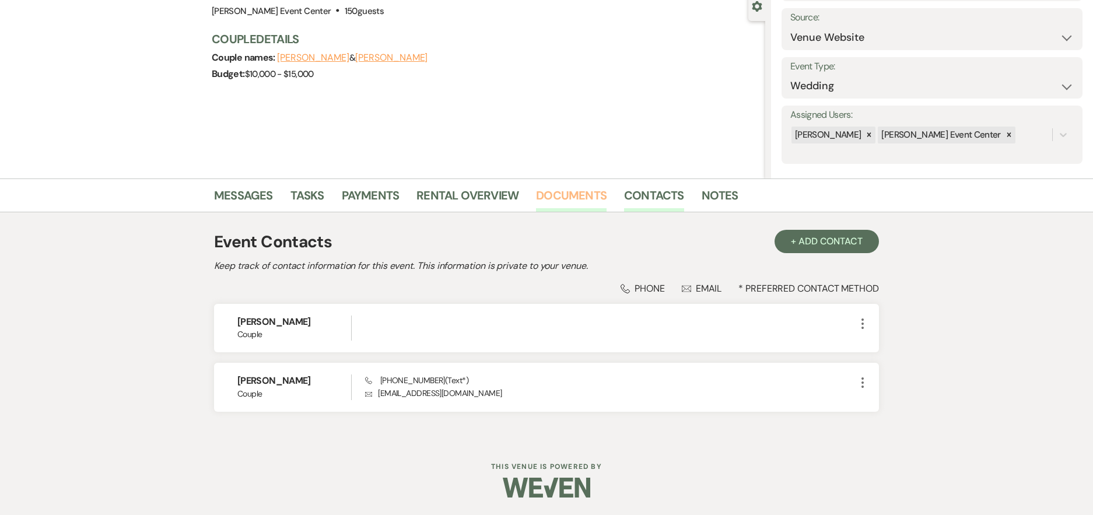
click at [575, 201] on link "Documents" at bounding box center [571, 199] width 71 height 26
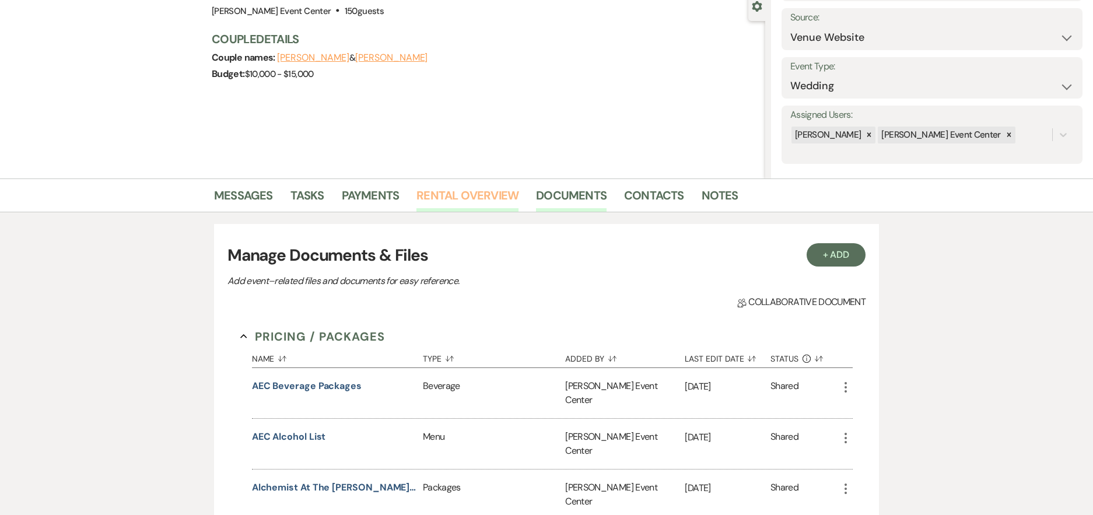
click at [496, 195] on link "Rental Overview" at bounding box center [467, 199] width 102 height 26
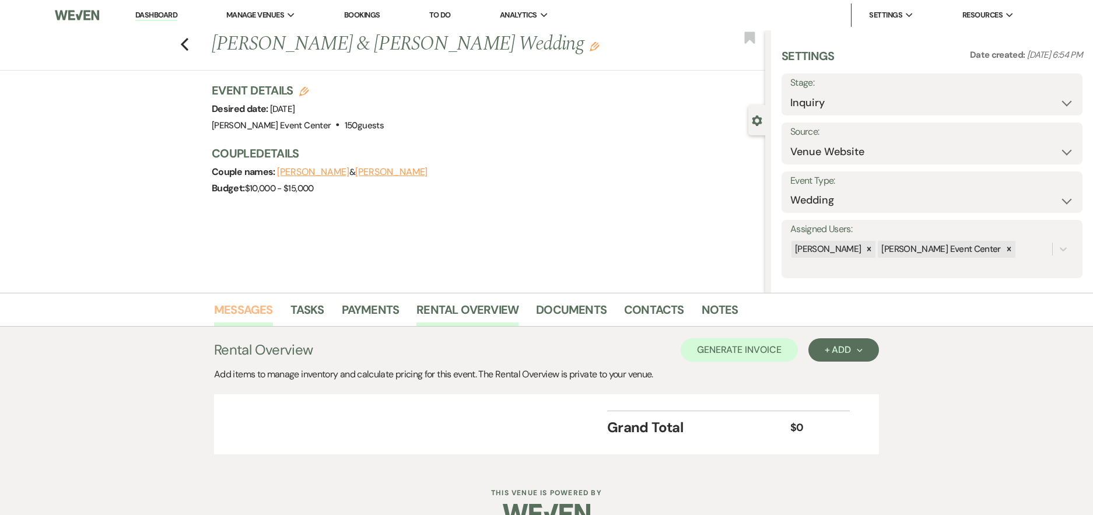
click at [243, 304] on link "Messages" at bounding box center [243, 313] width 59 height 26
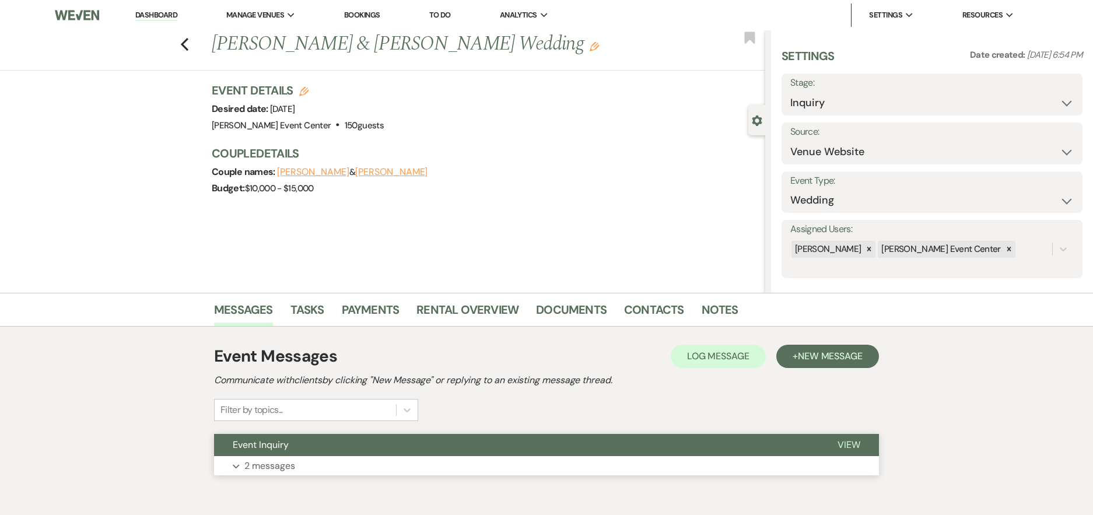
click at [257, 465] on p "2 messages" at bounding box center [269, 465] width 51 height 15
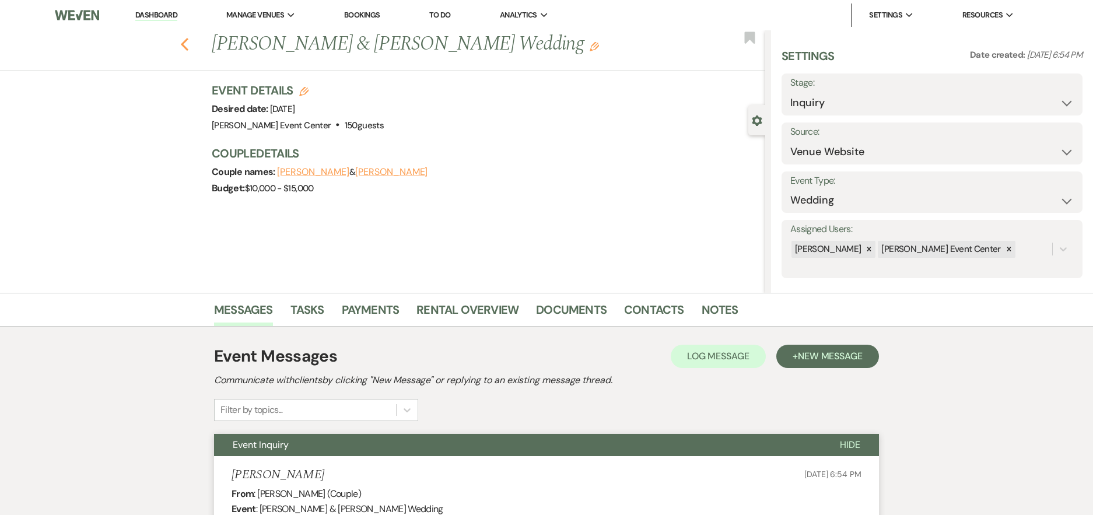
click at [188, 42] on use "button" at bounding box center [185, 44] width 8 height 13
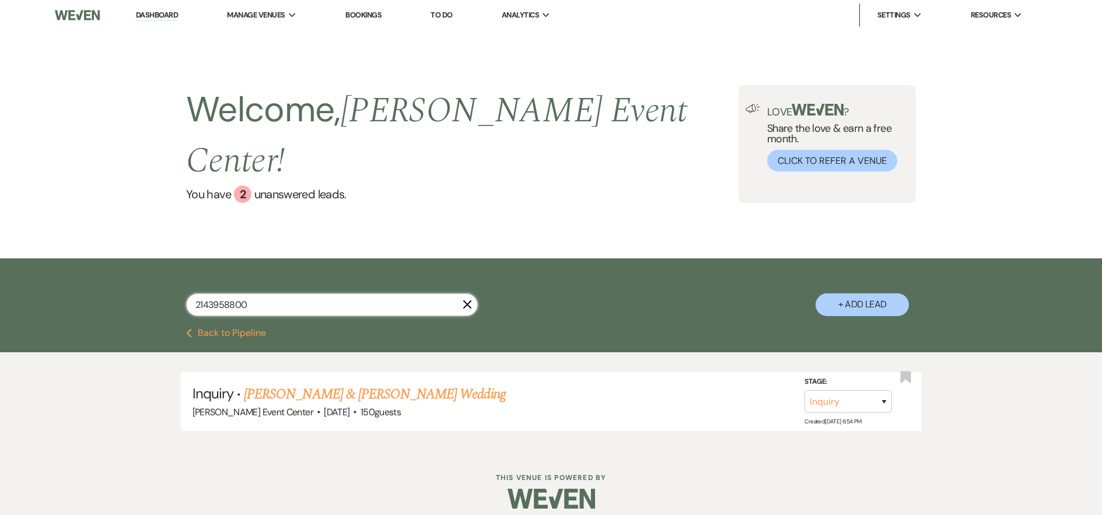
drag, startPoint x: 270, startPoint y: 278, endPoint x: 1, endPoint y: 240, distance: 272.1
click at [65, 258] on div "2143958800 X + Add Lead" at bounding box center [551, 293] width 1102 height 70
click at [260, 293] on input "text" at bounding box center [332, 304] width 292 height 23
click at [377, 384] on link "[PERSON_NAME] & Paiton [PERSON_NAME] Wedding" at bounding box center [395, 394] width 297 height 21
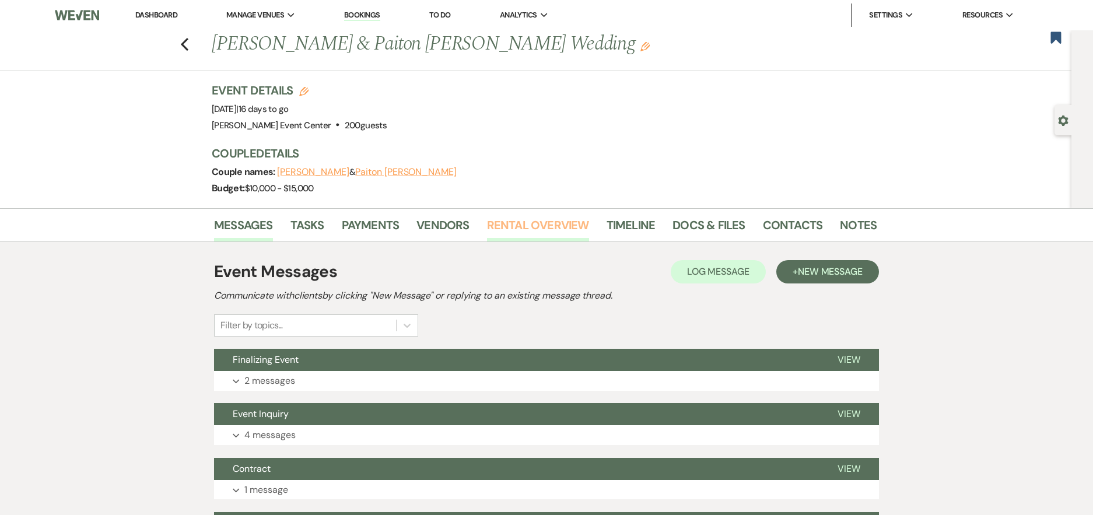
click at [544, 232] on link "Rental Overview" at bounding box center [538, 229] width 102 height 26
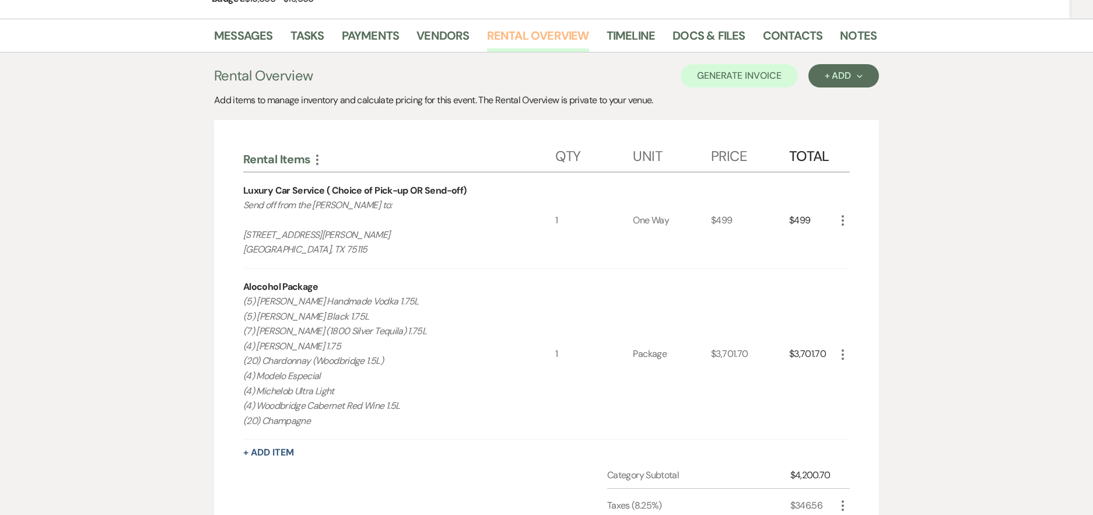
scroll to position [233, 0]
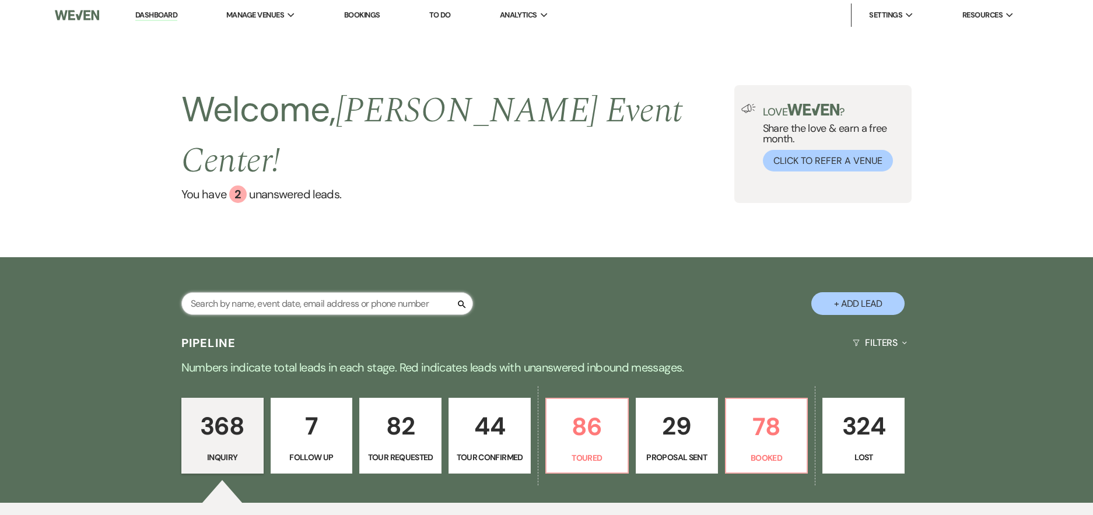
click at [289, 292] on input "text" at bounding box center [327, 303] width 292 height 23
paste input "[PERSON_NAME] & Paiton [PERSON_NAME] Wedding"
click at [289, 292] on input "[PERSON_NAME] & Paiton [PERSON_NAME] Wedding" at bounding box center [327, 303] width 292 height 23
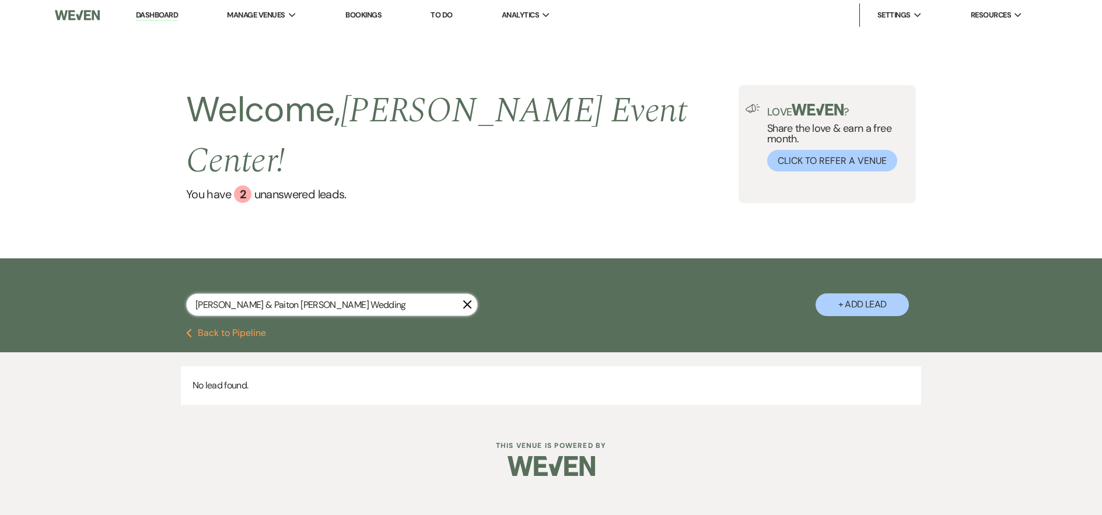
click at [365, 293] on input "[PERSON_NAME] & Paiton [PERSON_NAME] Wedding" at bounding box center [332, 304] width 292 height 23
drag, startPoint x: 369, startPoint y: 276, endPoint x: 227, endPoint y: 277, distance: 141.8
click at [227, 293] on input "[PERSON_NAME] & Paiton [PERSON_NAME] Wedding" at bounding box center [332, 304] width 292 height 23
click at [275, 293] on div "William Peoples & Paiton Maples's Wedding X" at bounding box center [332, 309] width 292 height 32
drag, startPoint x: 356, startPoint y: 277, endPoint x: 385, endPoint y: 275, distance: 29.2
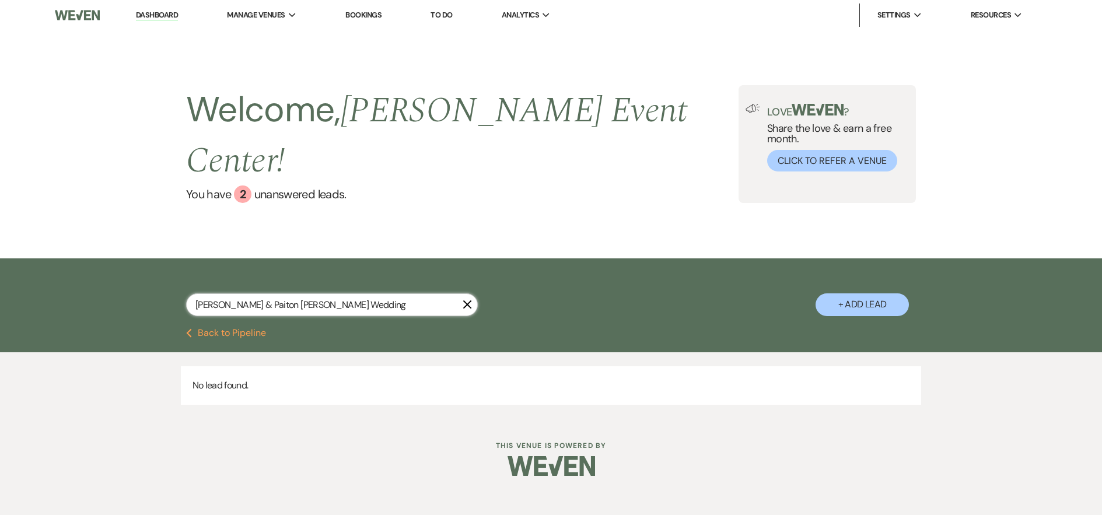
click at [358, 293] on input "[PERSON_NAME] & Paiton [PERSON_NAME] Wedding" at bounding box center [332, 304] width 292 height 23
click at [391, 293] on input "[PERSON_NAME] & Paiton [PERSON_NAME] Wedding" at bounding box center [332, 304] width 292 height 23
drag, startPoint x: 390, startPoint y: 275, endPoint x: 84, endPoint y: 264, distance: 306.4
click at [85, 264] on div "William Peoples & Paiton Maples's Wedding X + Add Lead" at bounding box center [551, 293] width 1102 height 70
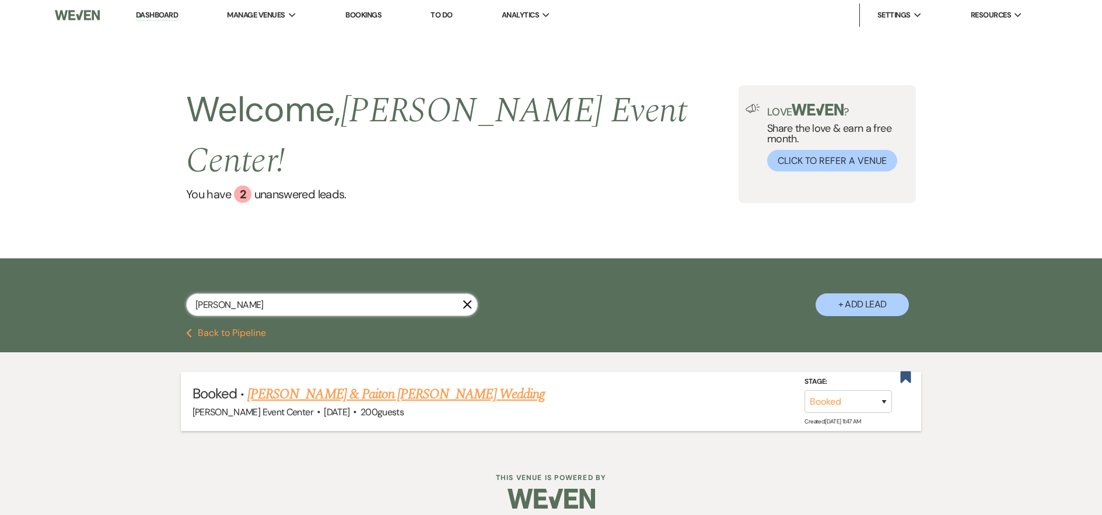
type input "Maples"
click at [366, 384] on link "[PERSON_NAME] & Paiton [PERSON_NAME] Wedding" at bounding box center [395, 394] width 297 height 21
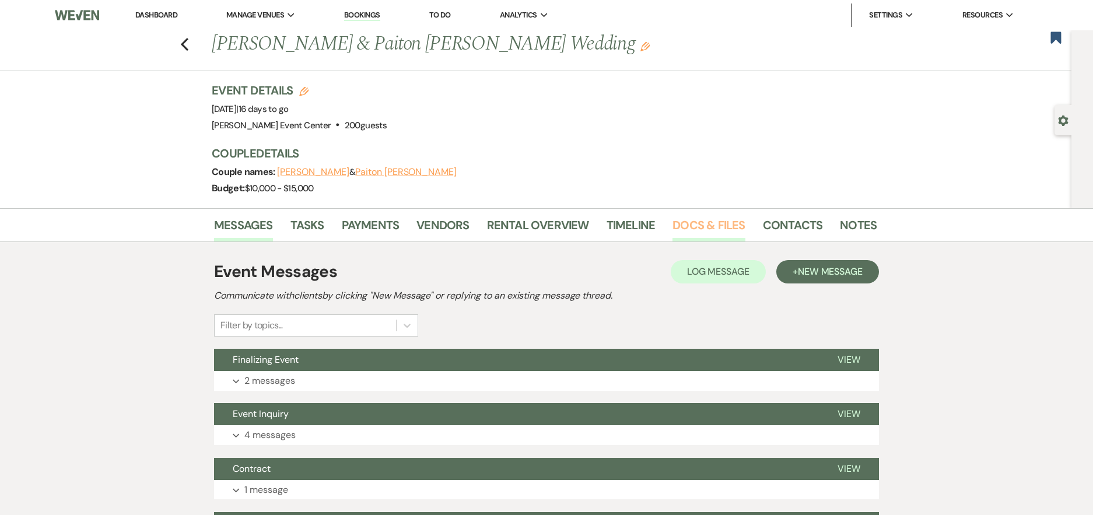
click at [687, 222] on link "Docs & Files" at bounding box center [709, 229] width 72 height 26
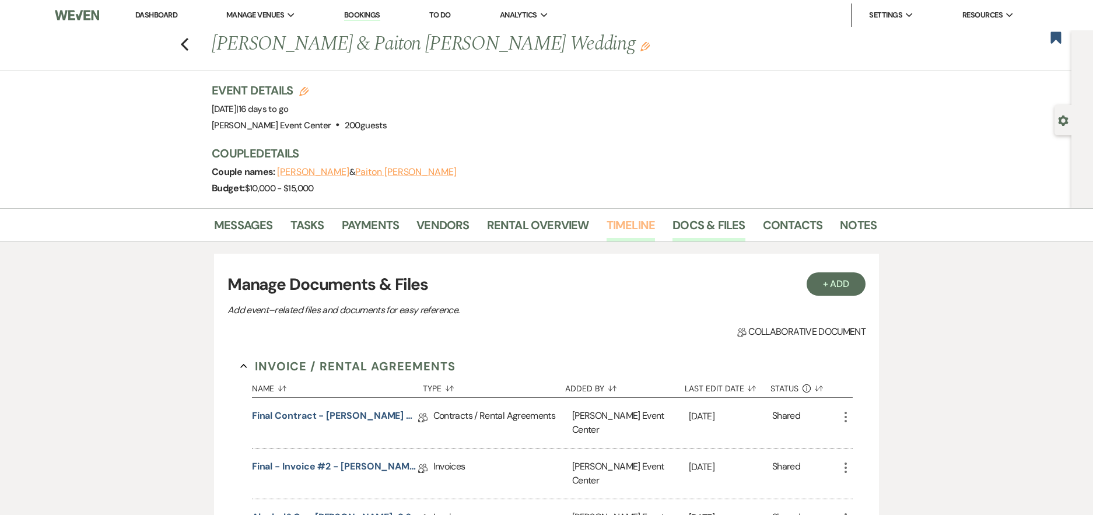
click at [633, 224] on link "Timeline" at bounding box center [631, 229] width 49 height 26
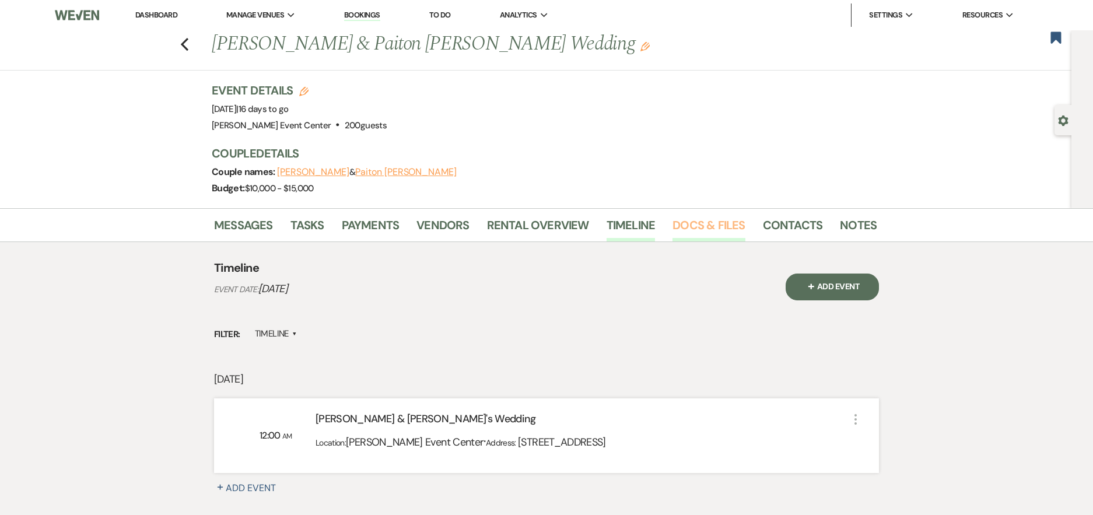
click at [685, 230] on link "Docs & Files" at bounding box center [709, 229] width 72 height 26
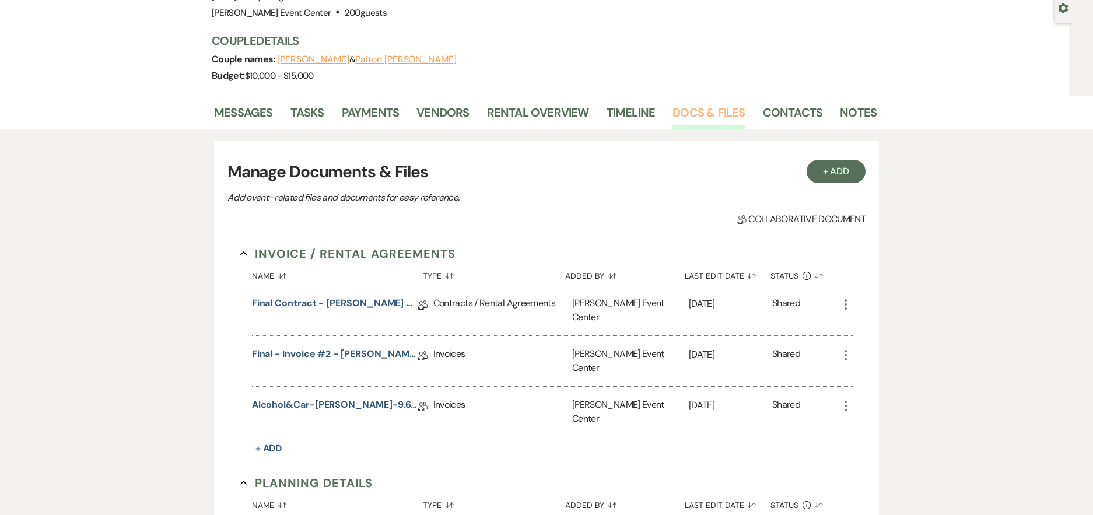
scroll to position [117, 0]
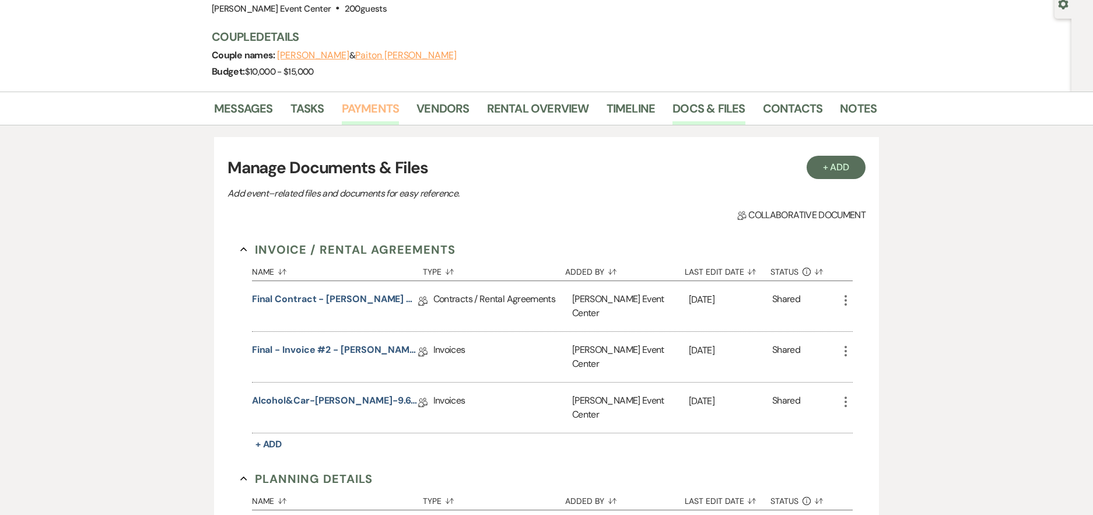
click at [383, 109] on link "Payments" at bounding box center [371, 112] width 58 height 26
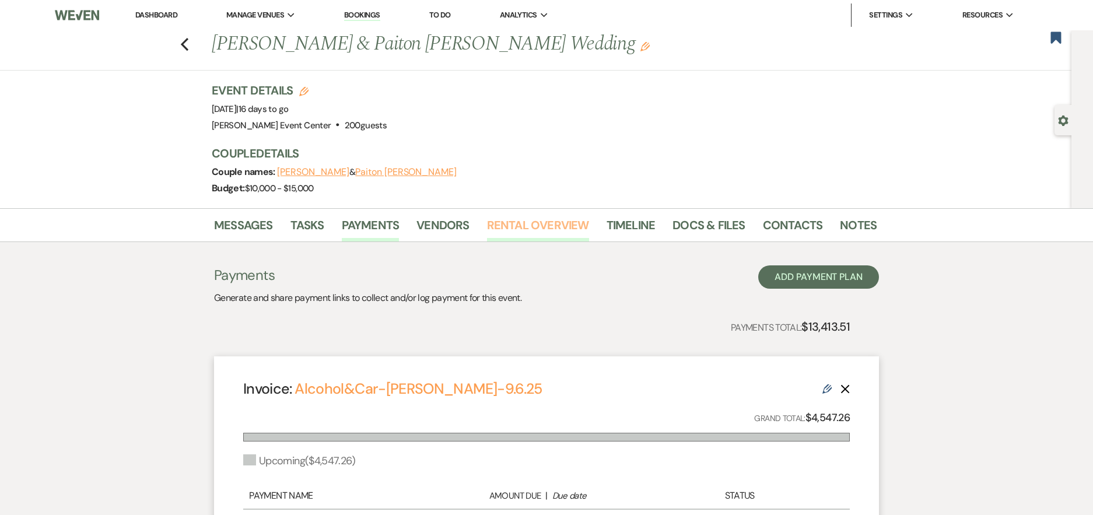
click at [504, 220] on link "Rental Overview" at bounding box center [538, 229] width 102 height 26
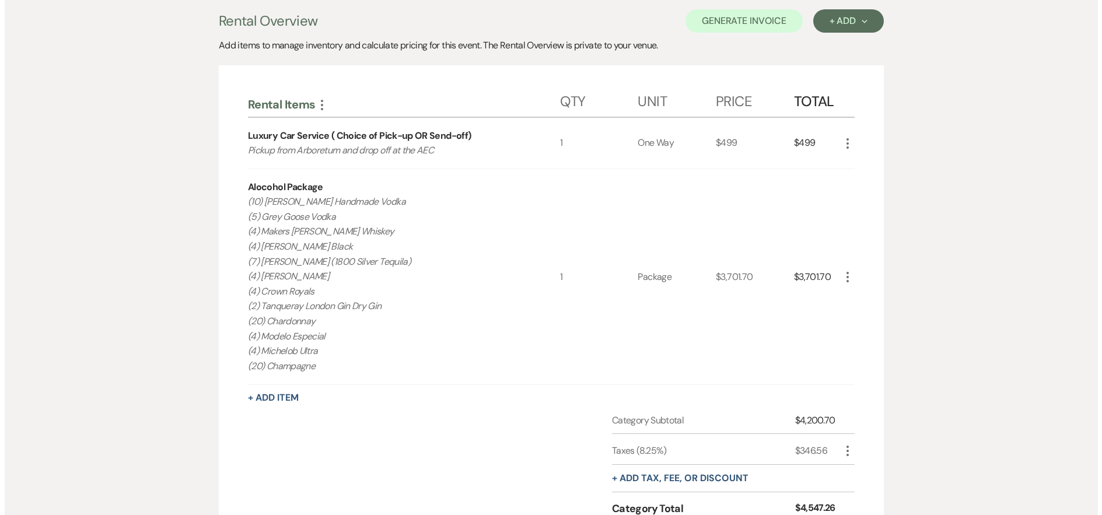
scroll to position [231, 0]
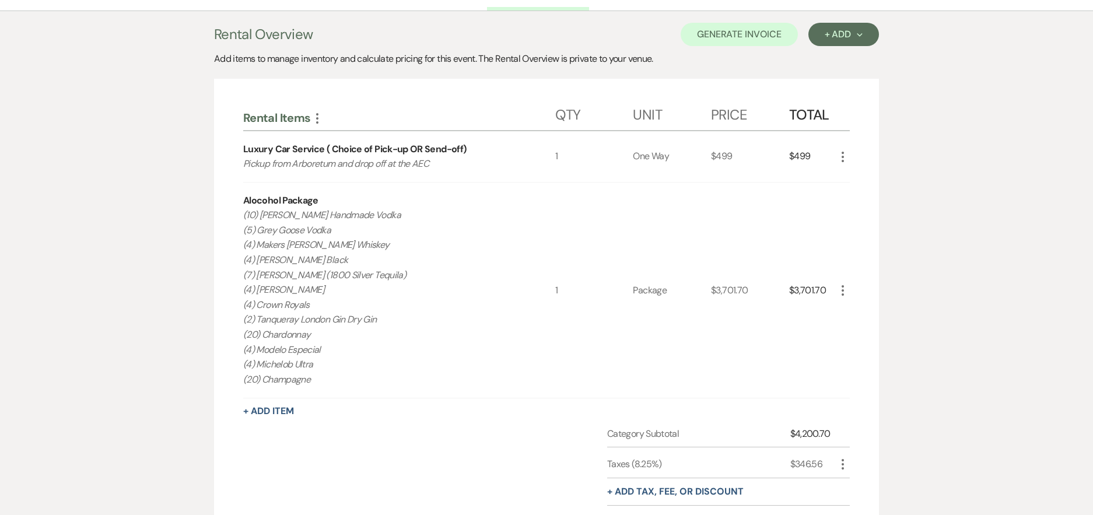
click at [841, 160] on icon "More" at bounding box center [843, 157] width 14 height 14
click at [854, 181] on use "button" at bounding box center [852, 179] width 7 height 7
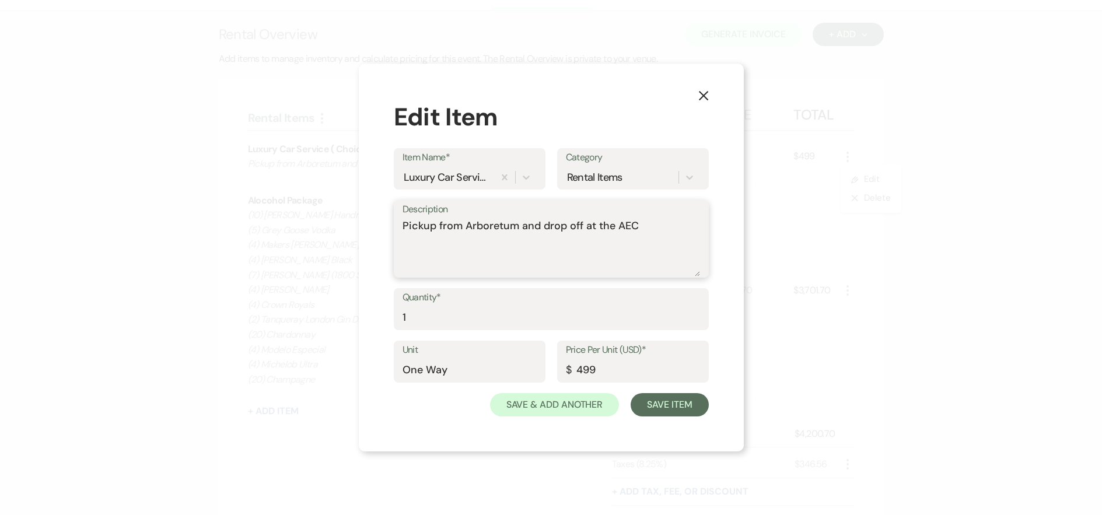
click at [594, 227] on textarea "Pickup from Arboretum and drop off at the AEC" at bounding box center [550, 247] width 297 height 58
drag, startPoint x: 644, startPoint y: 228, endPoint x: 170, endPoint y: 185, distance: 476.2
click at [174, 185] on div "X Edit Item Item Name* Luxury Car Service ( Choice of Pick-up OR Send-off) Cate…" at bounding box center [551, 257] width 1102 height 515
click at [531, 224] on textarea "Send off from the Artis to 1021 Place Louie DEsoto, TX 75115" at bounding box center [550, 247] width 297 height 58
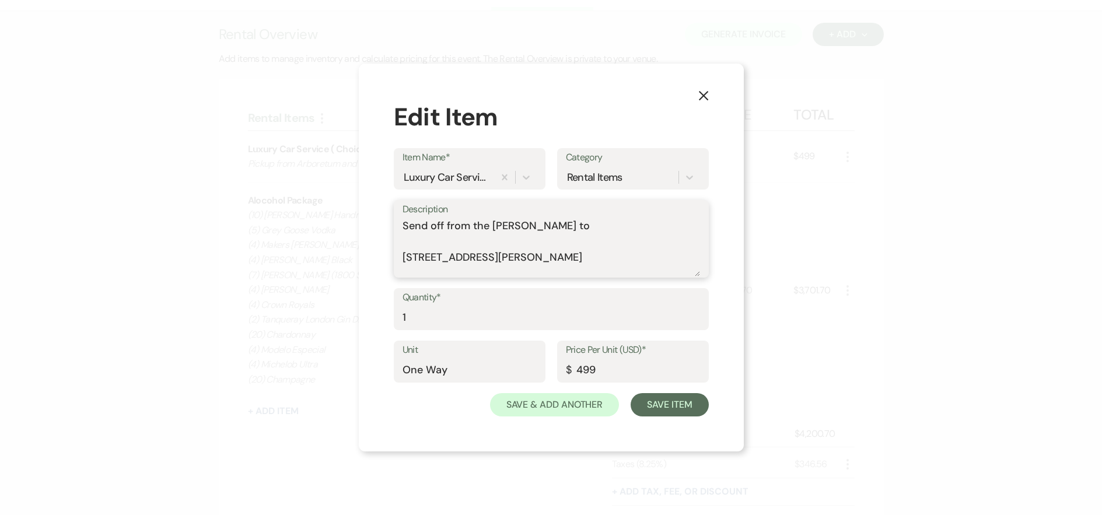
click at [416, 269] on textarea "Send off from the Artis to 1021 Place Louie DEsoto, TX 75115" at bounding box center [550, 247] width 297 height 58
click at [486, 262] on textarea "Send off from the Artis to 1021 Place Louie Desoto, TX 75115" at bounding box center [550, 247] width 297 height 58
click at [532, 220] on textarea "Send off from the Artis to 1021 Place Louie Desoto, TX 75115" at bounding box center [550, 247] width 297 height 58
type textarea "Send off from the Artis to: 1021 Place Louie Desoto, TX 75115"
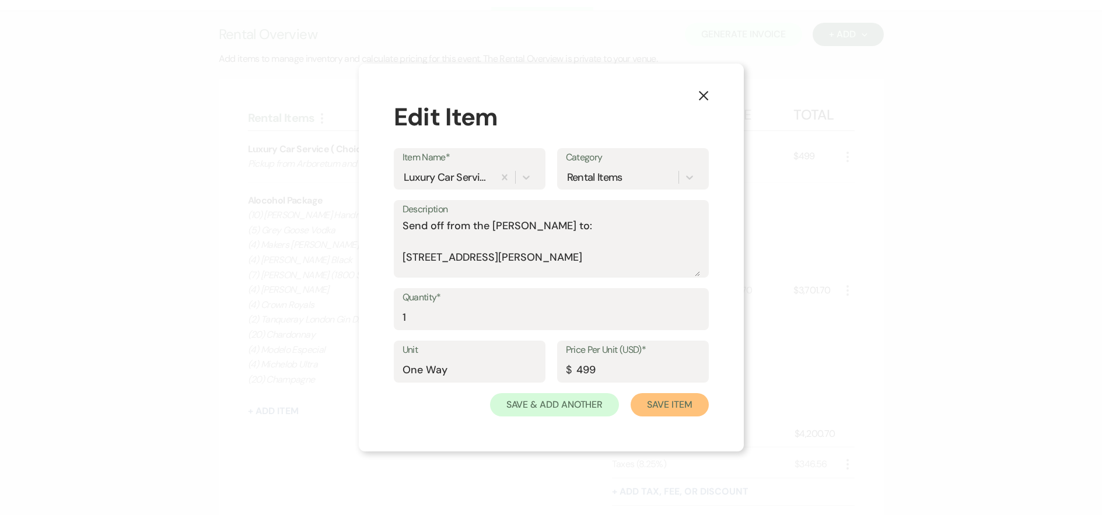
click at [677, 406] on button "Save Item" at bounding box center [670, 404] width 78 height 23
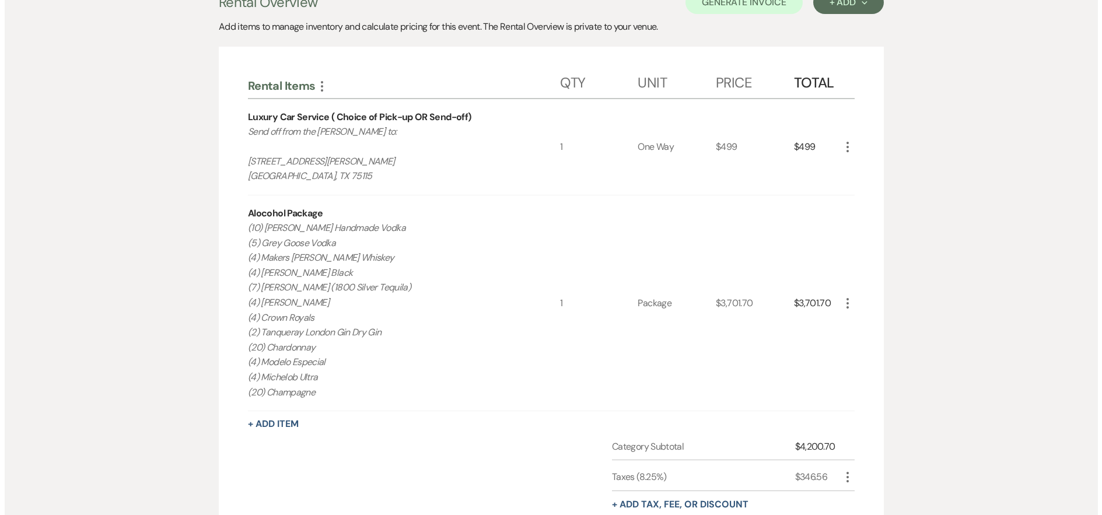
scroll to position [289, 0]
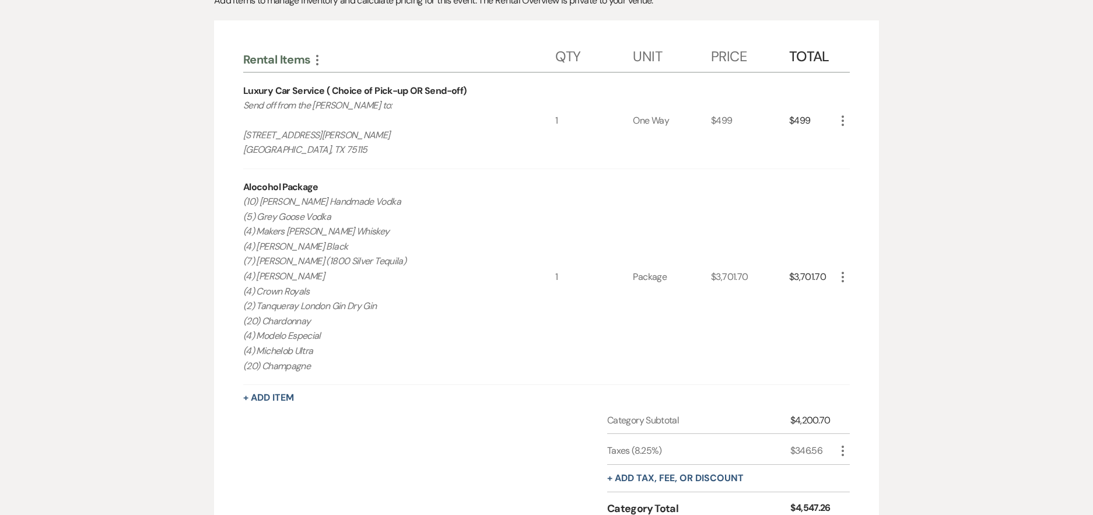
click at [852, 277] on div "Rental Items More Qty Unit Price Total Luxury Car Service ( Choice of Pick-up O…" at bounding box center [546, 305] width 665 height 570
click at [842, 279] on icon "More" at bounding box center [843, 277] width 14 height 14
click at [866, 300] on button "Pencil Edit" at bounding box center [866, 299] width 61 height 19
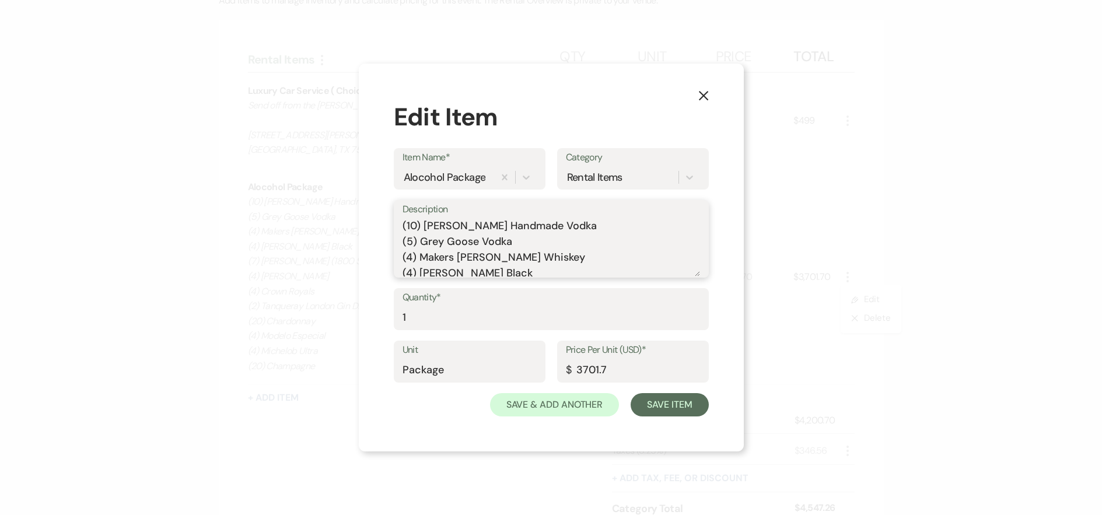
click at [416, 226] on textarea "(10) Titos Handmade Vodka (5) Grey Goose Vodka (4) Makers Mark Bourbon Whiskey …" at bounding box center [550, 247] width 297 height 58
drag, startPoint x: 580, startPoint y: 223, endPoint x: 378, endPoint y: 228, distance: 201.9
click at [378, 228] on div "X Edit Item Item Name* Alocohol Package Category Rental Items Description (10) …" at bounding box center [551, 258] width 385 height 388
click at [523, 246] on textarea "(10) Titos Handmade Vodka (5) Grey Goose Vodka (4) Makers Mark Bourbon Whiskey …" at bounding box center [550, 247] width 297 height 58
drag, startPoint x: 514, startPoint y: 241, endPoint x: 398, endPoint y: 241, distance: 116.7
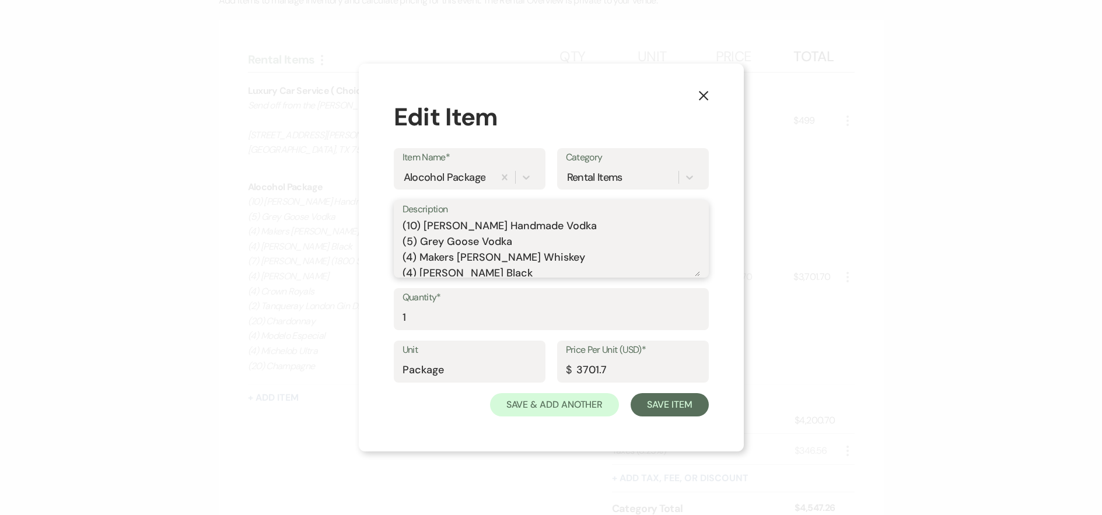
click at [398, 241] on div "Description (10) Titos Handmade Vodka (5) Grey Goose Vodka (4) Makers Mark Bour…" at bounding box center [551, 239] width 315 height 78
drag, startPoint x: 544, startPoint y: 241, endPoint x: 406, endPoint y: 244, distance: 137.7
click at [406, 244] on textarea "(10) Titos Handmade Vodka (4) Makers Mark Bourbon Whiskey (4) Jack Daniels Blac…" at bounding box center [550, 247] width 297 height 58
click at [413, 237] on textarea "(10) Titos Handmade Vodka (4) Jack Daniels Black (7) Jose Cuervo (1800 Silver T…" at bounding box center [550, 247] width 297 height 58
click at [554, 227] on textarea "(10) Titos Handmade Vodka (5) Jack Daniels Black (7) Jose Cuervo (1800 Silver T…" at bounding box center [550, 247] width 297 height 58
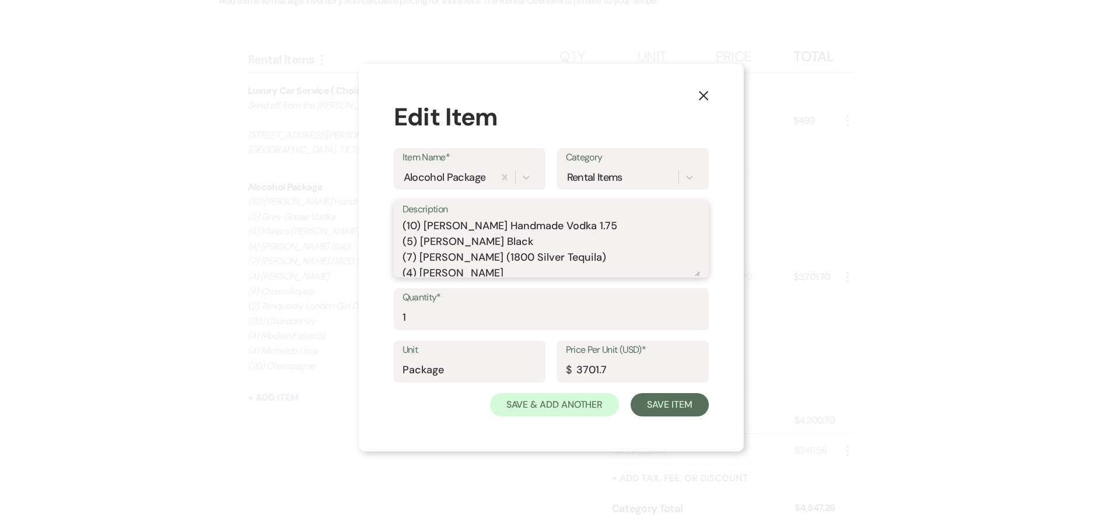
click at [524, 247] on textarea "(10) Titos Handmade Vodka 1.75 (5) Jack Daniels Black (7) Jose Cuervo (1800 Sil…" at bounding box center [550, 247] width 297 height 58
drag, startPoint x: 503, startPoint y: 233, endPoint x: 398, endPoint y: 234, distance: 105.0
click at [398, 234] on div "Description (10) Titos Handmade Vodka 1.75 (5) Jack Daniels Black 1.75L (7) Jos…" at bounding box center [551, 239] width 315 height 78
drag, startPoint x: 582, startPoint y: 231, endPoint x: 405, endPoint y: 233, distance: 176.8
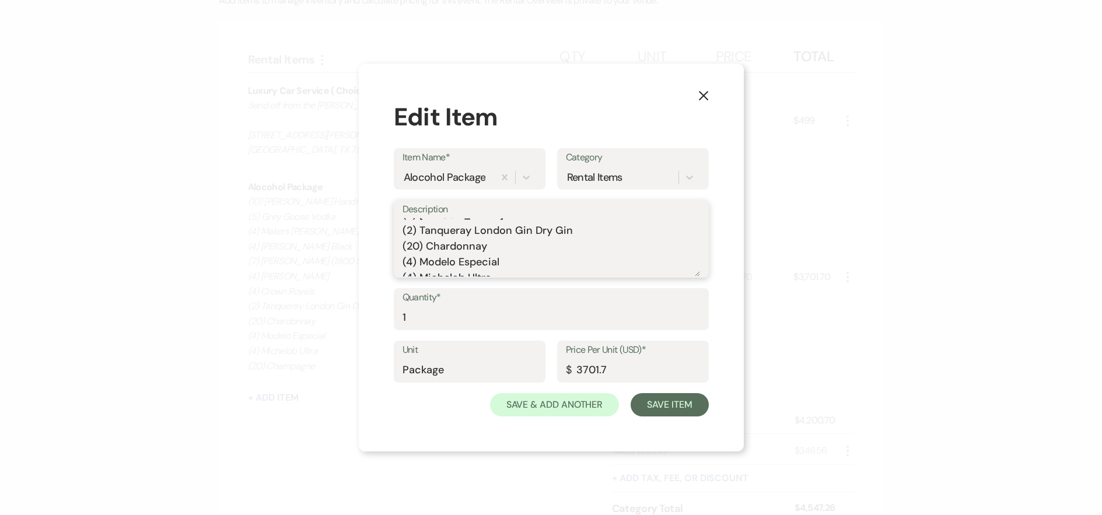
click at [405, 233] on textarea "(10) Titos Handmade Vodka 1.75 (5) Jack Daniels Black 1.75L (7) Jose Cuervo (18…" at bounding box center [550, 247] width 297 height 58
click at [498, 256] on textarea "(10) Titos Handmade Vodka 1.75 (5) Jack Daniels Black 1.75L (7) Jose Cuervo (18…" at bounding box center [550, 247] width 297 height 58
click at [599, 248] on textarea "(10) Titos Handmade Vodka 1.75 (5) Jack Daniels Black 1.75L (7) Jose Cuervo (18…" at bounding box center [550, 247] width 297 height 58
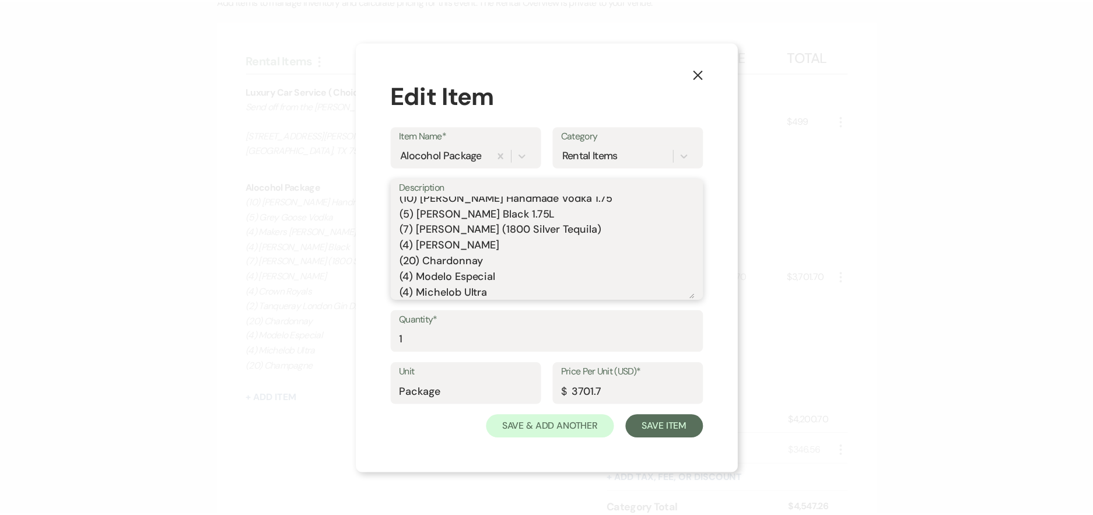
scroll to position [0, 0]
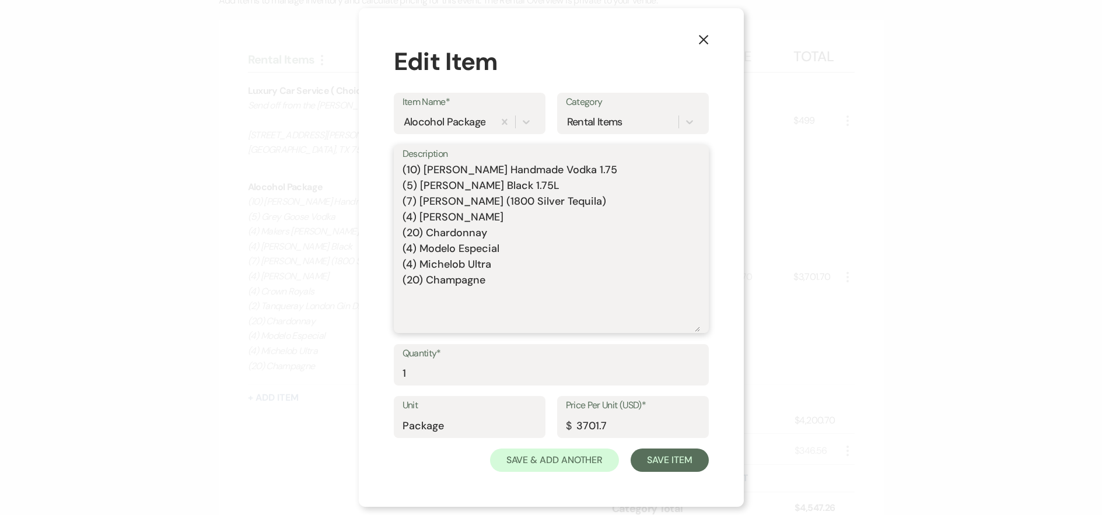
drag, startPoint x: 697, startPoint y: 272, endPoint x: 719, endPoint y: 384, distance: 113.6
click at [719, 384] on div "X Edit Item Item Name* Alocohol Package Category Rental Items Description (10) …" at bounding box center [551, 257] width 385 height 499
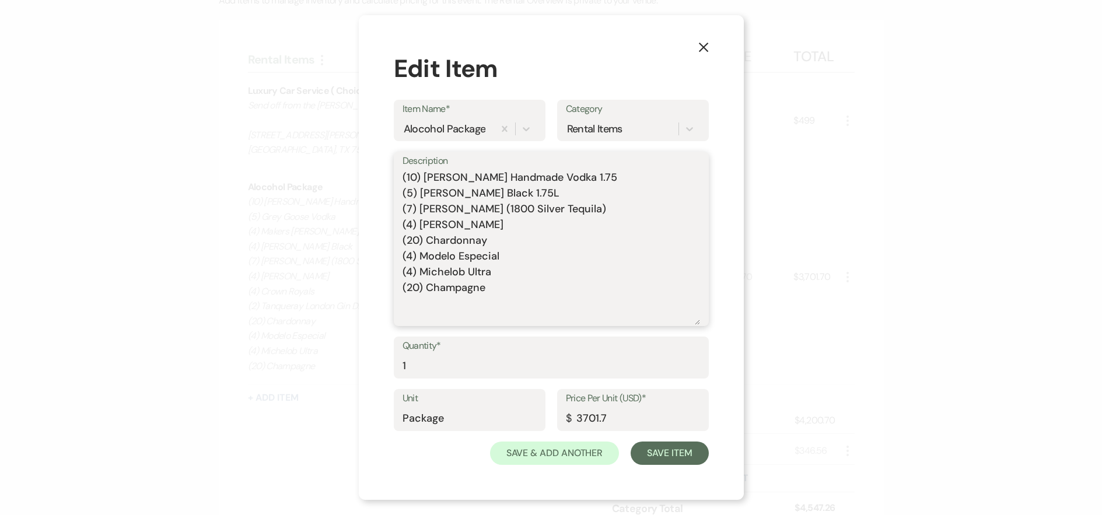
drag, startPoint x: 696, startPoint y: 327, endPoint x: 691, endPoint y: 312, distance: 15.3
click at [691, 312] on textarea "(10) Titos Handmade Vodka 1.75 (5) Jack Daniels Black 1.75L (7) Jose Cuervo (18…" at bounding box center [550, 247] width 297 height 155
drag, startPoint x: 35, startPoint y: 136, endPoint x: 493, endPoint y: 237, distance: 468.9
click at [486, 236] on textarea "(10) Titos Handmade Vodka 1.75 (5) Jack Daniels Black 1.75L (7) Jose Cuervo (18…" at bounding box center [550, 247] width 297 height 155
click at [509, 229] on textarea "(10) Titos Handmade Vodka 1.75 (5) Jack Daniels Black 1.75L (7) Jose Cuervo (18…" at bounding box center [550, 247] width 297 height 155
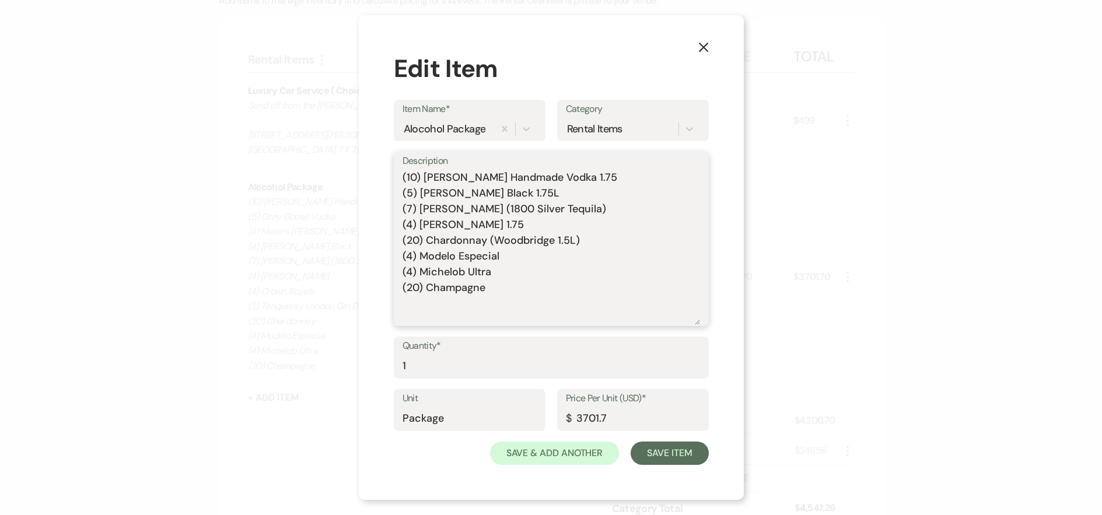
click at [601, 211] on textarea "(10) Titos Handmade Vodka 1.75 (5) Jack Daniels Black 1.75L (7) Jose Cuervo (18…" at bounding box center [550, 247] width 297 height 155
click at [504, 257] on textarea "(10) Titos Handmade Vodka 1.75 (5) Jack Daniels Black 1.75L (7) Jose Cuervo (18…" at bounding box center [550, 247] width 297 height 155
click at [505, 278] on textarea "(10) Titos Handmade Vodka 1.75 (5) Jack Daniels Black 1.75L (7) Jose Cuervo (18…" at bounding box center [550, 247] width 297 height 155
click at [509, 290] on textarea "(10) Titos Handmade Vodka 1.75 (5) Jack Daniels Black 1.75L (7) Jose Cuervo (18…" at bounding box center [550, 247] width 297 height 155
click at [528, 273] on textarea "(10) Titos Handmade Vodka 1.75 (5) Jack Daniels Black 1.75L (7) Jose Cuervo (18…" at bounding box center [550, 247] width 297 height 155
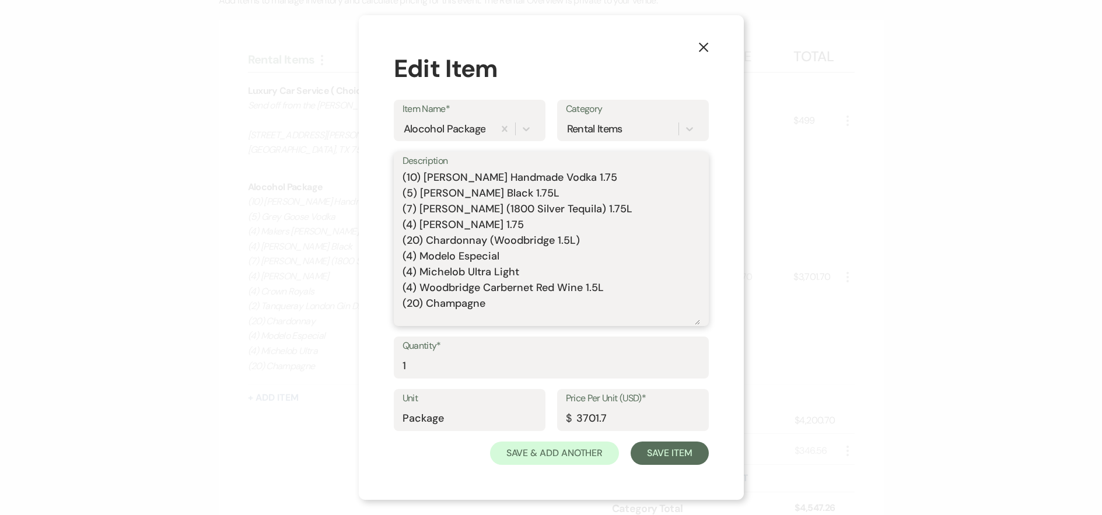
click at [512, 282] on textarea "(10) Titos Handmade Vodka 1.75 (5) Jack Daniels Black 1.75L (7) Jose Cuervo (18…" at bounding box center [550, 247] width 297 height 155
drag, startPoint x: 533, startPoint y: 287, endPoint x: 485, endPoint y: 288, distance: 47.8
click at [485, 288] on textarea "(10) Titos Handmade Vodka 1.75 (5) Jack Daniels Black 1.75L (7) Jose Cuervo (18…" at bounding box center [550, 247] width 297 height 155
click at [499, 286] on textarea "(10) Titos Handmade Vodka 1.75 (5) Jack Daniels Black 1.75L (7) Jose Cuervo (18…" at bounding box center [550, 247] width 297 height 155
drag, startPoint x: 493, startPoint y: 290, endPoint x: 494, endPoint y: 303, distance: 12.8
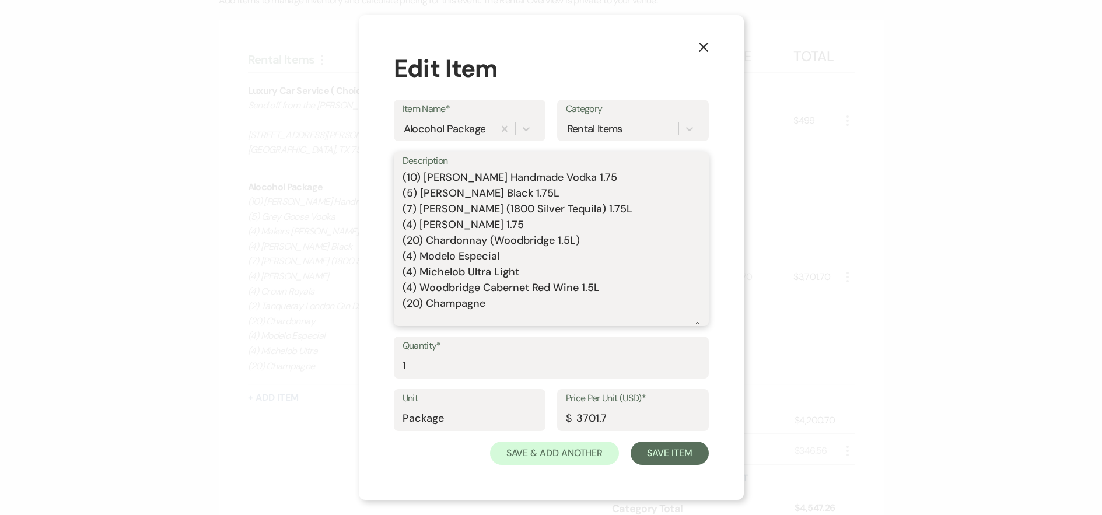
click at [493, 296] on textarea "(10) Titos Handmade Vodka 1.75 (5) Jack Daniels Black 1.75L (7) Jose Cuervo (18…" at bounding box center [550, 247] width 297 height 155
click at [495, 307] on textarea "(10) Titos Handmade Vodka 1.75 (5) Jack Daniels Black 1.75L (7) Jose Cuervo (18…" at bounding box center [550, 247] width 297 height 155
click at [558, 176] on textarea "(10) Titos Handmade Vodka 1.75 (5) Jack Daniels Black 1.75L (7) Jose Cuervo (18…" at bounding box center [550, 247] width 297 height 155
drag, startPoint x: 499, startPoint y: 304, endPoint x: 392, endPoint y: 167, distance: 174.1
click at [392, 167] on div "X Edit Item Item Name* Alocohol Package Category Rental Items Description (10) …" at bounding box center [551, 257] width 385 height 485
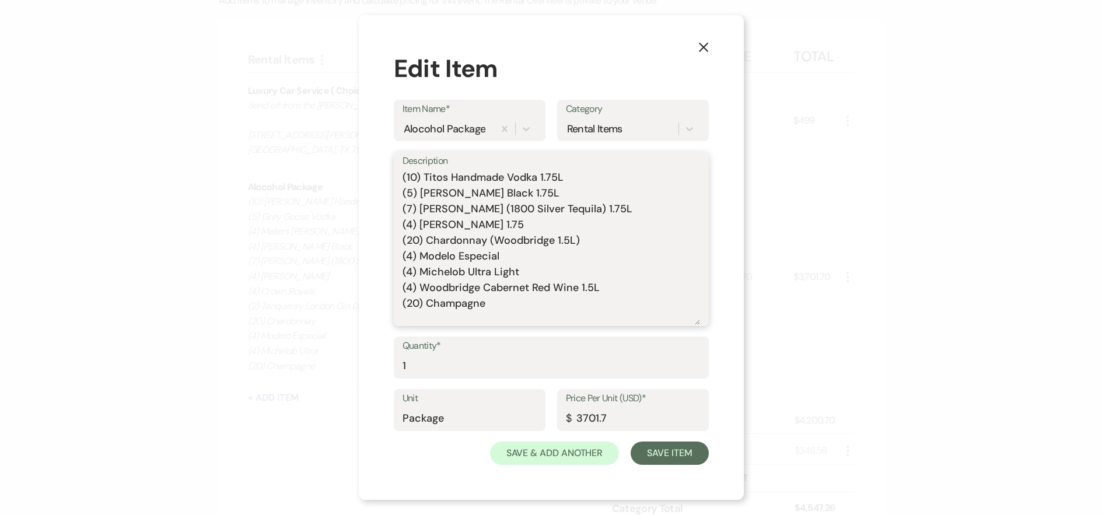
click at [425, 185] on textarea "(10) Titos Handmade Vodka 1.75L (5) Jack Daniels Black 1.75L (7) Jose Cuervo (1…" at bounding box center [550, 247] width 297 height 155
click at [470, 311] on textarea "(10) Titos Handmade Vodka 1.75L (5) Jack Daniels Black 1.75L (7) Jose Cuervo (1…" at bounding box center [550, 247] width 297 height 155
click at [503, 307] on textarea "(10) Titos Handmade Vodka 1.75L (5) Jack Daniels Black 1.75L (7) Jose Cuervo (1…" at bounding box center [550, 247] width 297 height 155
drag, startPoint x: 488, startPoint y: 299, endPoint x: 394, endPoint y: 159, distance: 167.8
click at [394, 159] on div "Description (10) Titos Handmade Vodka 1.75L (5) Jack Daniels Black 1.75L (7) Jo…" at bounding box center [551, 239] width 315 height 174
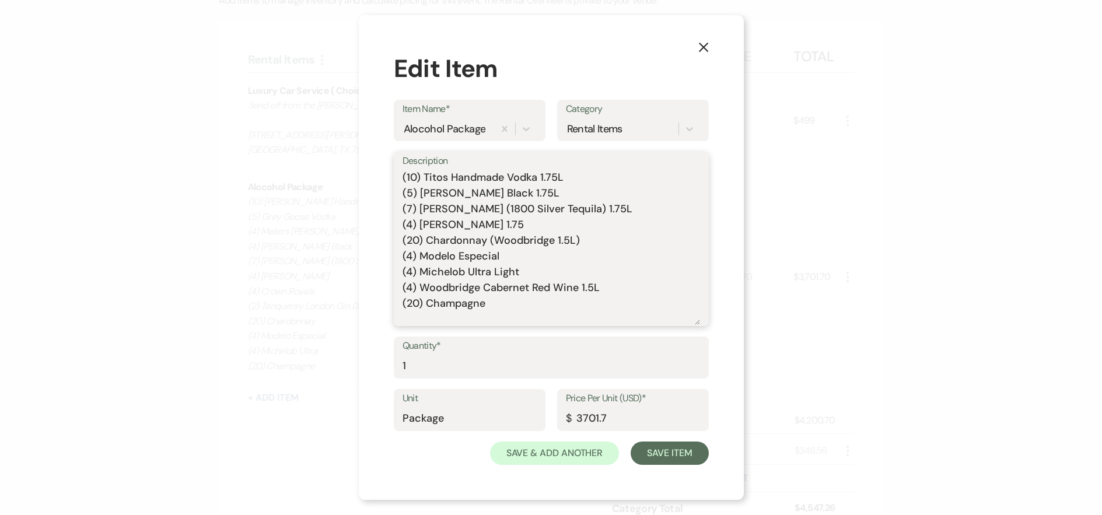
click at [514, 304] on textarea "(10) Titos Handmade Vodka 1.75L (5) Jack Daniels Black 1.75L (7) Jose Cuervo (1…" at bounding box center [550, 247] width 297 height 155
drag, startPoint x: 500, startPoint y: 307, endPoint x: 368, endPoint y: 176, distance: 185.6
click at [368, 176] on div "X Edit Item Item Name* Alocohol Package Category Rental Items Description (10) …" at bounding box center [551, 257] width 385 height 485
click at [563, 191] on textarea "(10) Titos Handmade Vodka 1.75L (5) Jack Daniels Black 1.75L (7) Jose Cuervo (1…" at bounding box center [550, 247] width 297 height 155
click at [521, 230] on textarea "(10) Titos Handmade Vodka 1.75L (5) Jack Daniels Black 1.75L (7) Jose Cuervo (1…" at bounding box center [550, 247] width 297 height 155
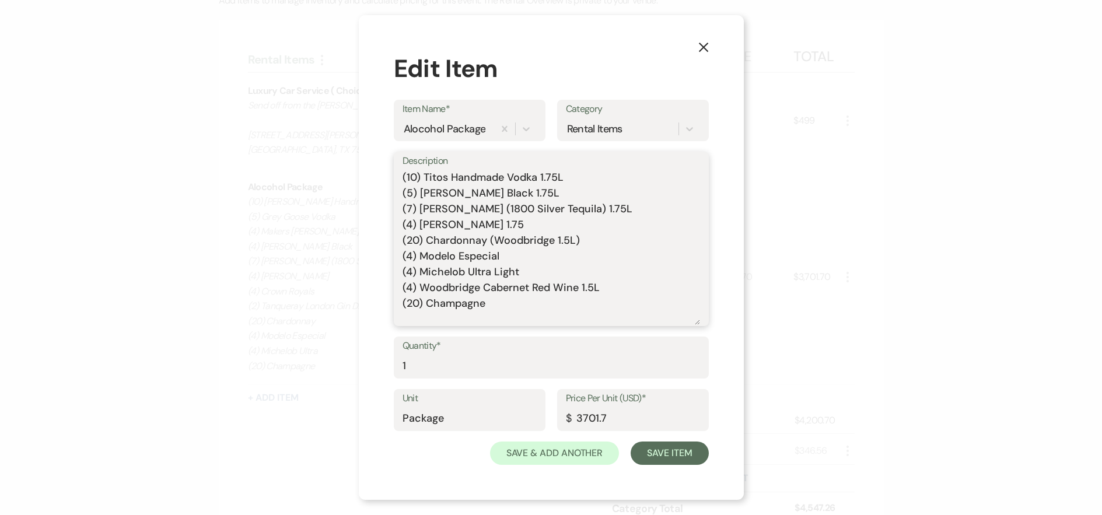
click at [529, 256] on textarea "(10) Titos Handmade Vodka 1.75L (5) Jack Daniels Black 1.75L (7) Jose Cuervo (1…" at bounding box center [550, 247] width 297 height 155
click at [505, 306] on textarea "(10) Titos Handmade Vodka 1.75L (5) Jack Daniels Black 1.75L (7) Jose Cuervo (1…" at bounding box center [550, 247] width 297 height 155
click at [416, 177] on textarea "(10) Titos Handmade Vodka 1.75L (5) Jack Daniels Black 1.75L (7) Jose Cuervo (1…" at bounding box center [550, 247] width 297 height 155
drag, startPoint x: 503, startPoint y: 307, endPoint x: 384, endPoint y: 169, distance: 182.4
click at [384, 169] on div "X Edit Item Item Name* Alocohol Package Category Rental Items Description (5) T…" at bounding box center [551, 257] width 385 height 485
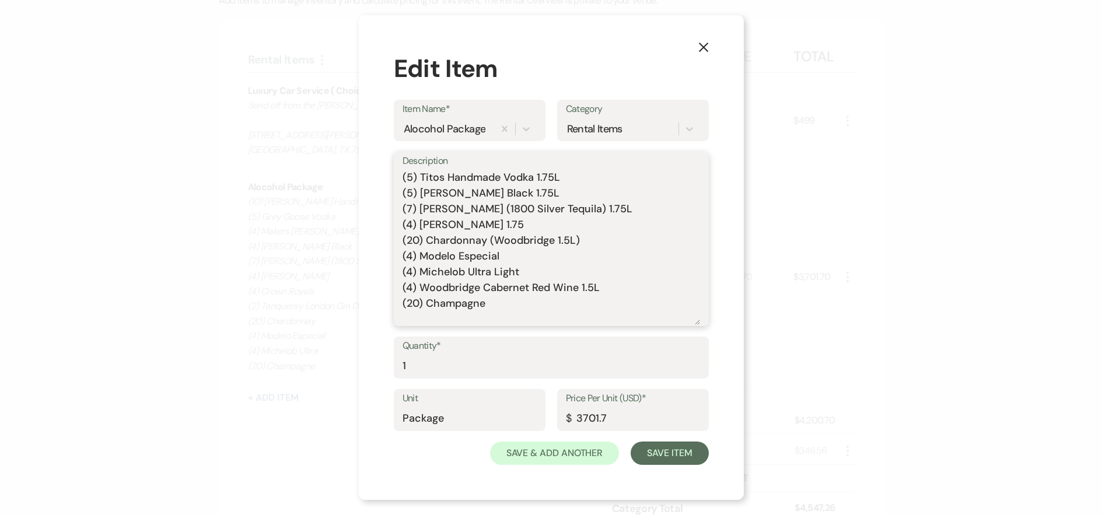
type textarea "(5) Titos Handmade Vodka 1.75L (5) Jack Daniels Black 1.75L (7) Jose Cuervo (18…"
click at [455, 163] on label "Description" at bounding box center [550, 161] width 297 height 17
click at [455, 170] on textarea "(5) Titos Handmade Vodka 1.75L (5) Jack Daniels Black 1.75L (7) Jose Cuervo (18…" at bounding box center [550, 247] width 297 height 155
click at [491, 302] on textarea "(5) Titos Handmade Vodka 1.75L (5) Jack Daniels Black 1.75L (7) Jose Cuervo (18…" at bounding box center [550, 247] width 297 height 155
drag, startPoint x: 493, startPoint y: 307, endPoint x: 382, endPoint y: 176, distance: 171.3
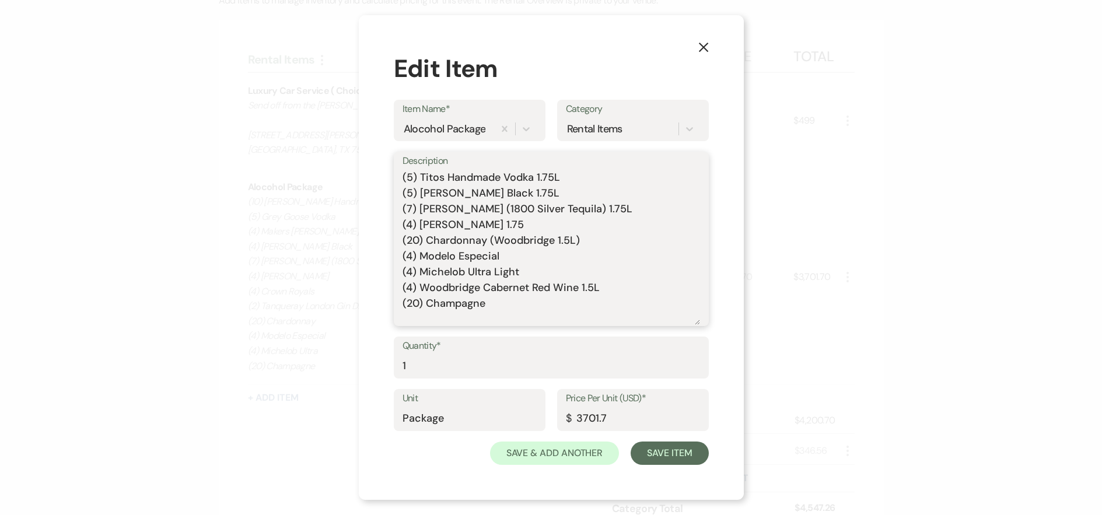
click at [382, 176] on div "X Edit Item Item Name* Alocohol Package Category Rental Items Description (5) T…" at bounding box center [551, 257] width 385 height 485
click at [491, 307] on textarea "(5) Titos Handmade Vodka 1.75L (5) Jack Daniels Black 1.75L (7) Jose Cuervo (18…" at bounding box center [550, 247] width 297 height 155
drag, startPoint x: 486, startPoint y: 303, endPoint x: 386, endPoint y: 169, distance: 167.9
click at [386, 169] on div "X Edit Item Item Name* Alocohol Package Category Rental Items Description (5) T…" at bounding box center [551, 257] width 385 height 485
click at [498, 304] on textarea "(5) Titos Handmade Vodka 1.75L (5) Jack Daniels Black 1.75L (7) Jose Cuervo (18…" at bounding box center [550, 247] width 297 height 155
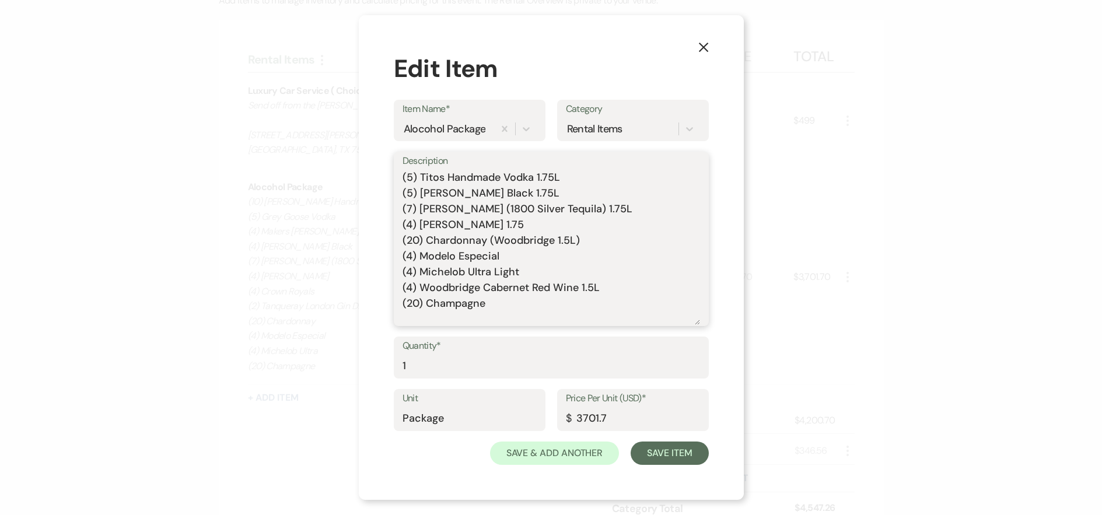
drag, startPoint x: 485, startPoint y: 297, endPoint x: 394, endPoint y: 171, distance: 155.4
click at [394, 171] on div "Description (5) Titos Handmade Vodka 1.75L (5) Jack Daniels Black 1.75L (7) Jos…" at bounding box center [551, 239] width 315 height 174
click at [488, 303] on textarea "(5) Titos Handmade Vodka 1.75L (5) Jack Daniels Black 1.75L (7) Jose Cuervo (18…" at bounding box center [550, 247] width 297 height 155
drag, startPoint x: 488, startPoint y: 303, endPoint x: 403, endPoint y: 170, distance: 157.4
click at [403, 170] on textarea "(5) Titos Handmade Vodka 1.75L (5) Jack Daniels Black 1.75L (7) Jose Cuervo (18…" at bounding box center [550, 247] width 297 height 155
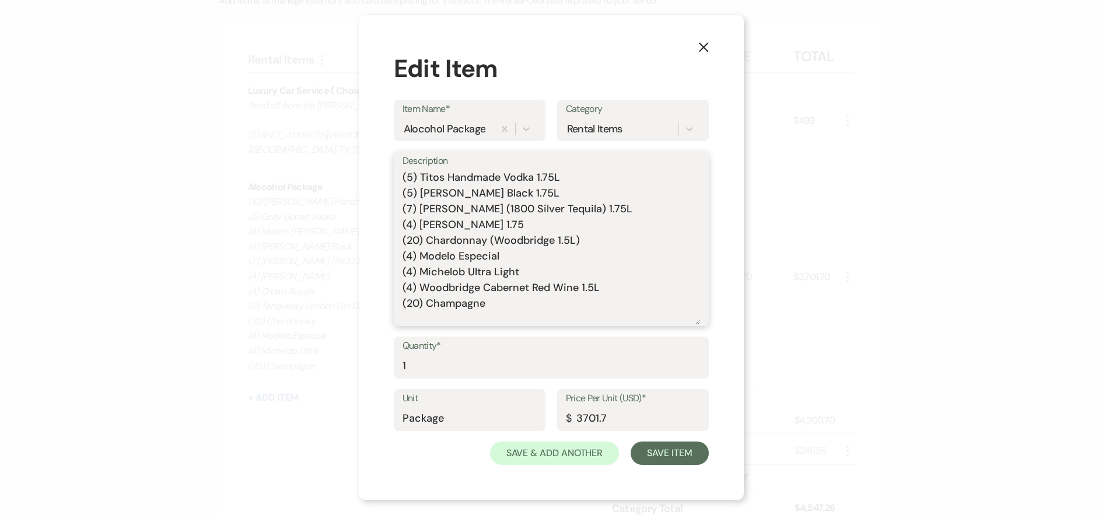
click at [491, 308] on textarea "(5) Titos Handmade Vodka 1.75L (5) Jack Daniels Black 1.75L (7) Jose Cuervo (18…" at bounding box center [550, 247] width 297 height 155
drag, startPoint x: 488, startPoint y: 306, endPoint x: 384, endPoint y: 180, distance: 163.3
click at [384, 180] on div "X Edit Item Item Name* Alocohol Package Category Rental Items Description (5) T…" at bounding box center [551, 257] width 385 height 485
click at [519, 303] on textarea "(5) Titos Handmade Vodka 1.75L (5) Jack Daniels Black 1.75L (7) Jose Cuervo (18…" at bounding box center [550, 247] width 297 height 155
click at [681, 454] on button "Save Item" at bounding box center [670, 453] width 78 height 23
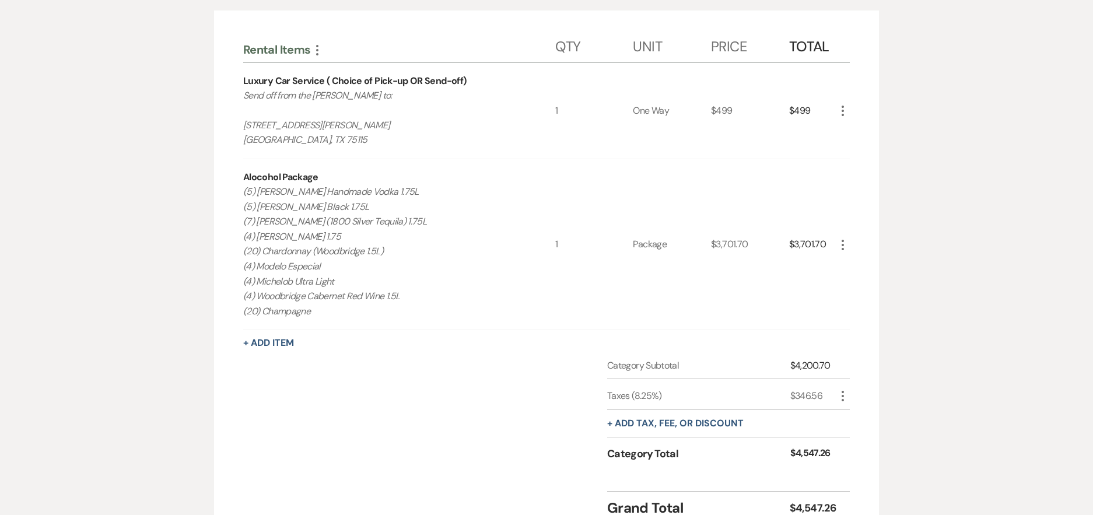
scroll to position [350, 0]
